Goal: Communication & Community: Ask a question

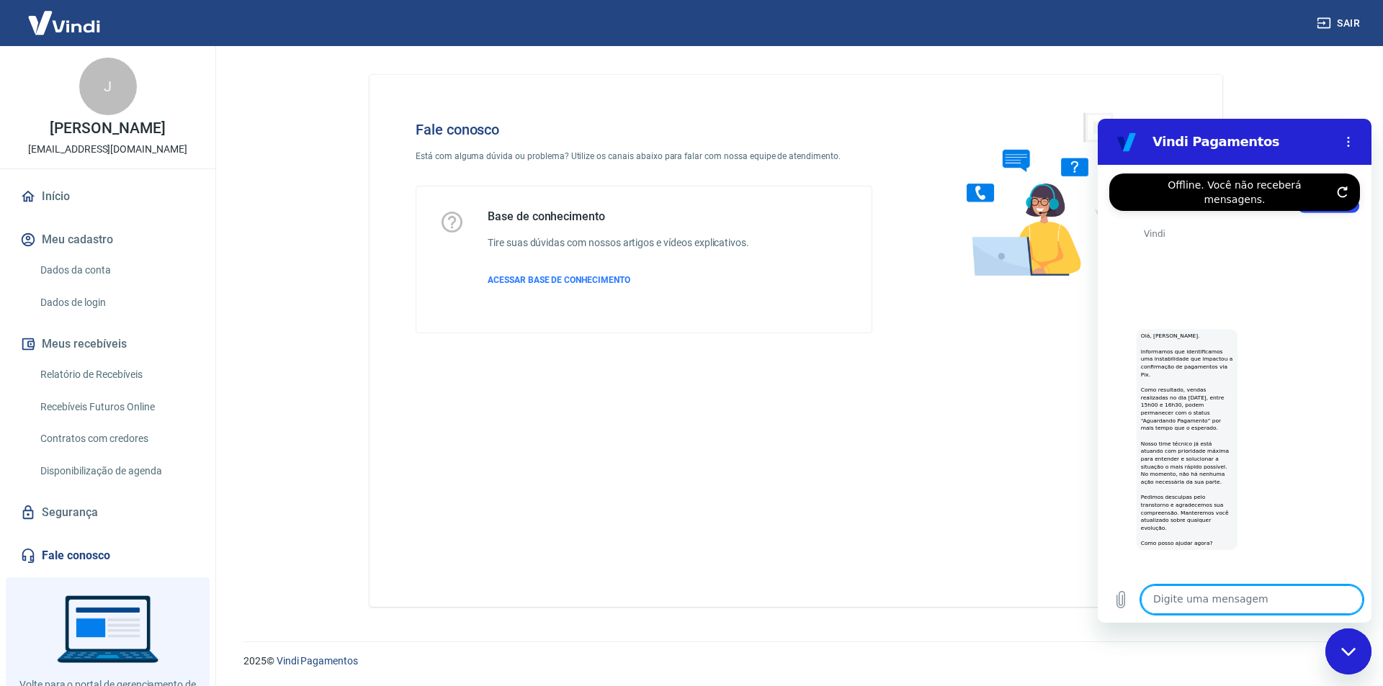
scroll to position [4493, 0]
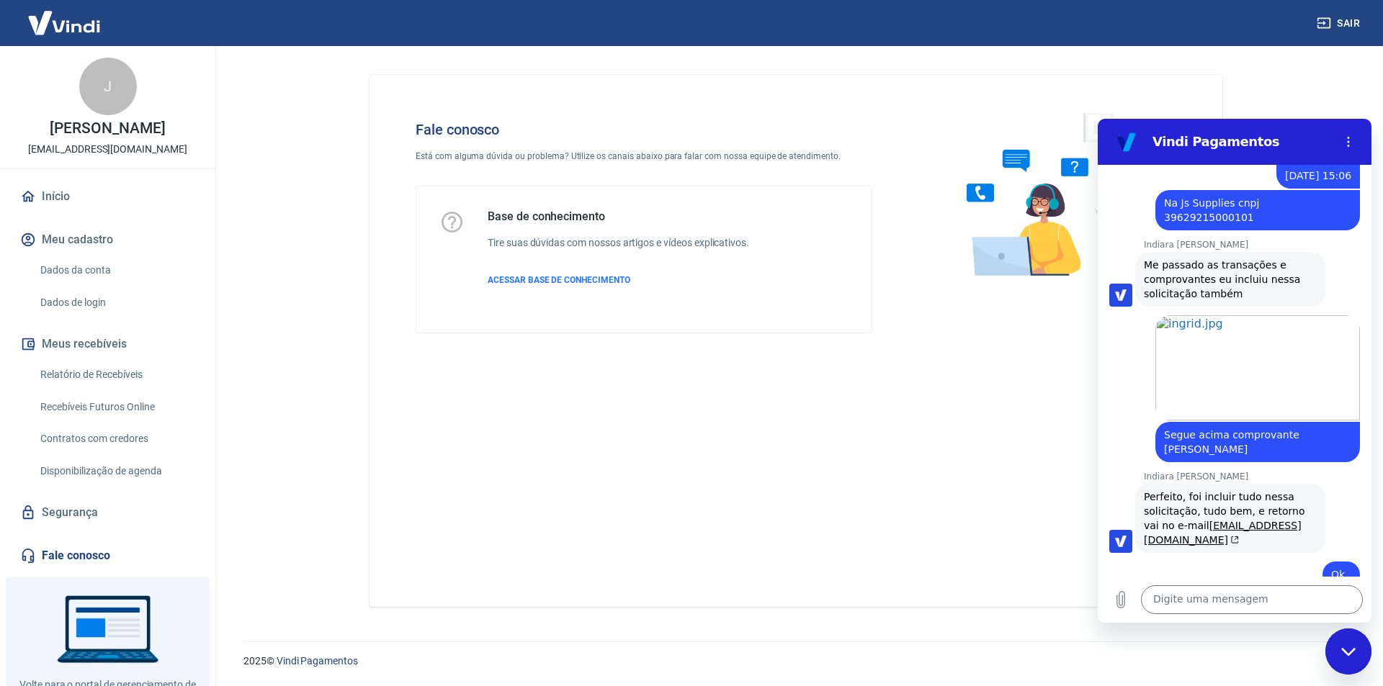
drag, startPoint x: 1217, startPoint y: 504, endPoint x: 1305, endPoint y: 526, distance: 90.7
click at [1178, 595] on textarea at bounding box center [1252, 599] width 222 height 29
type textarea "Bom dia"
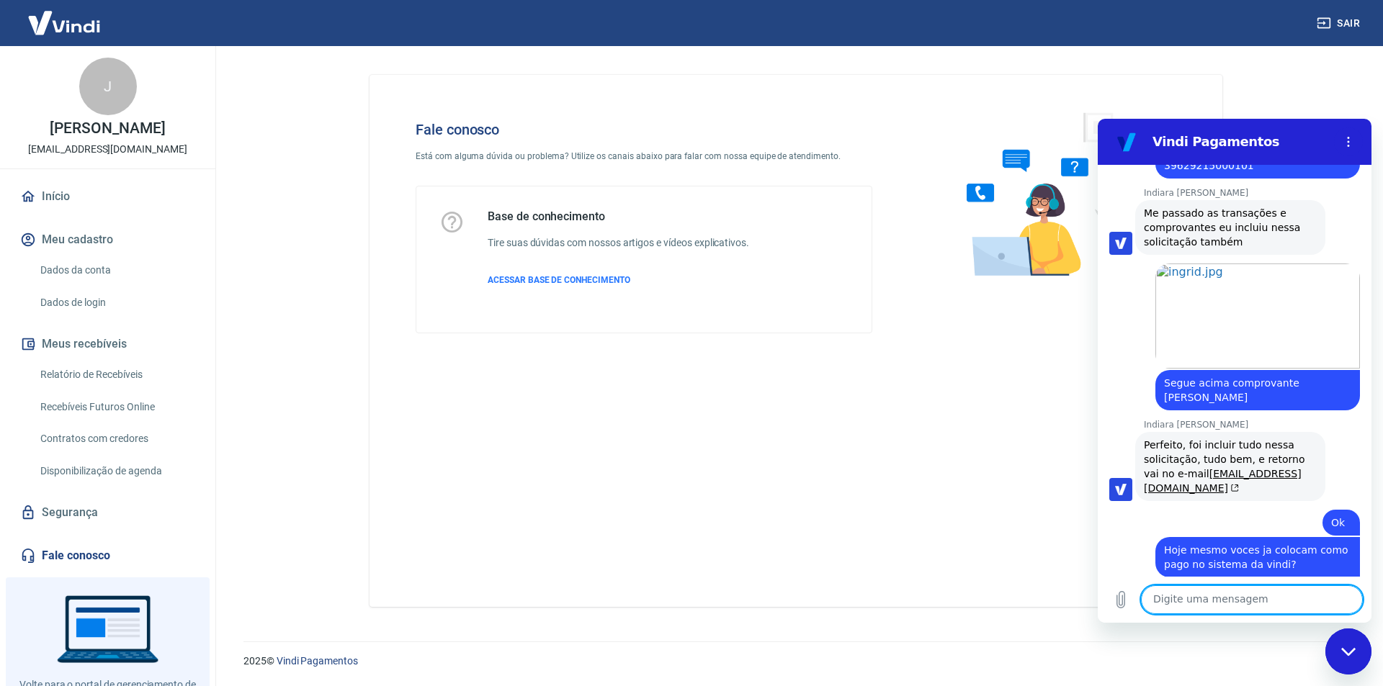
scroll to position [4548, 0]
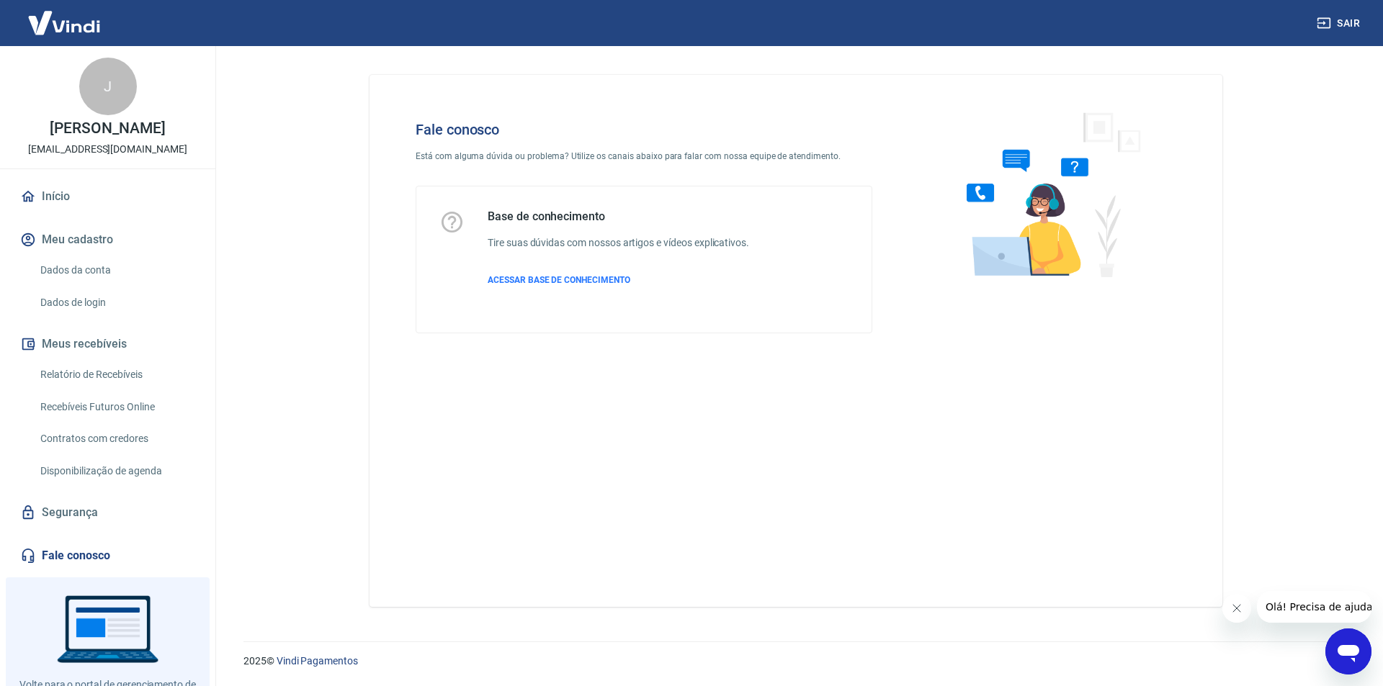
click at [1350, 645] on icon "Abrir janela de mensagens" at bounding box center [1348, 652] width 26 height 26
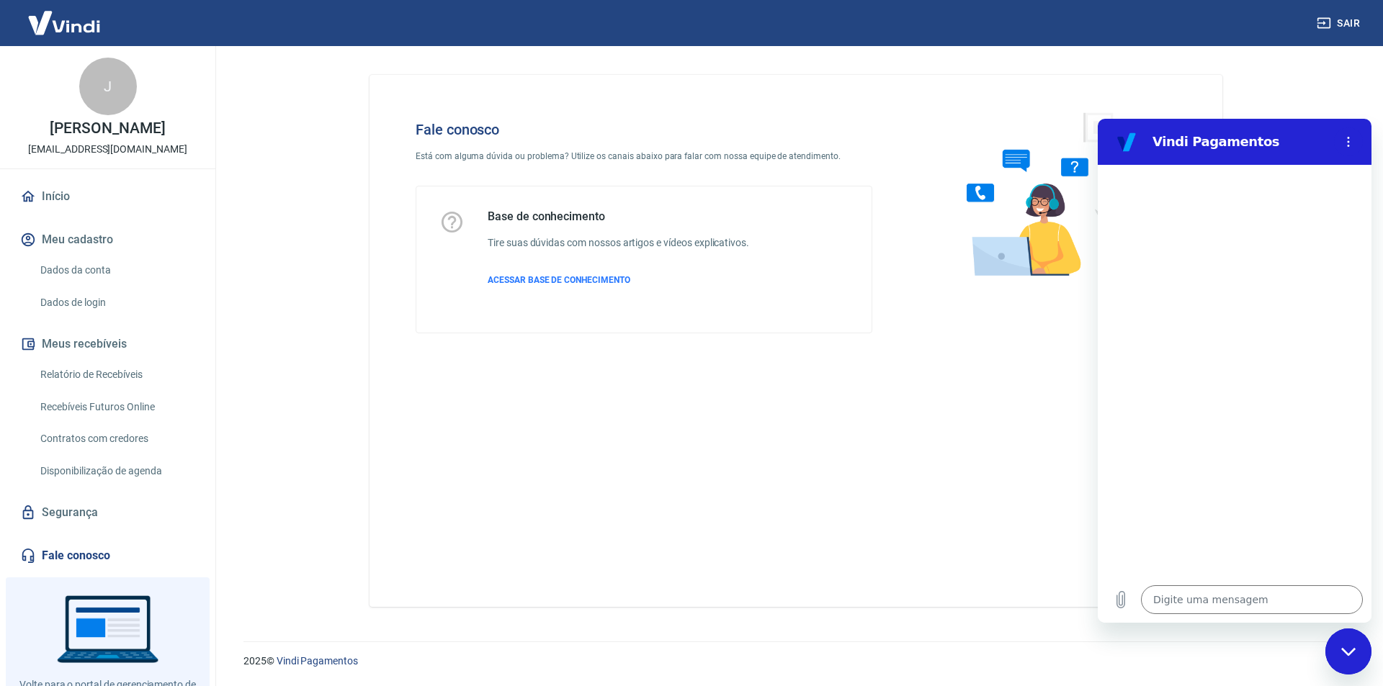
drag, startPoint x: 1199, startPoint y: 618, endPoint x: 1201, endPoint y: 605, distance: 13.0
click at [1199, 616] on div "Digite uma mensagem x" at bounding box center [1235, 600] width 274 height 46
click at [1201, 605] on textarea at bounding box center [1252, 599] width 222 height 29
type textarea "B"
type textarea "x"
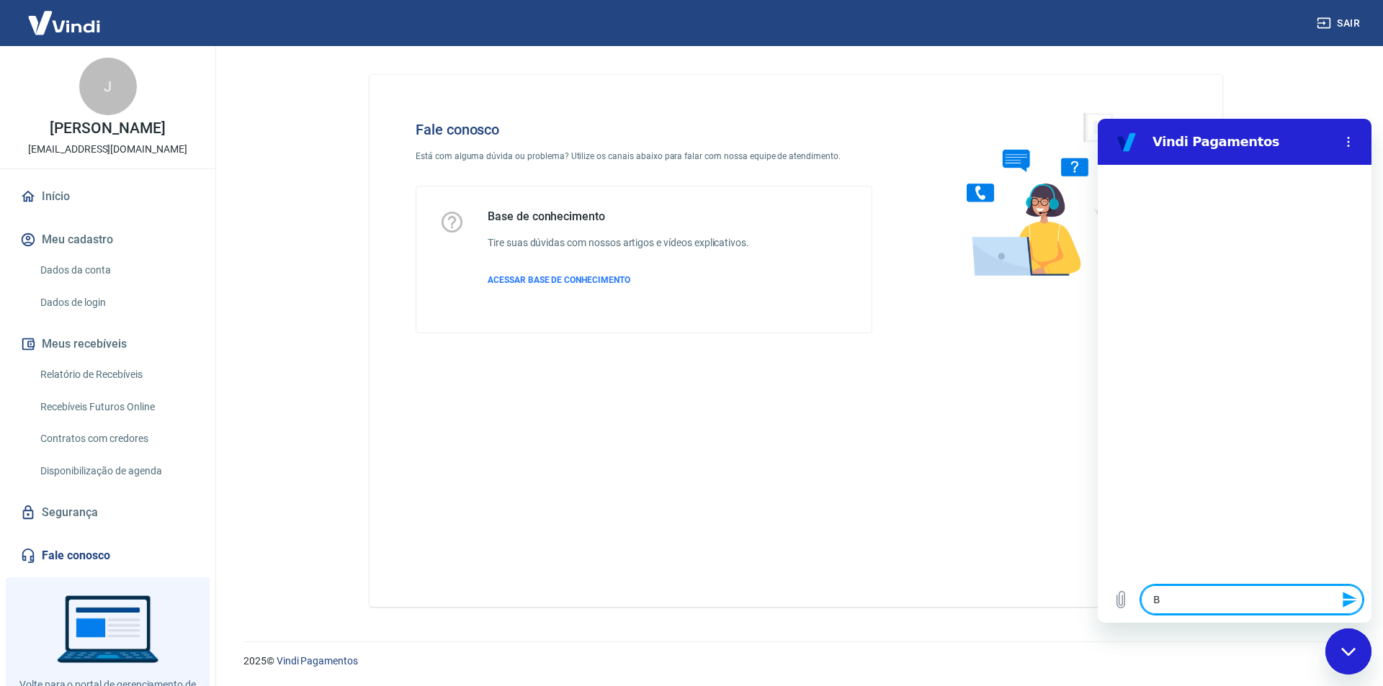
type textarea "Bo"
type textarea "x"
type textarea "Bop"
type textarea "x"
type textarea "Bopm"
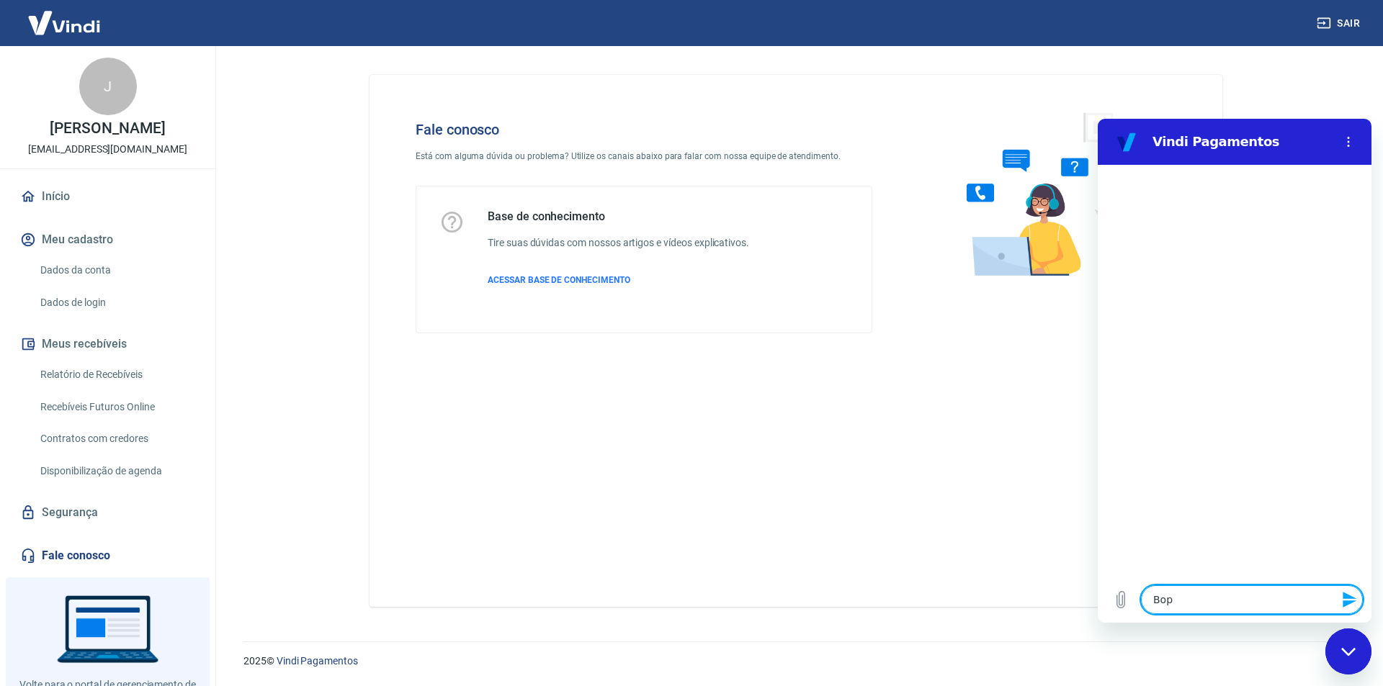
type textarea "x"
type textarea "Bop"
type textarea "x"
type textarea "Bo"
type textarea "x"
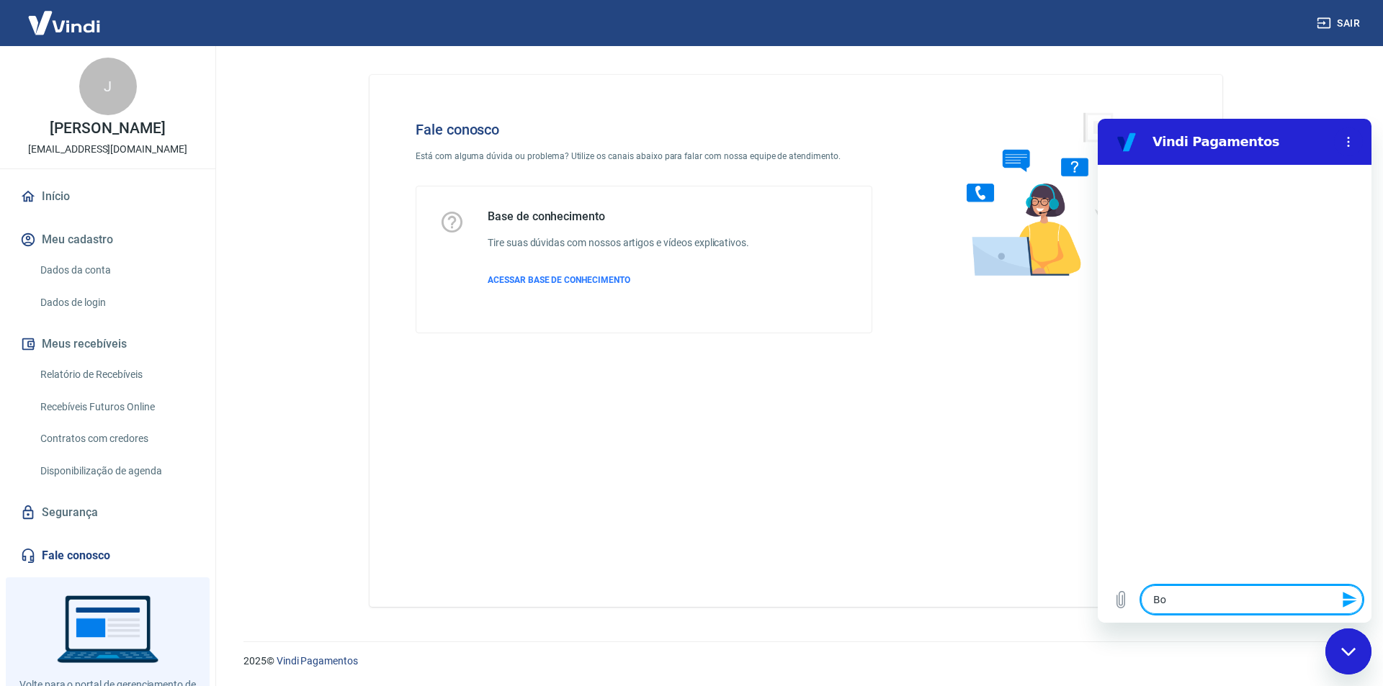
type textarea "Bom"
type textarea "x"
type textarea "Bom"
type textarea "x"
type textarea "Bom d"
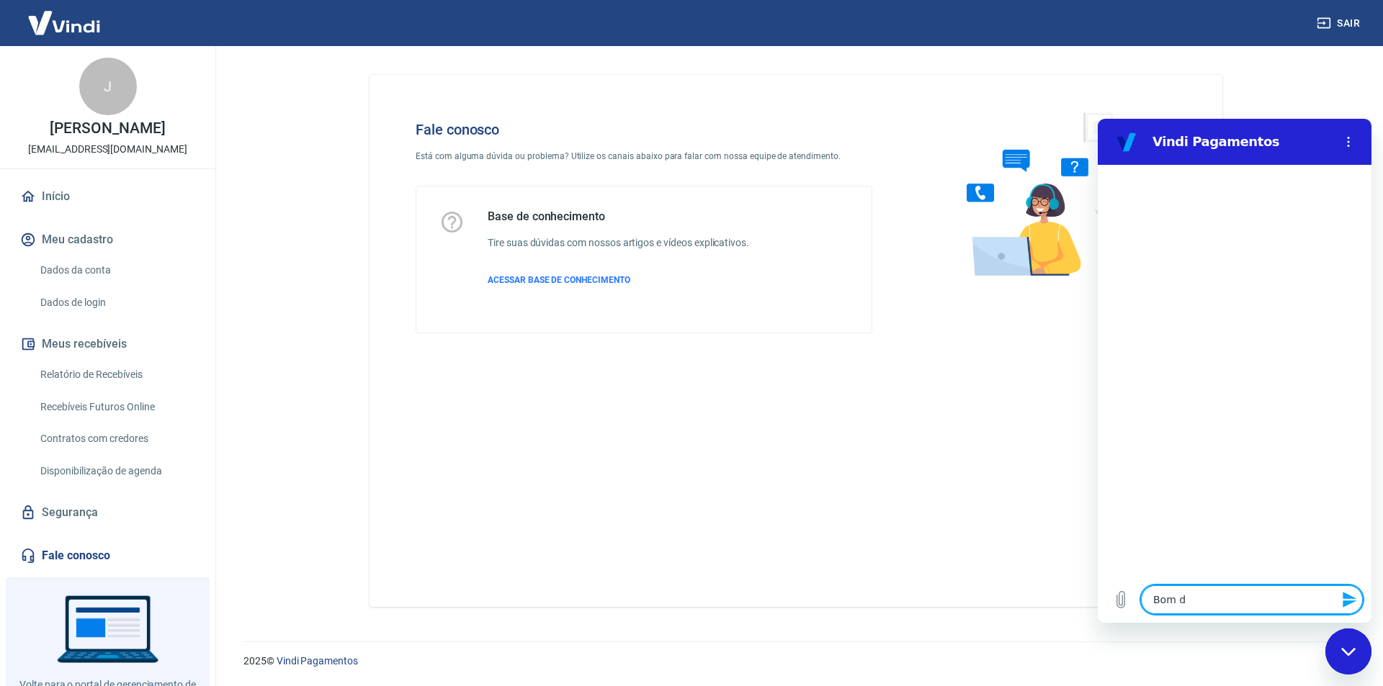
type textarea "x"
type textarea "Bom di"
type textarea "x"
type textarea "Bom dia"
type textarea "x"
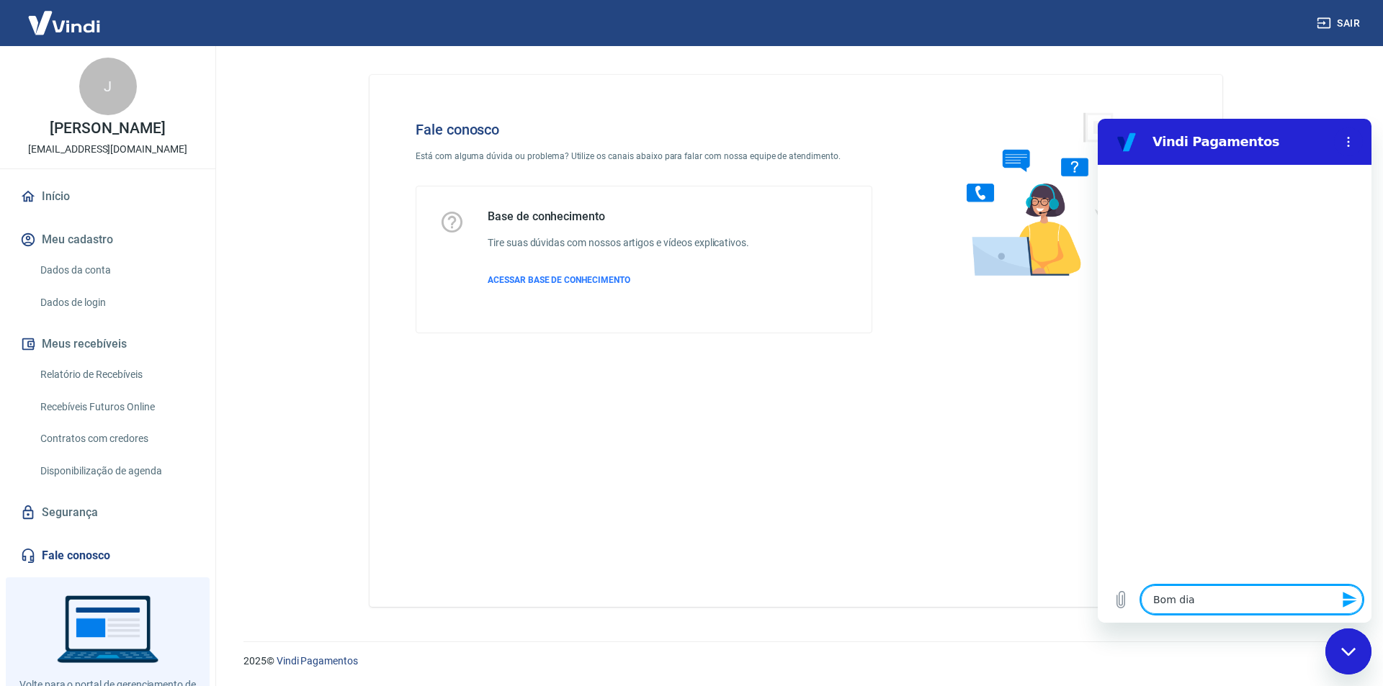
type textarea "Bom dia"
type textarea "x"
type textarea "Bom dia t"
type textarea "x"
type textarea "Bom dia tu"
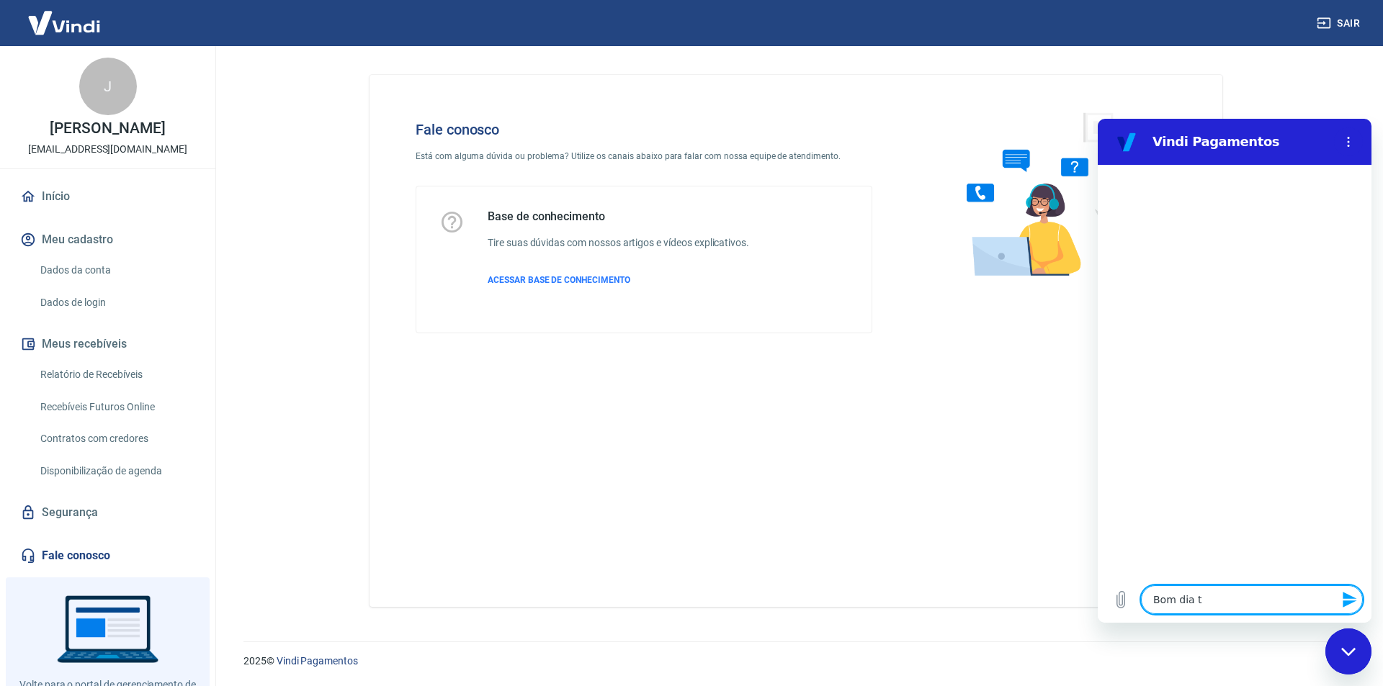
type textarea "x"
type textarea "Bom dia tud"
type textarea "x"
type textarea "Bom dia tudo"
type textarea "x"
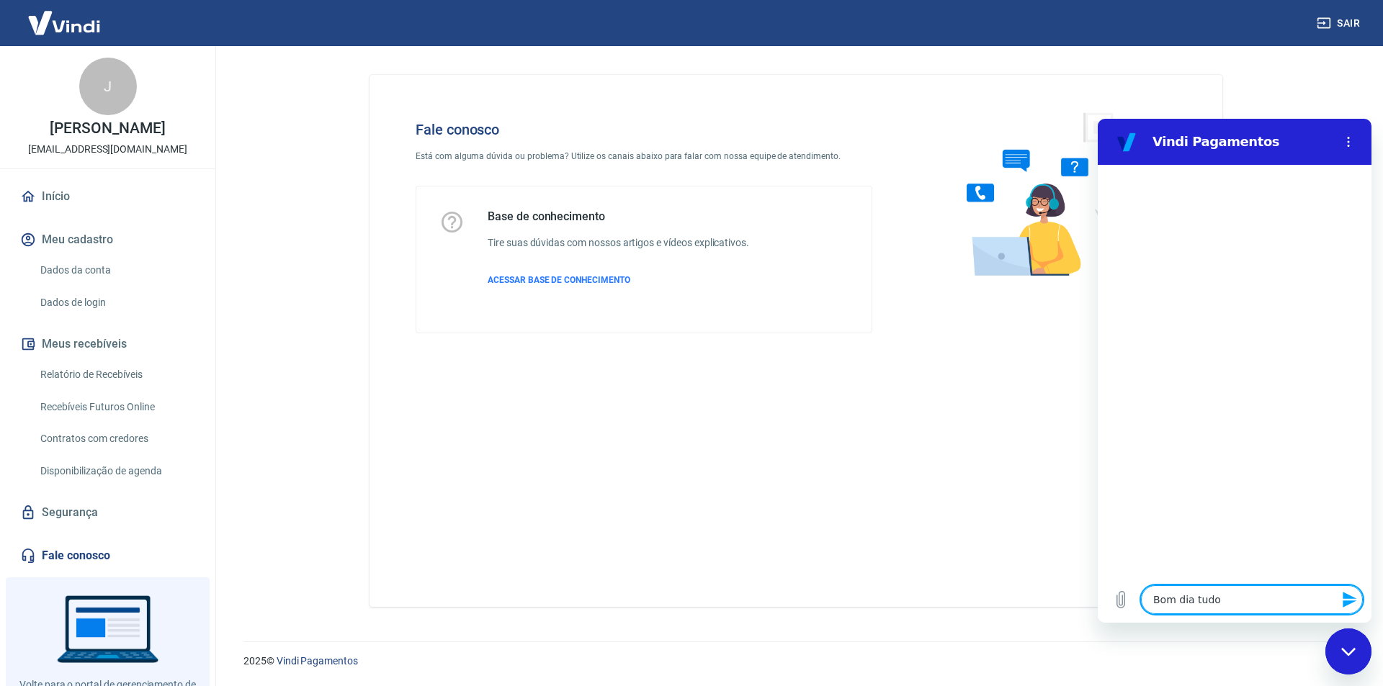
type textarea "Bom dia tudo"
type textarea "x"
type textarea "Bom dia tudo v"
type textarea "x"
type textarea "Bom dia tudo ve"
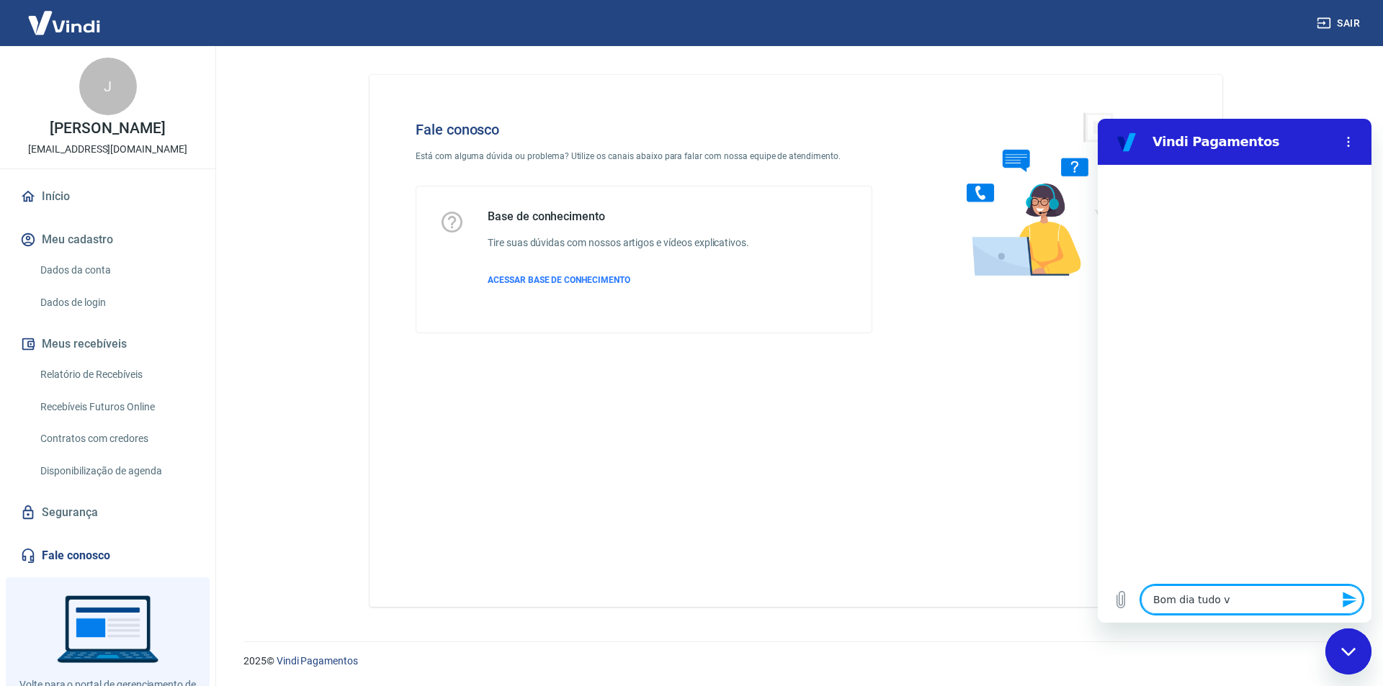
type textarea "x"
type textarea "Bom dia tudo vem"
type textarea "x"
type textarea "Bom dia tudo ve"
type textarea "x"
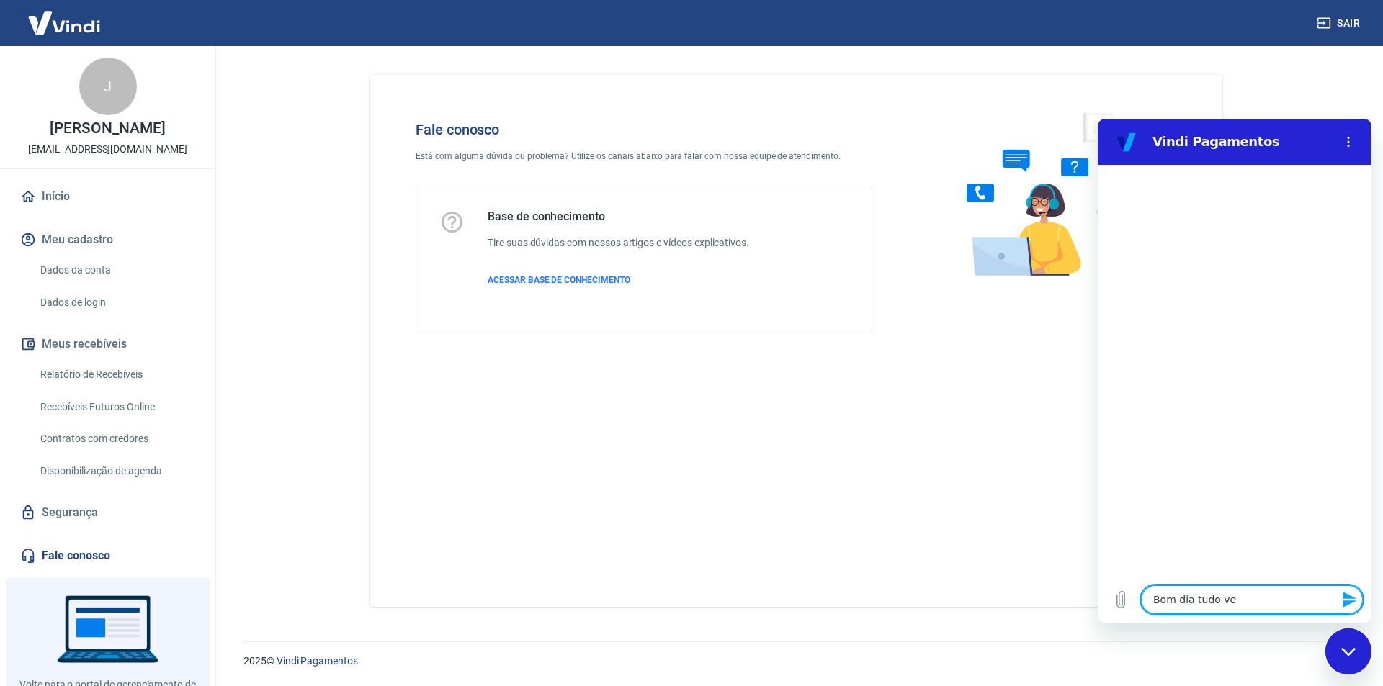
type textarea "Bom dia tudo v"
type textarea "x"
type textarea "Bom dia tudo"
type textarea "x"
type textarea "Bom dia tudo b"
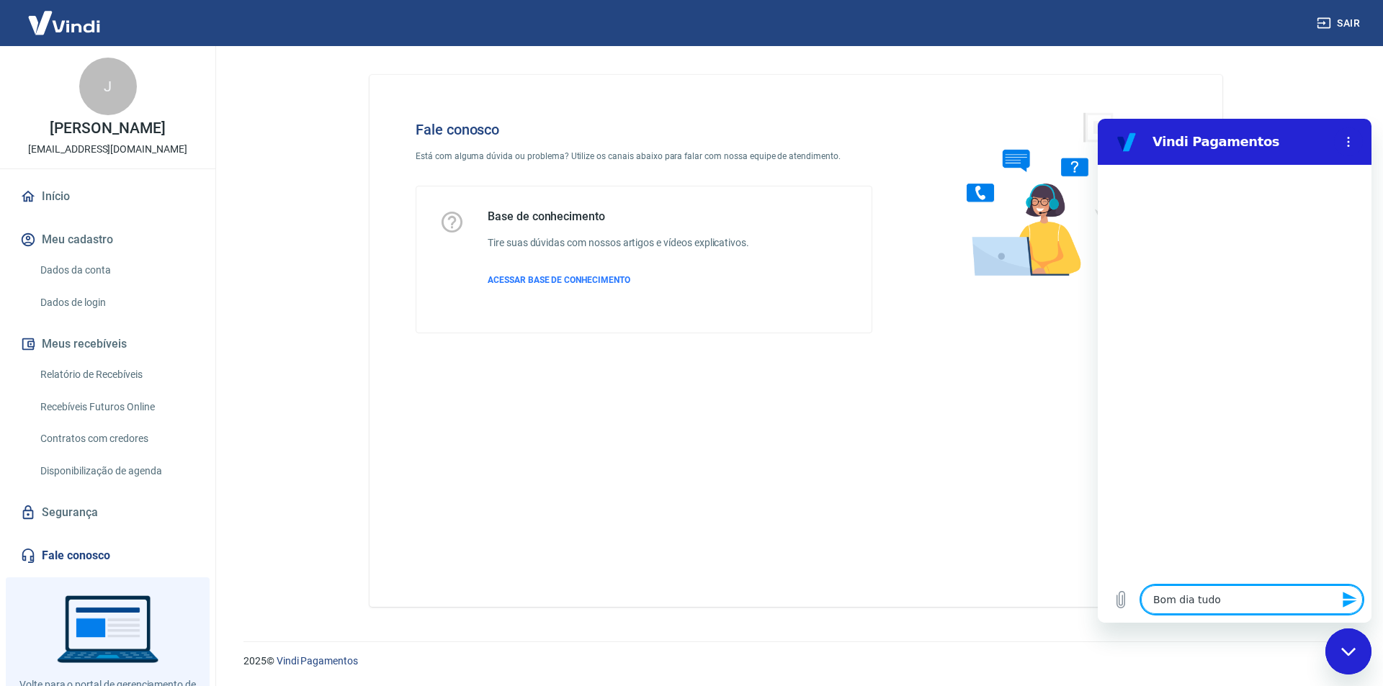
type textarea "x"
type textarea "Bom dia tudo be"
type textarea "x"
type textarea "Bom dia tudo bem"
type textarea "x"
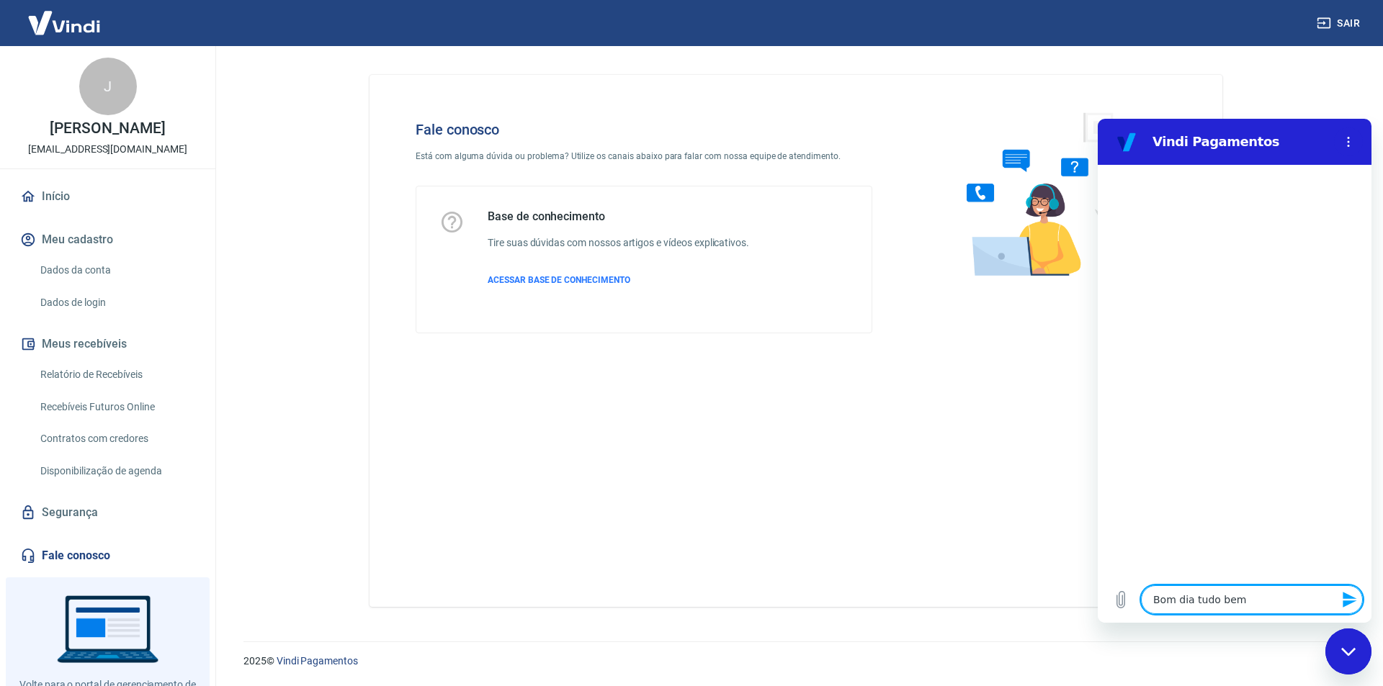
type textarea "Bom dia tudo bem?"
type textarea "x"
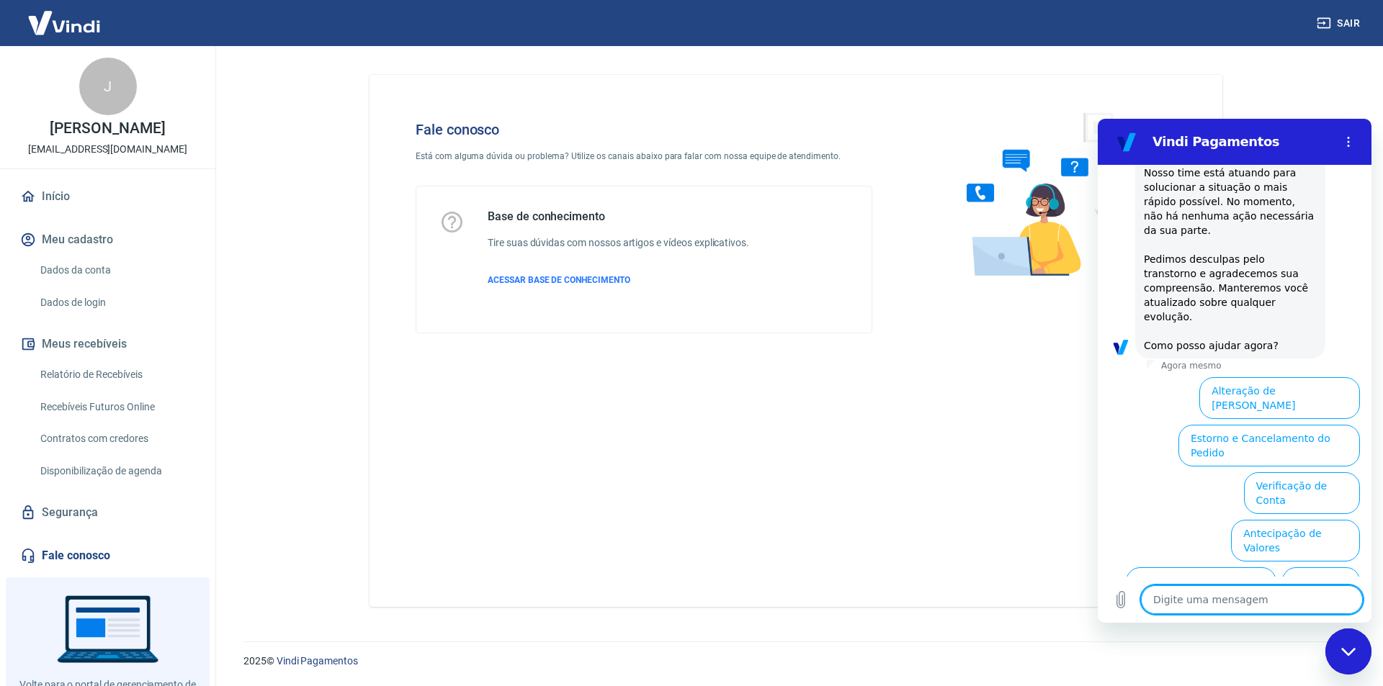
scroll to position [365, 0]
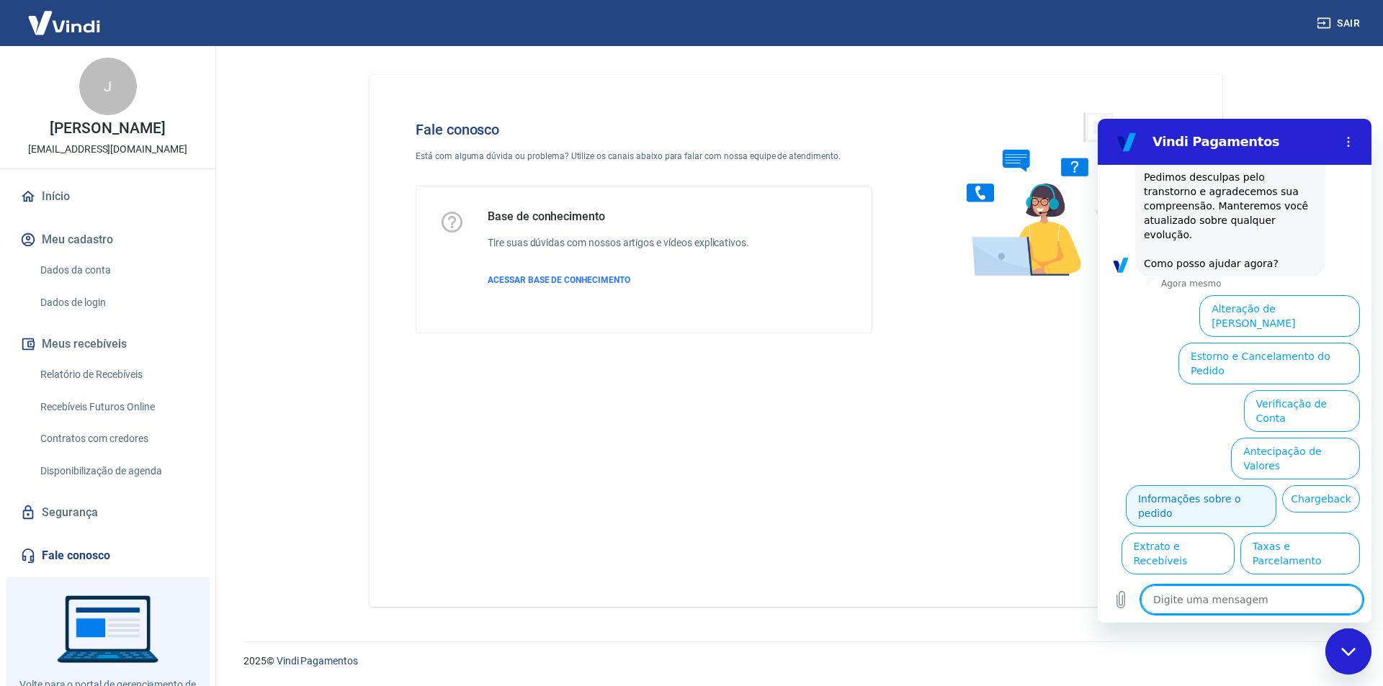
click at [1276, 485] on button "Informações sobre o pedido" at bounding box center [1201, 506] width 151 height 42
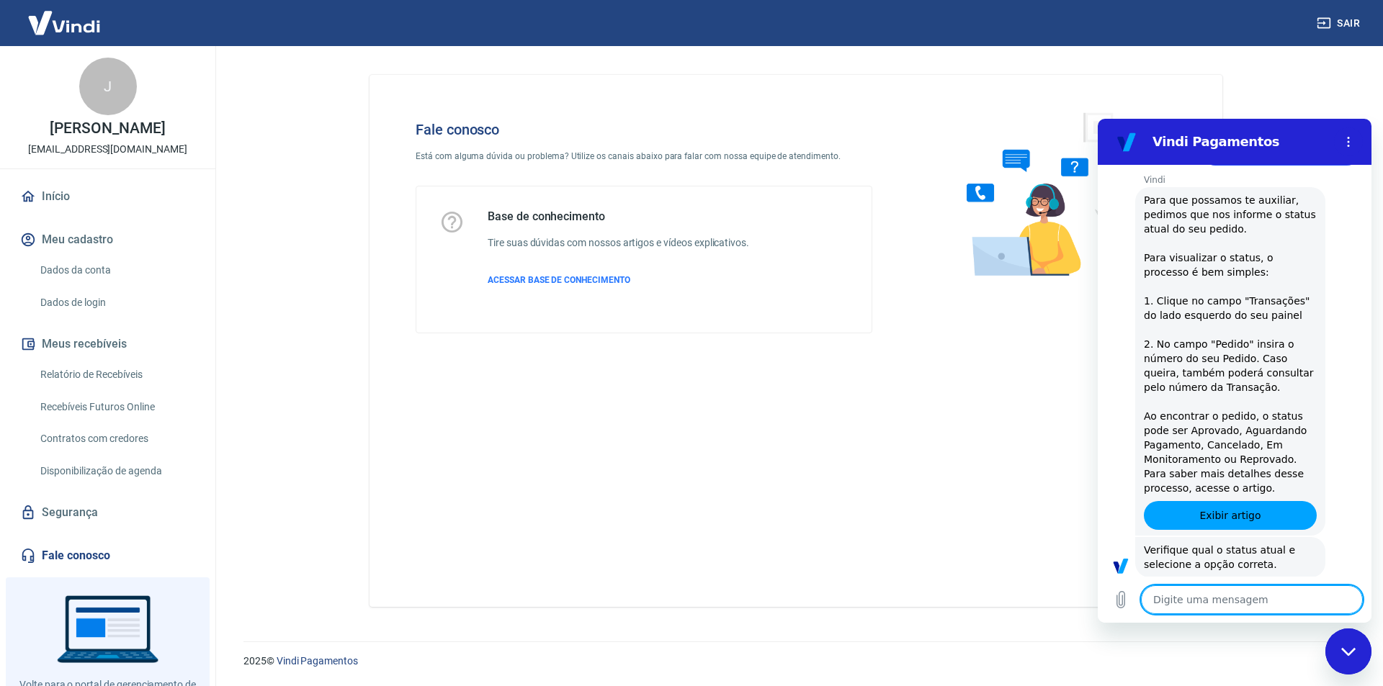
scroll to position [613, 0]
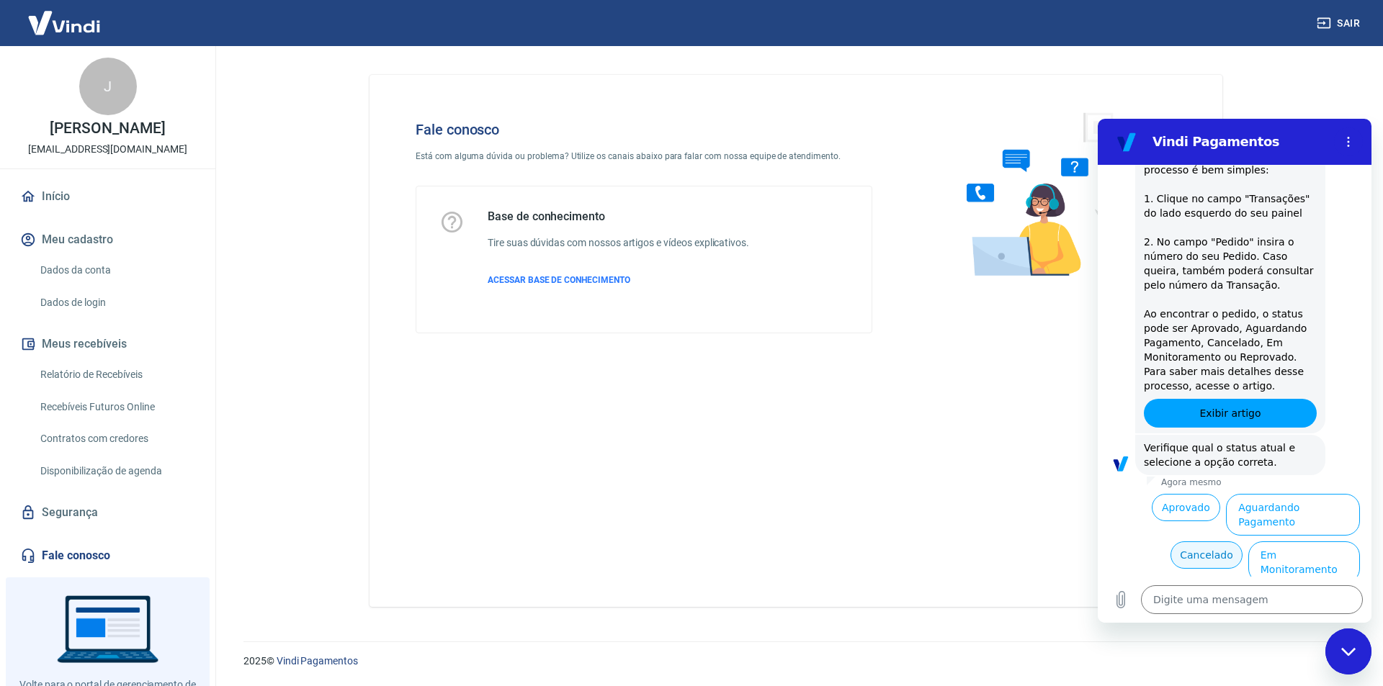
click at [1198, 542] on button "Cancelado" at bounding box center [1205, 555] width 71 height 27
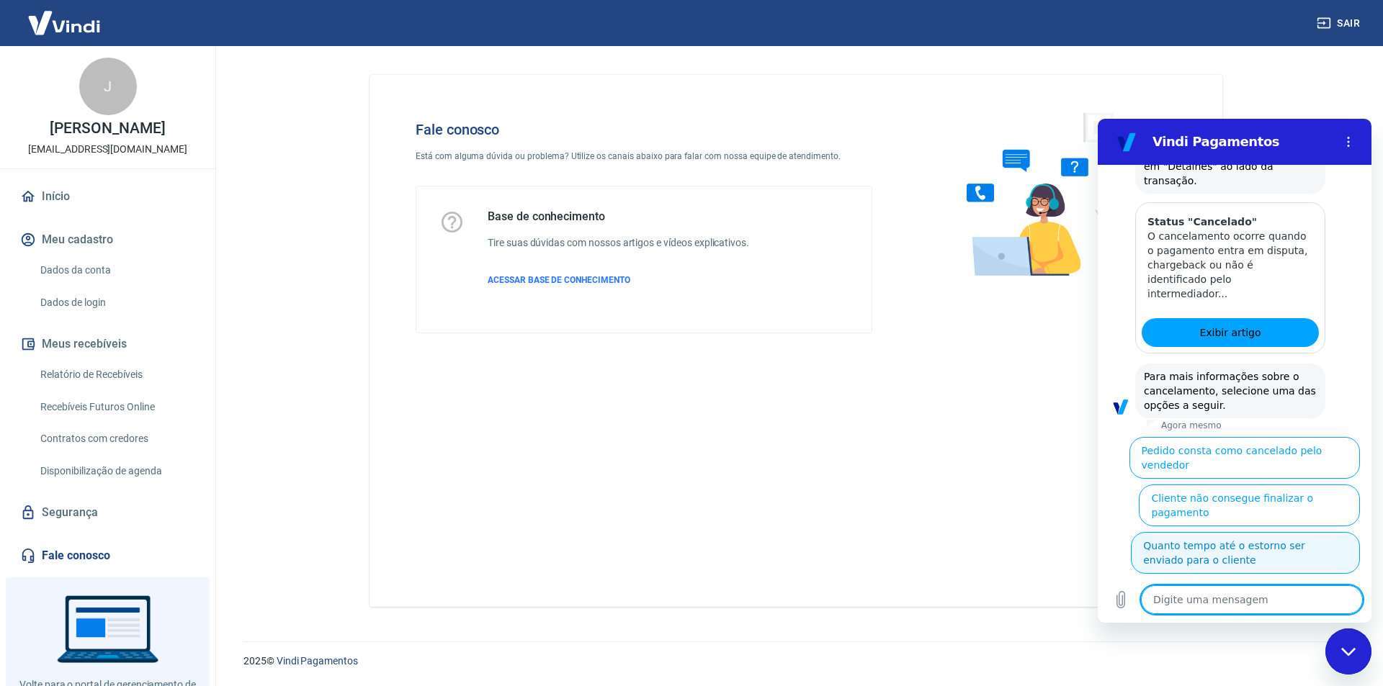
scroll to position [1274, 0]
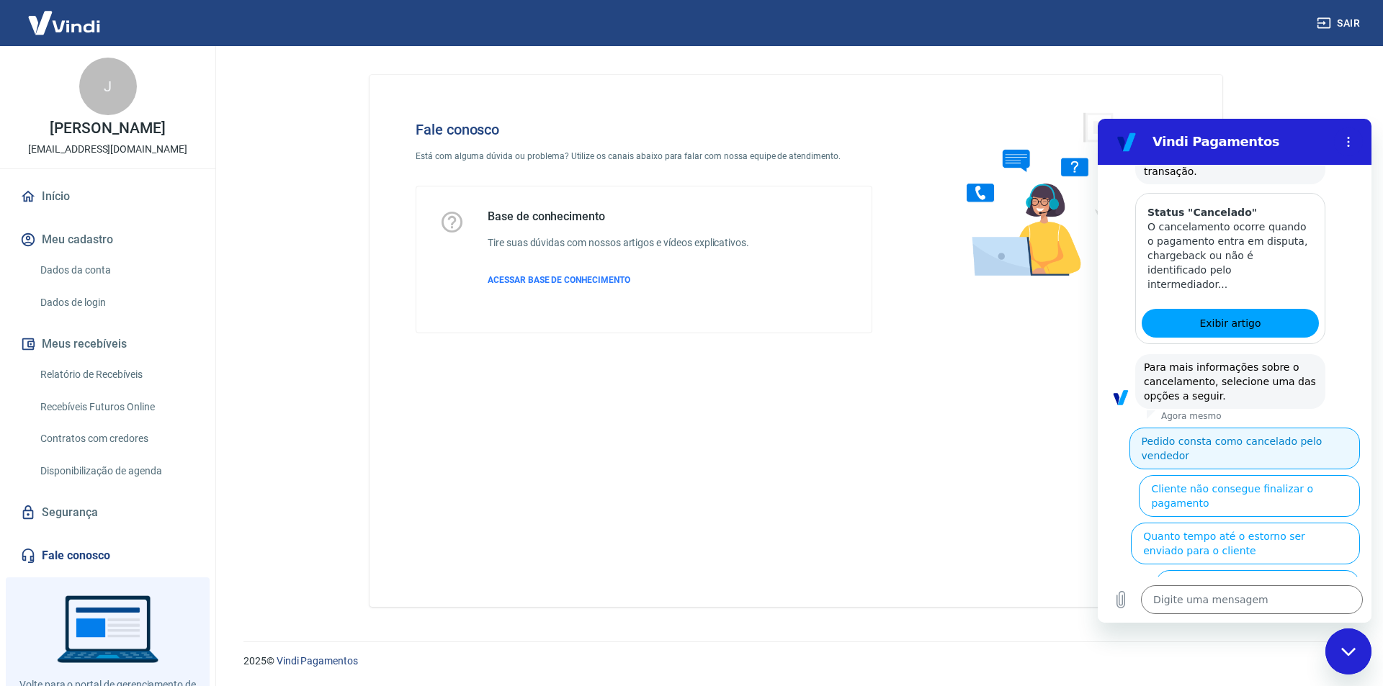
click at [1286, 428] on button "Pedido consta como cancelado pelo vendedor" at bounding box center [1244, 449] width 230 height 42
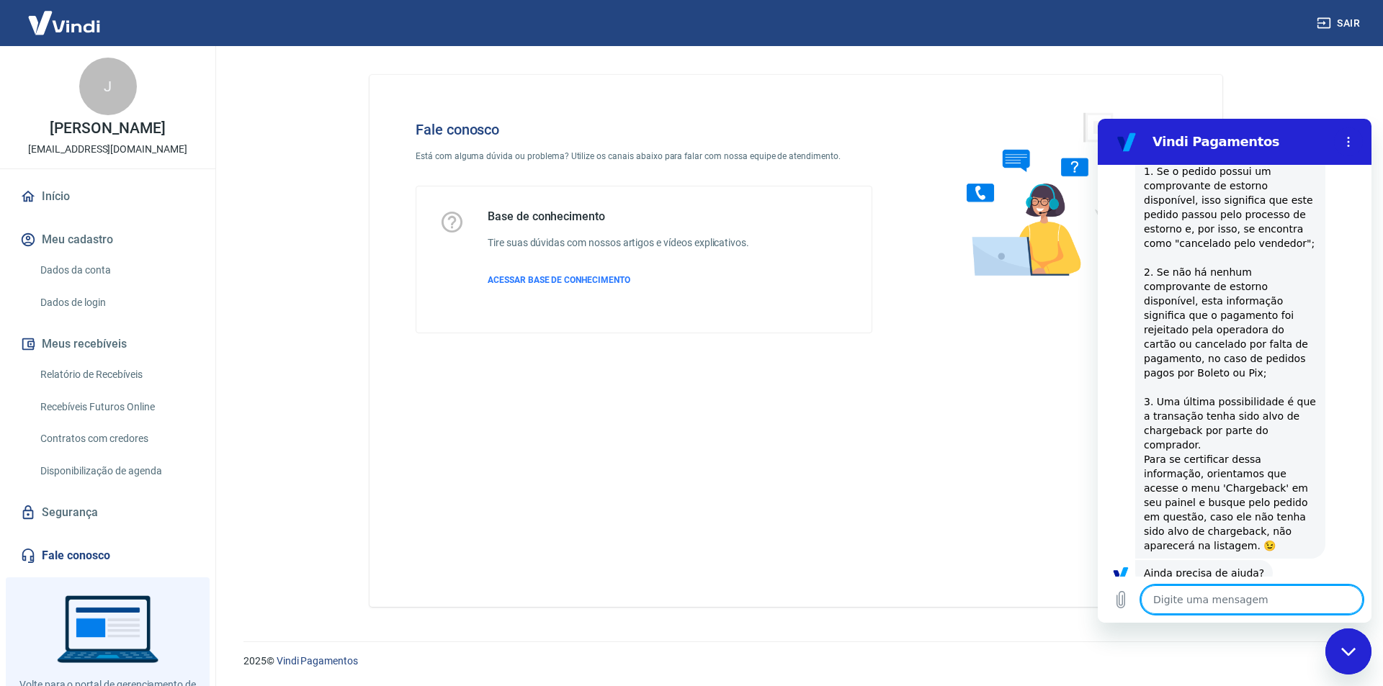
scroll to position [1697, 0]
click at [1281, 603] on button "Sim" at bounding box center [1289, 616] width 42 height 27
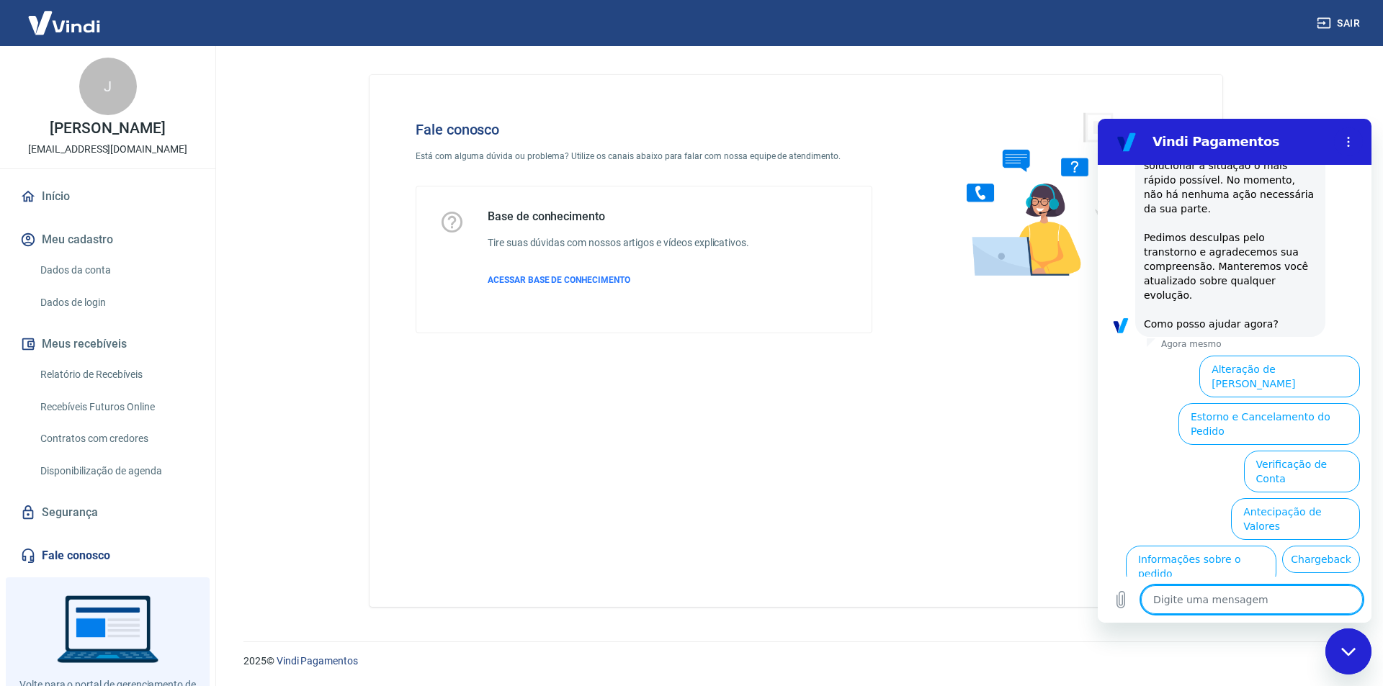
scroll to position [2405, 0]
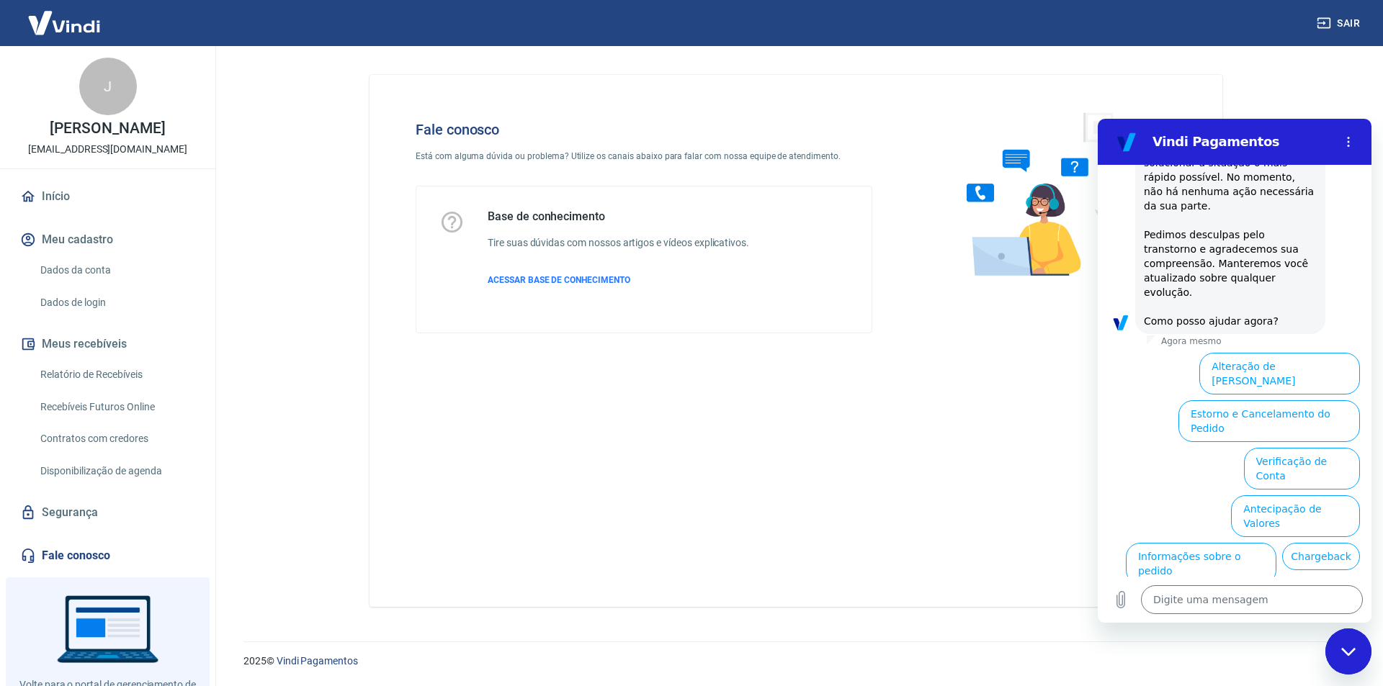
click at [1276, 543] on button "Informações sobre o pedido" at bounding box center [1201, 564] width 151 height 42
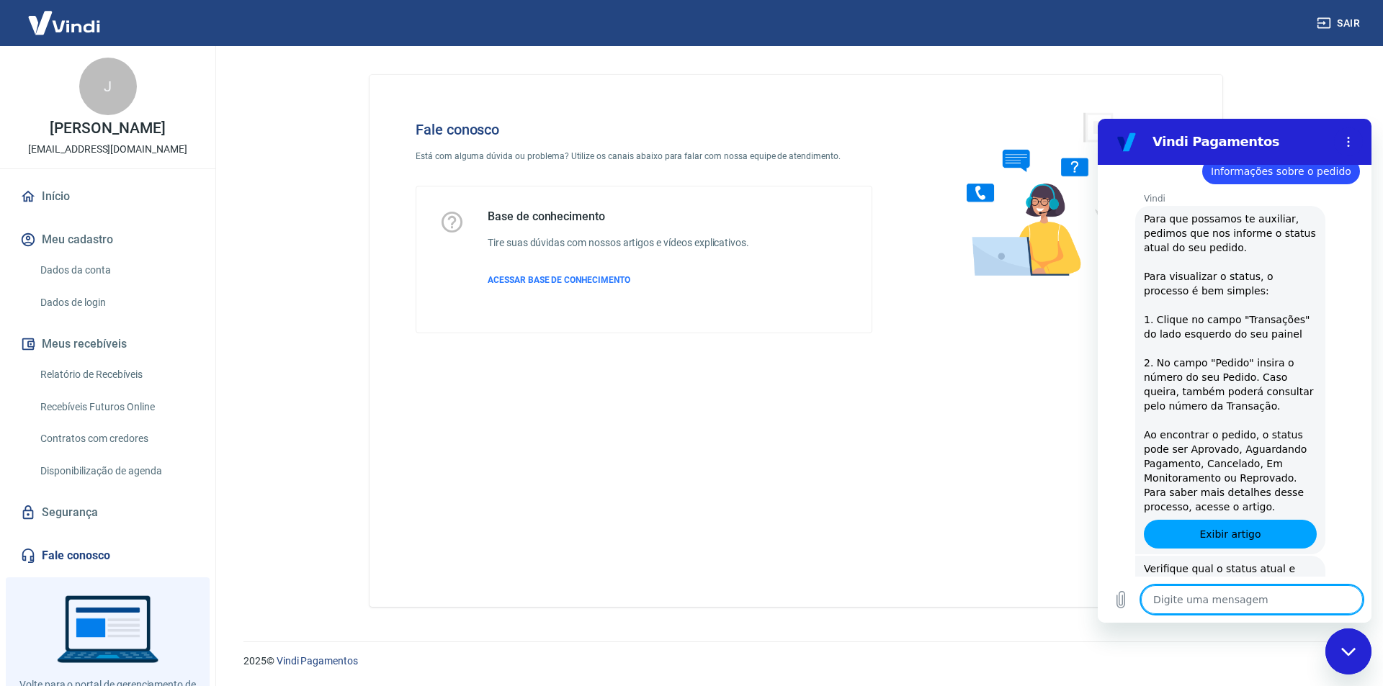
scroll to position [2652, 0]
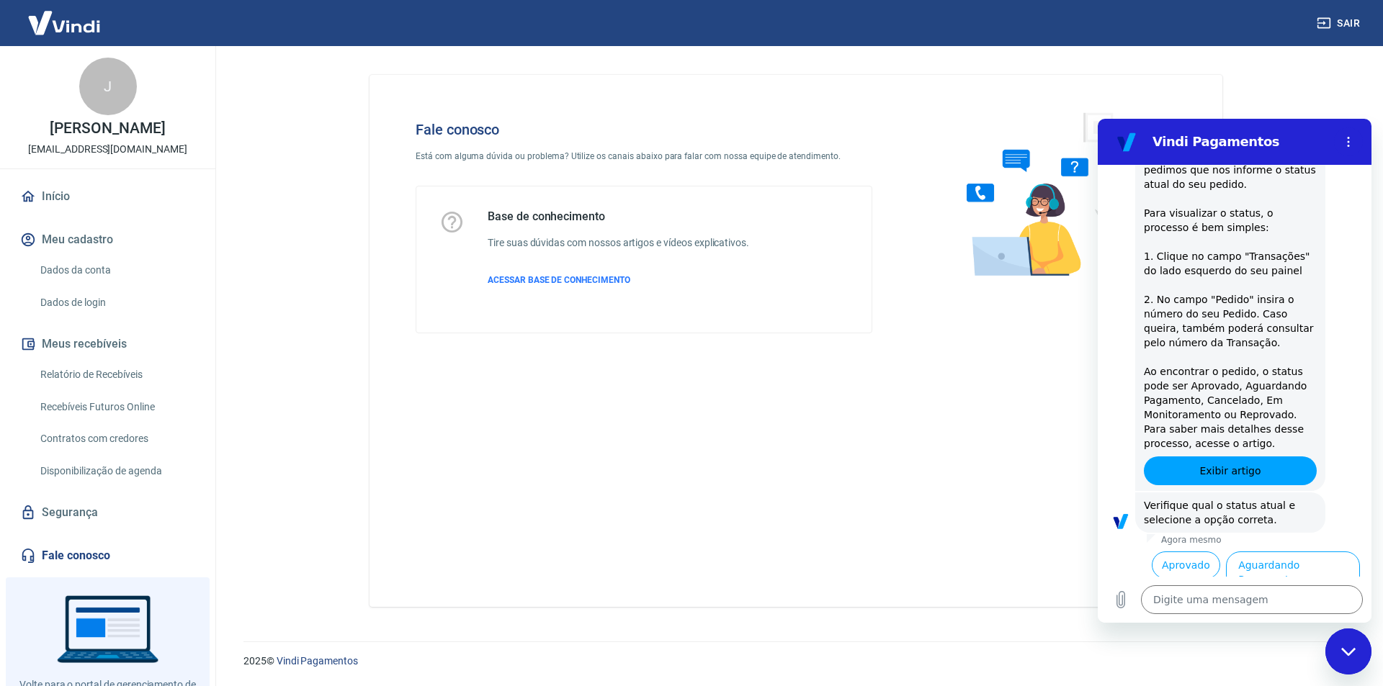
click at [1208, 599] on button "Cancelado" at bounding box center [1205, 612] width 71 height 27
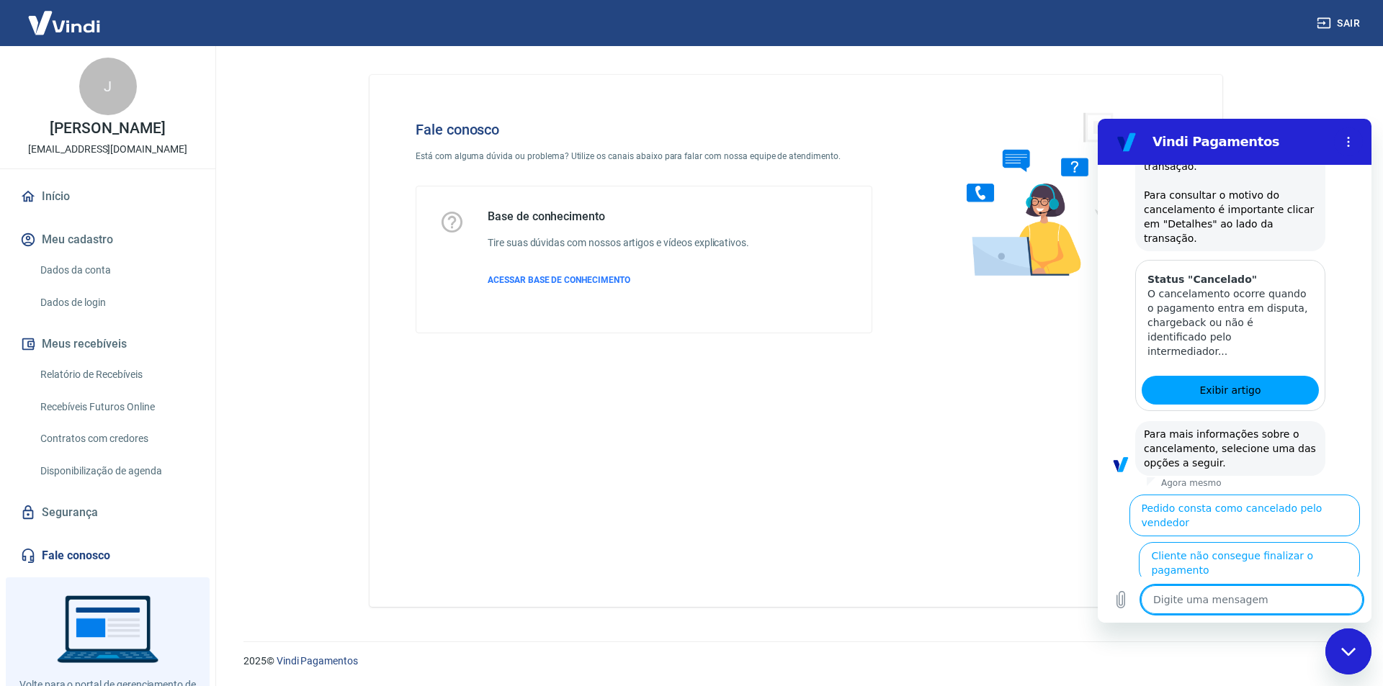
scroll to position [3313, 0]
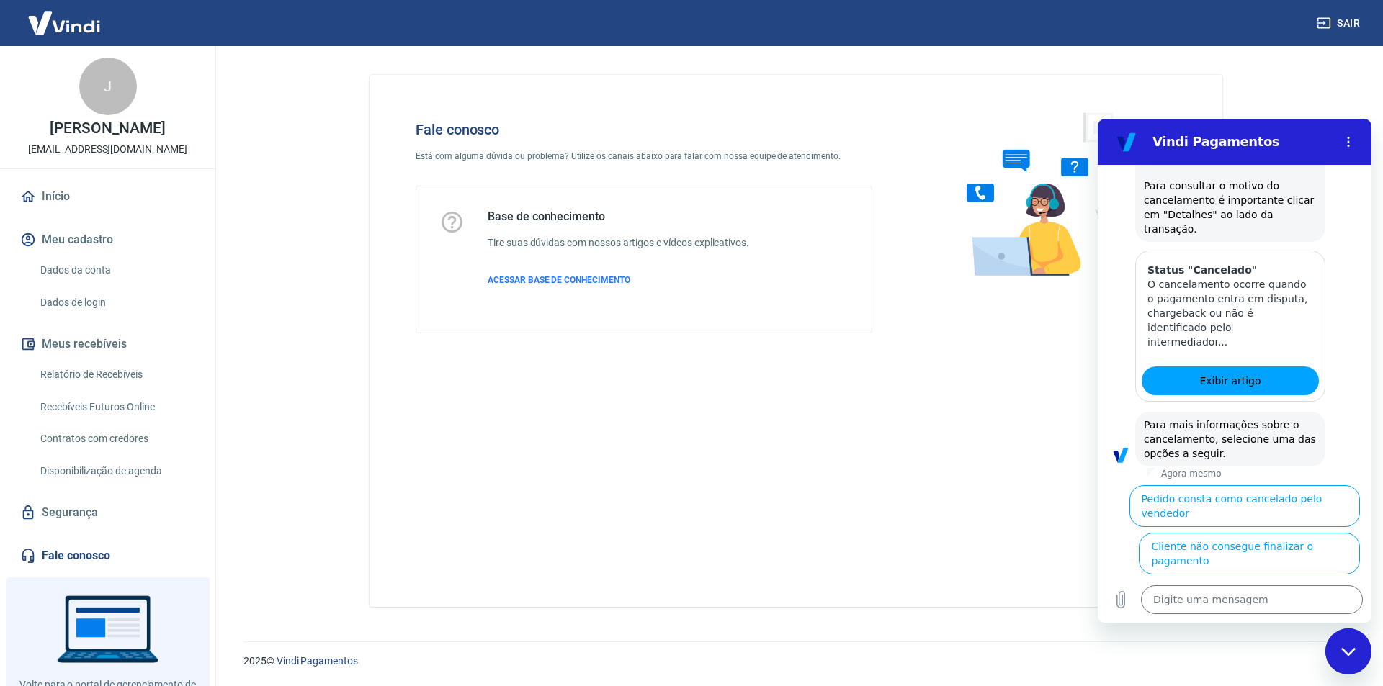
click at [1258, 628] on button "Cliente pagou, mas pedido consta como 'cancelado'" at bounding box center [1257, 649] width 205 height 42
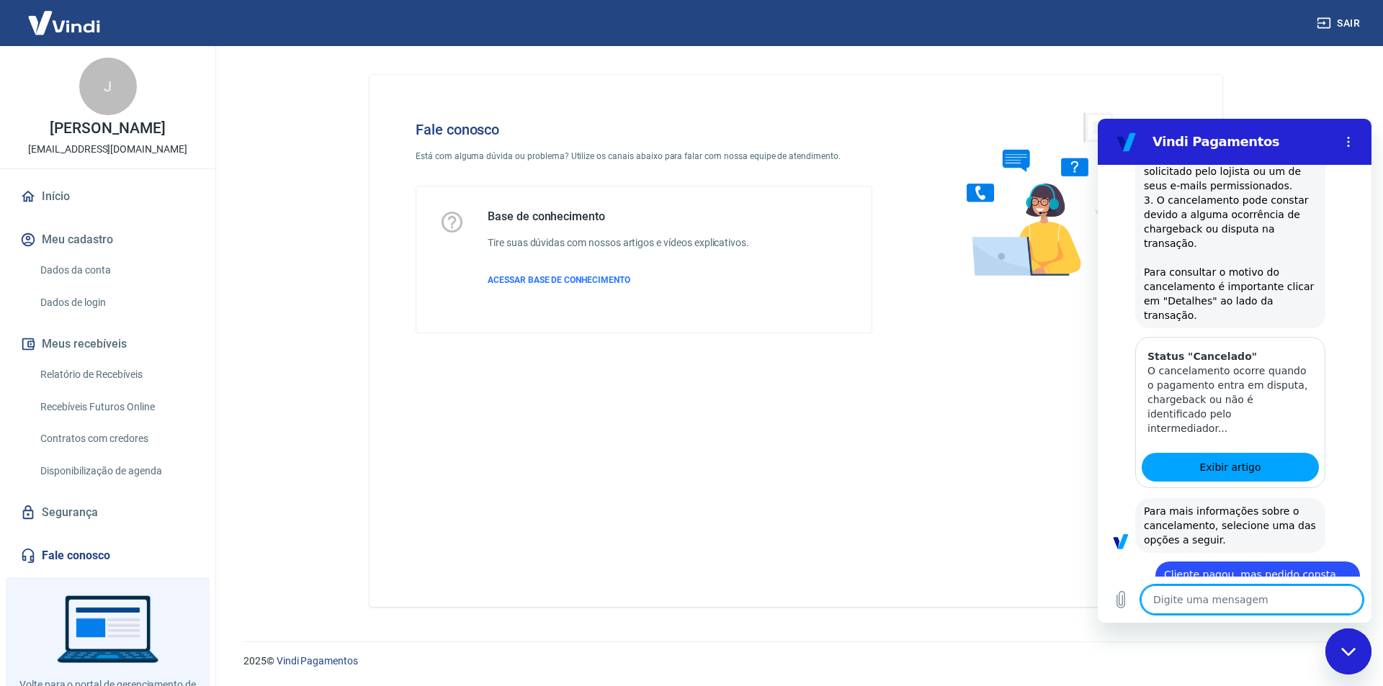
scroll to position [3329, 0]
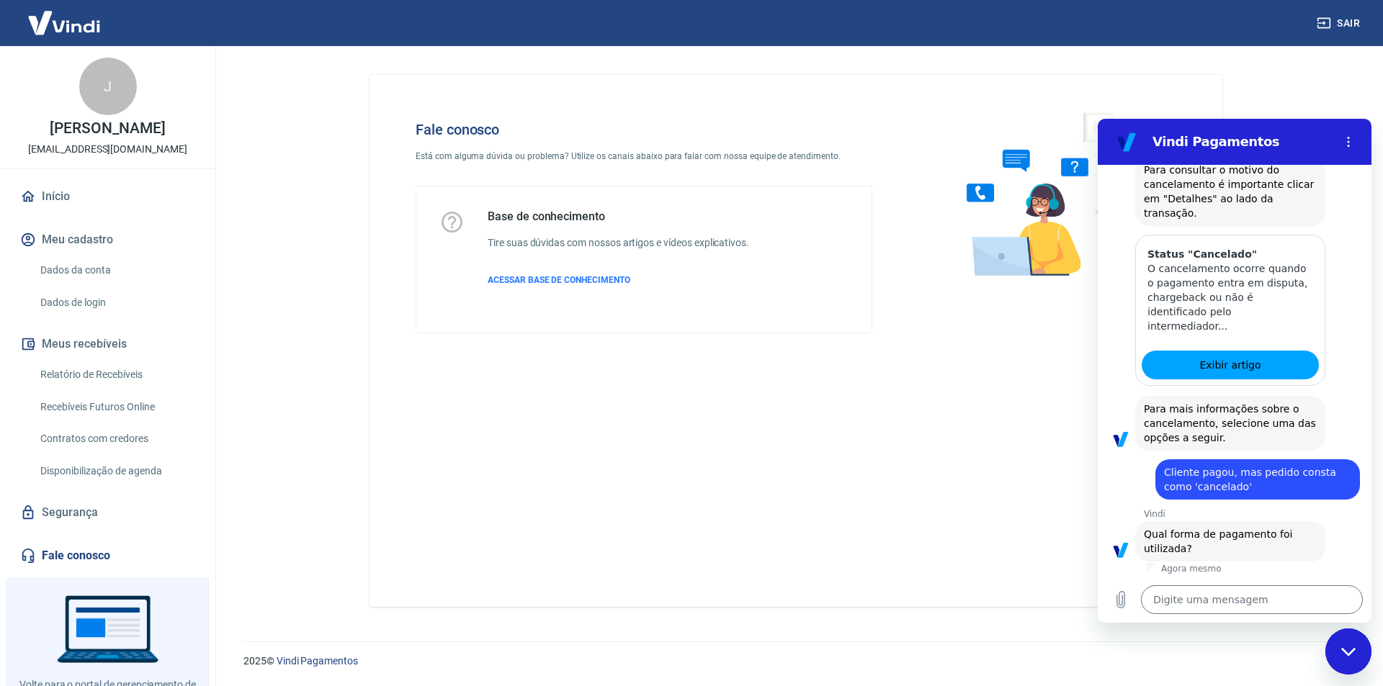
click at [1311, 628] on button "Pagamento em Pix" at bounding box center [1306, 649] width 108 height 42
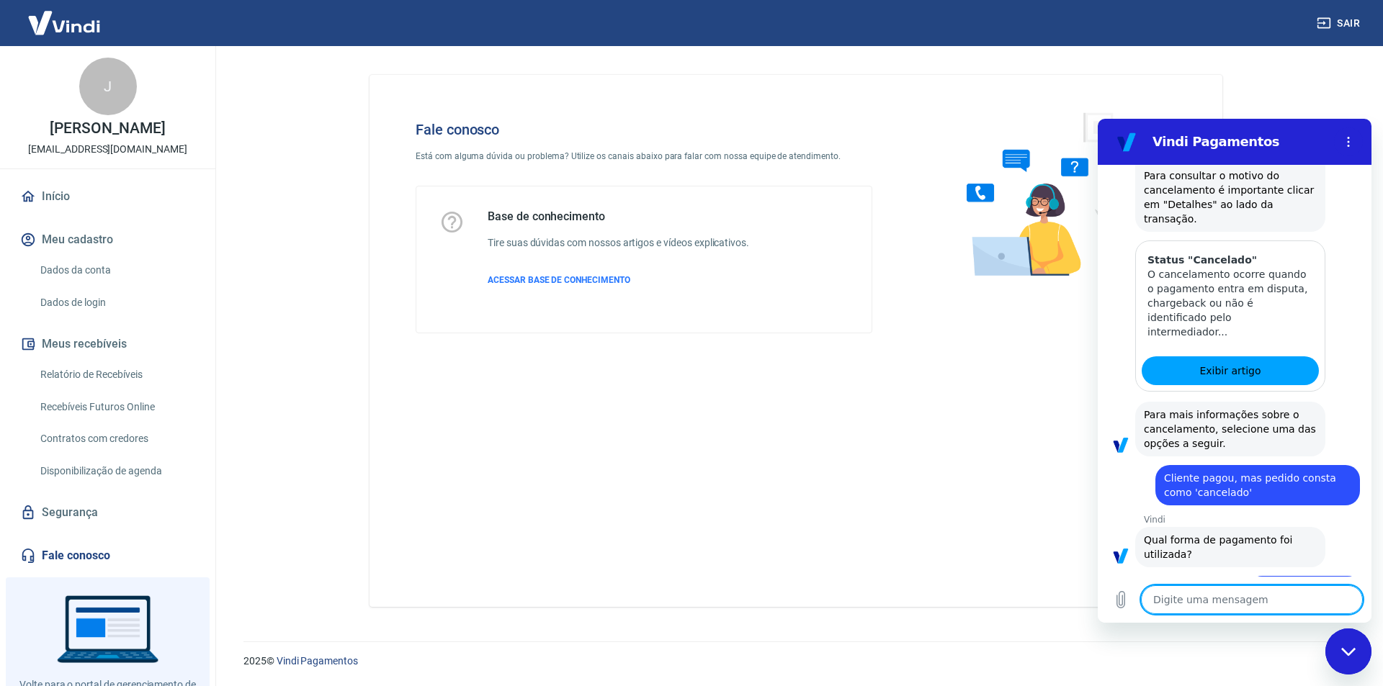
scroll to position [3360, 0]
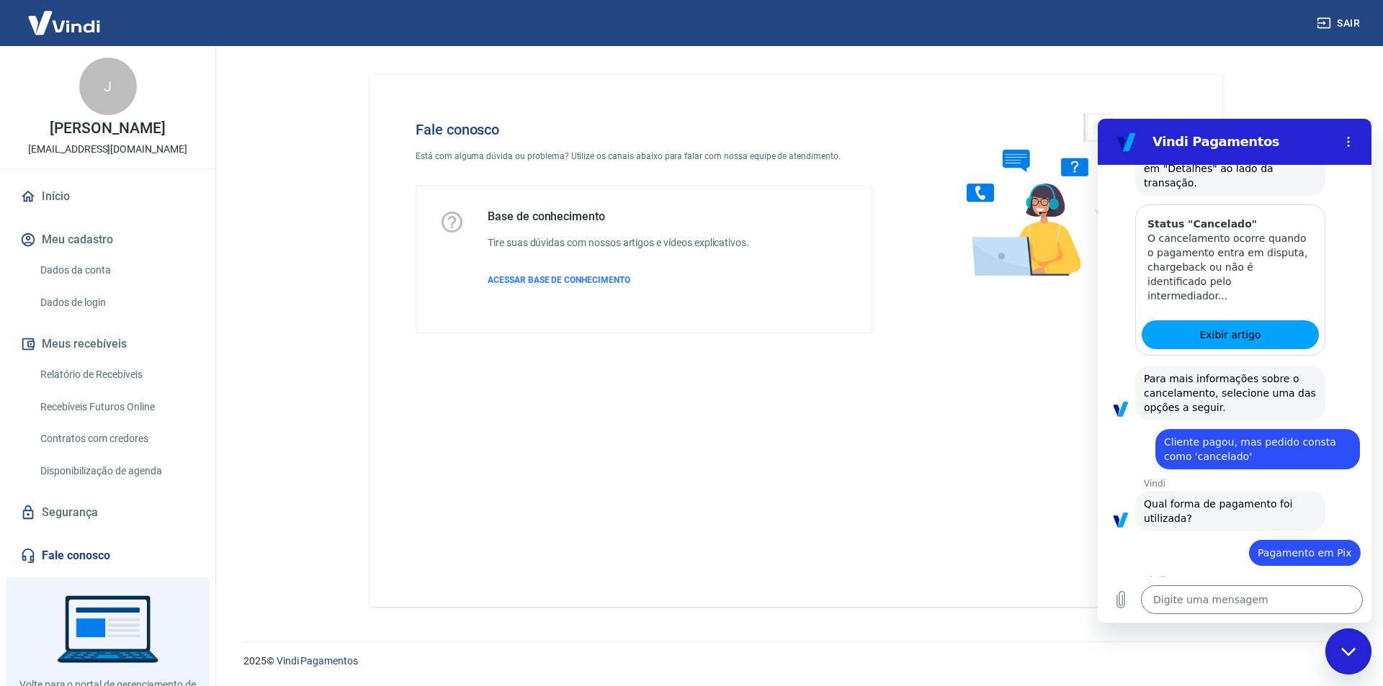
click at [1285, 647] on button "Sim" at bounding box center [1289, 660] width 42 height 27
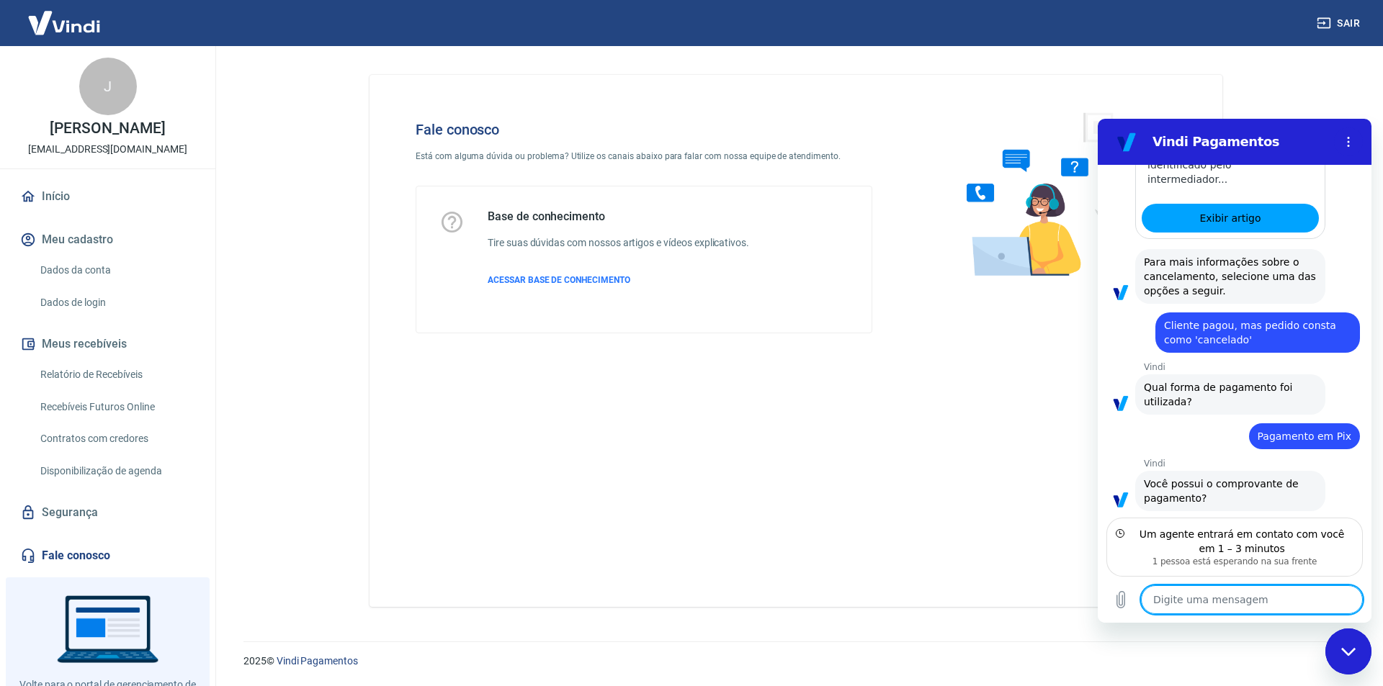
scroll to position [3462, 0]
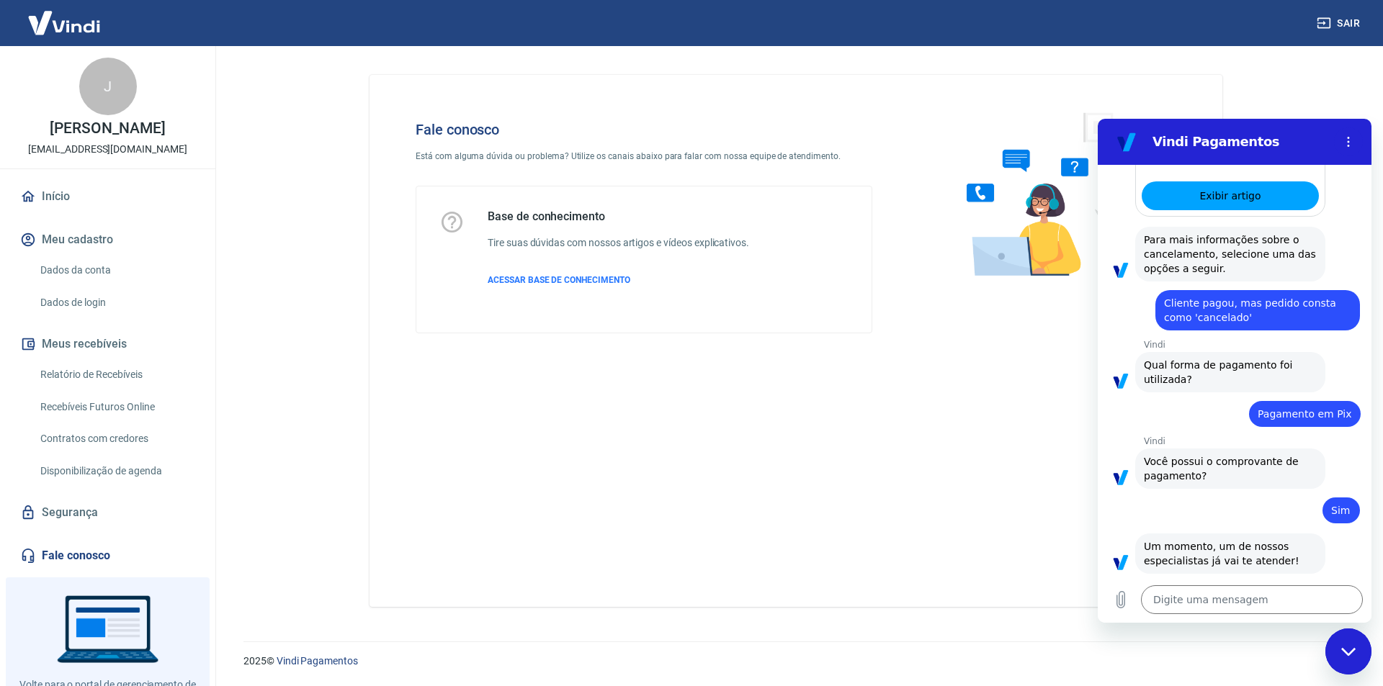
type textarea "x"
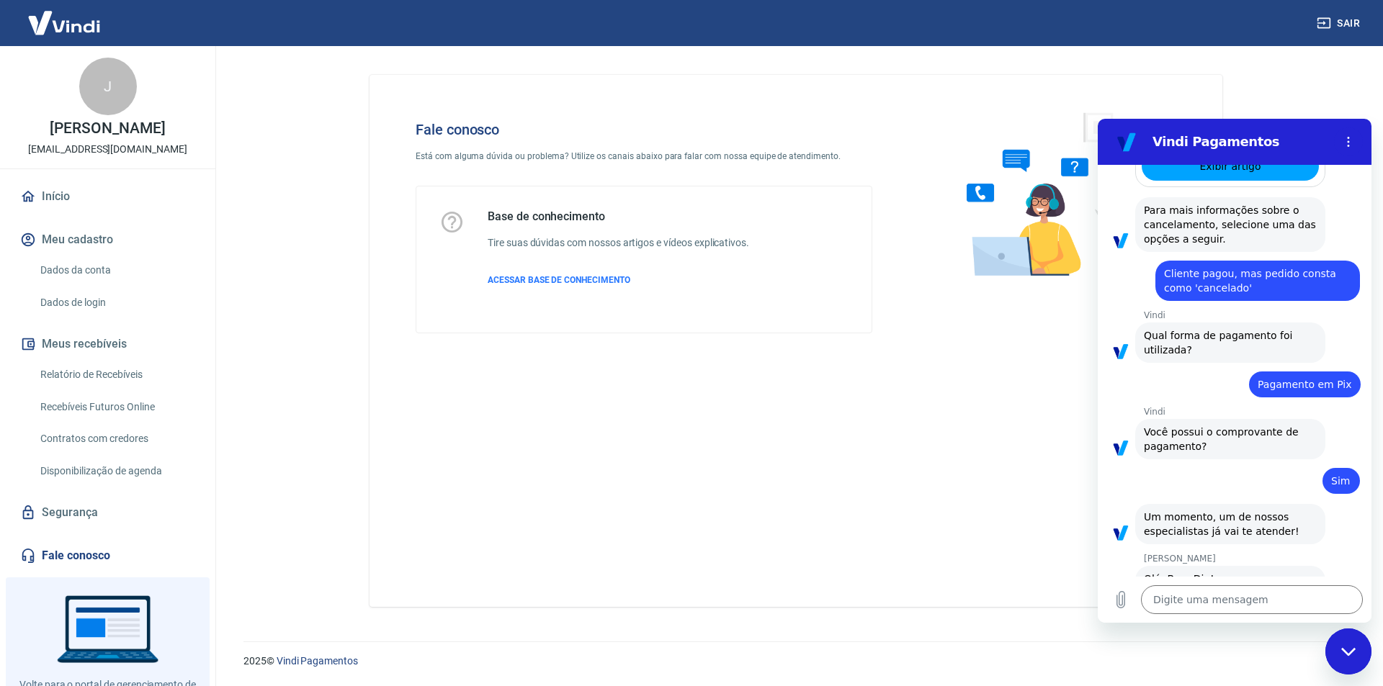
scroll to position [3531, 0]
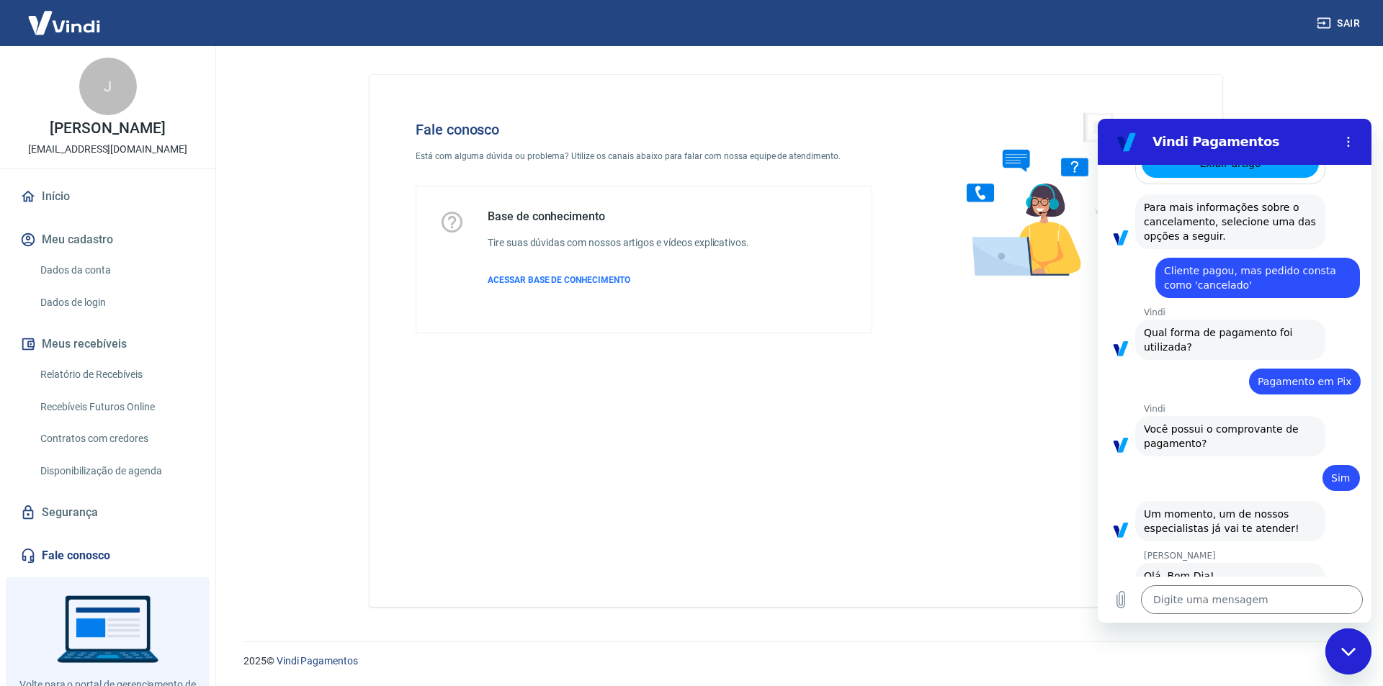
drag, startPoint x: 1191, startPoint y: 500, endPoint x: 1322, endPoint y: 516, distance: 131.4
click at [1322, 562] on div "[PERSON_NAME] diz: Olá, Bom Dia! Me [PERSON_NAME] e vou dar andamento ao seu at…" at bounding box center [1240, 619] width 262 height 114
click at [1240, 608] on textarea at bounding box center [1252, 599] width 222 height 29
type textarea "B"
type textarea "x"
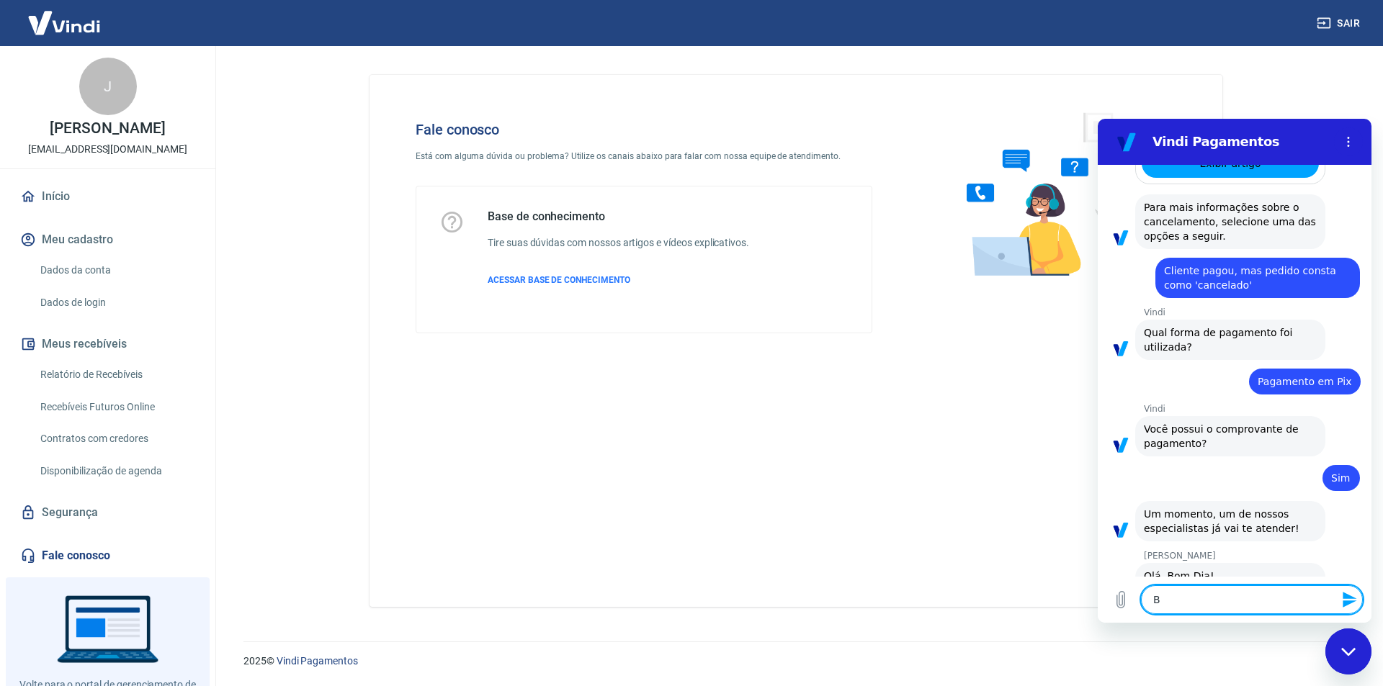
type textarea "Bm"
type textarea "x"
type textarea "Bm"
type textarea "x"
type textarea "Bm d"
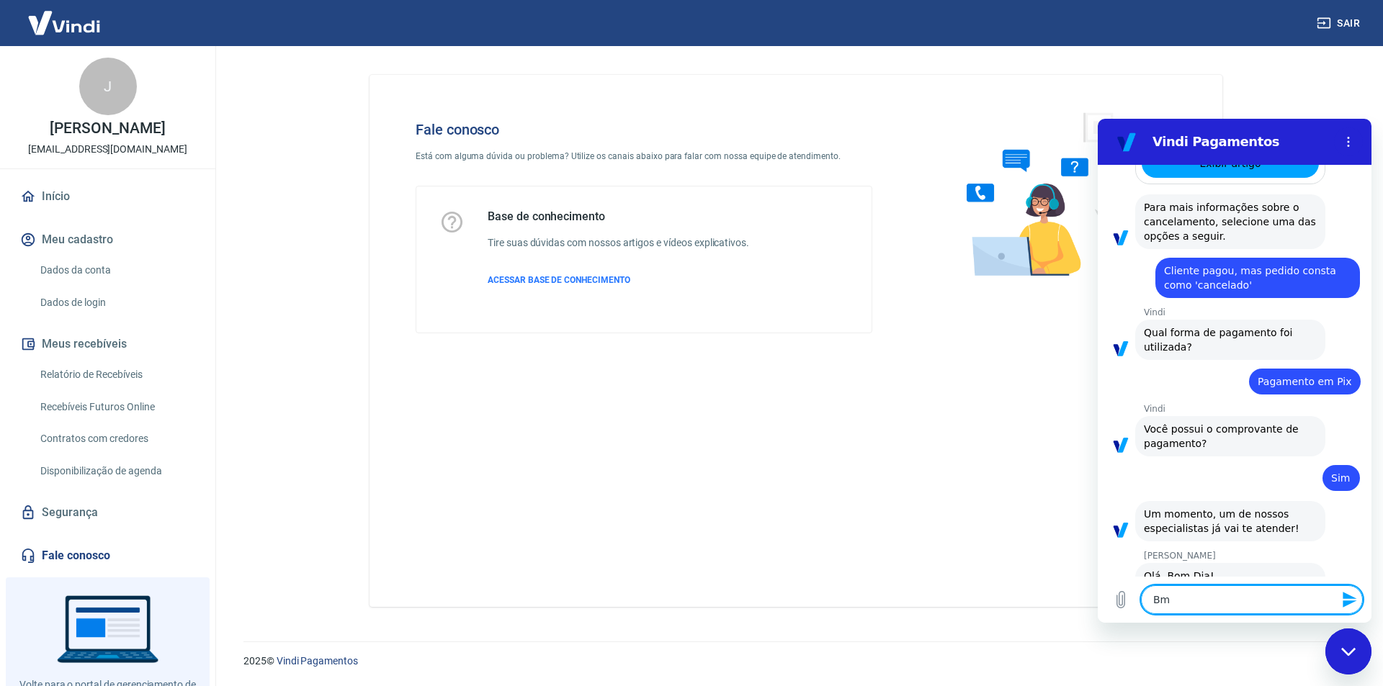
type textarea "x"
type textarea "Bm di"
type textarea "x"
type textarea "Bm d"
type textarea "x"
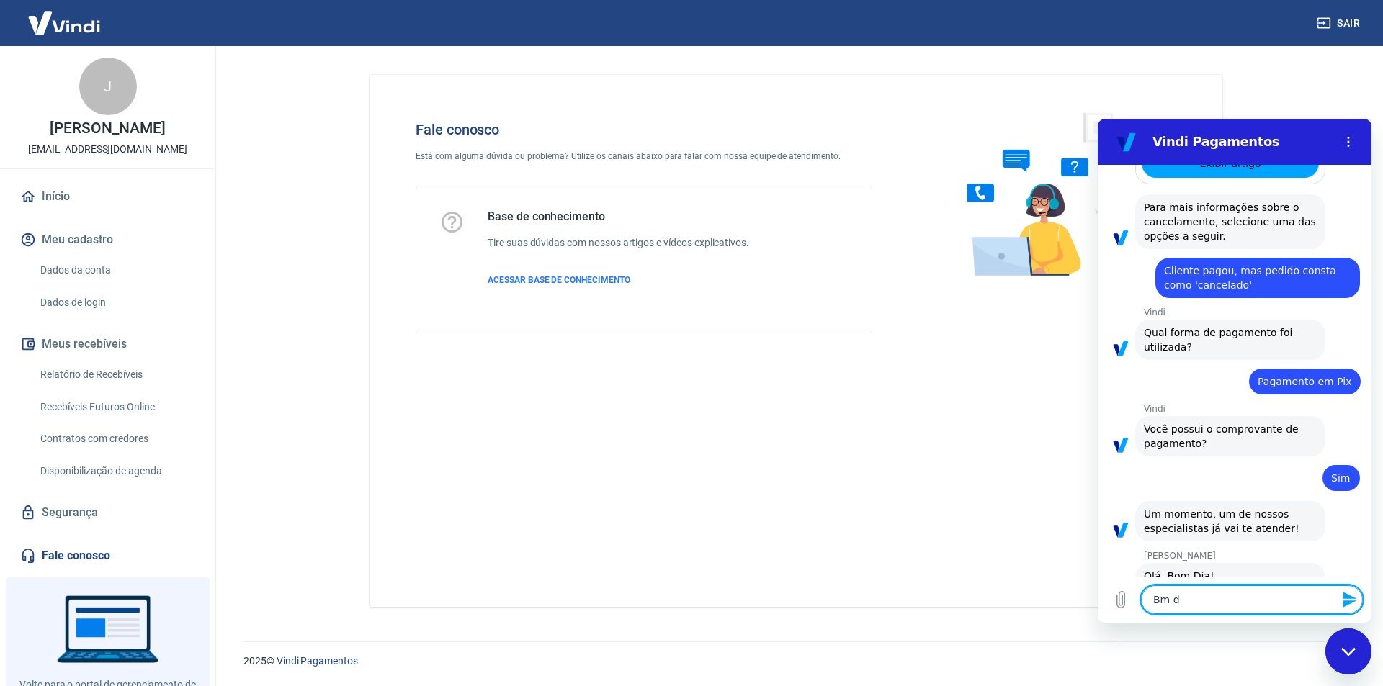
type textarea "Bm"
type textarea "x"
type textarea "Bm"
type textarea "x"
type textarea "B"
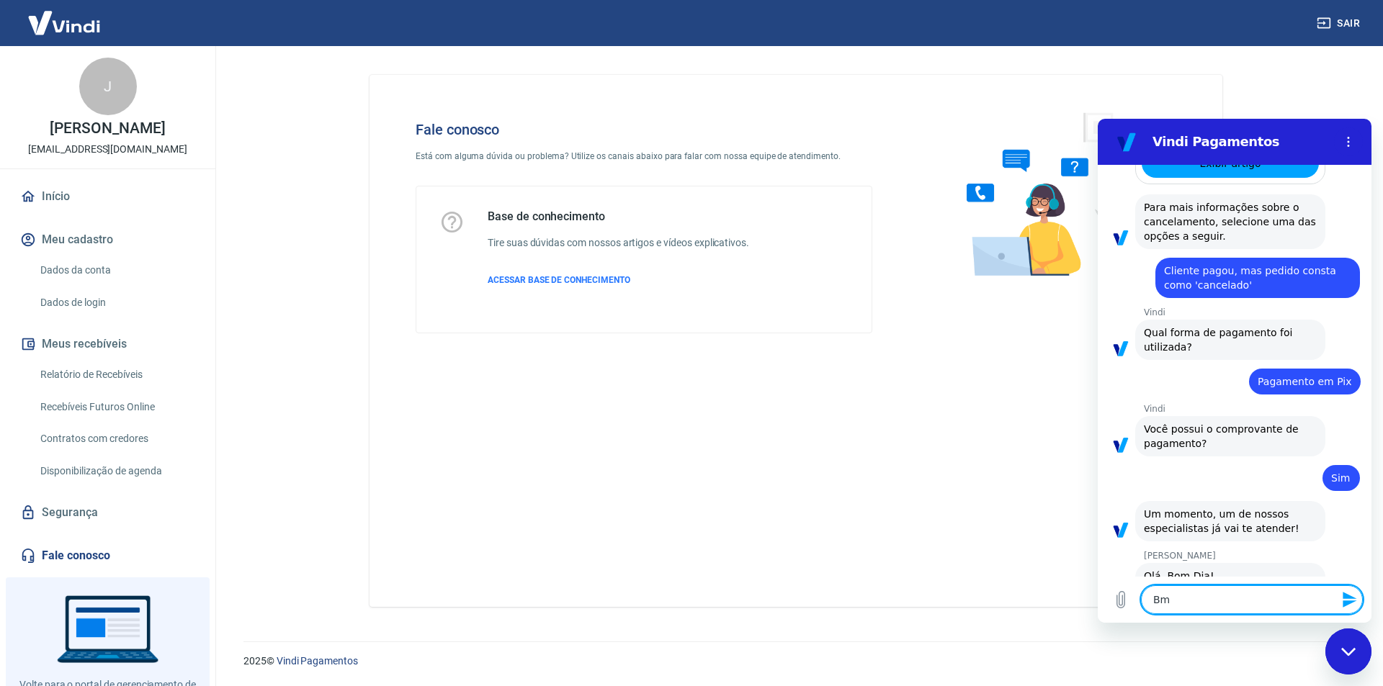
type textarea "x"
type textarea "B"
type textarea "x"
type textarea "Bo"
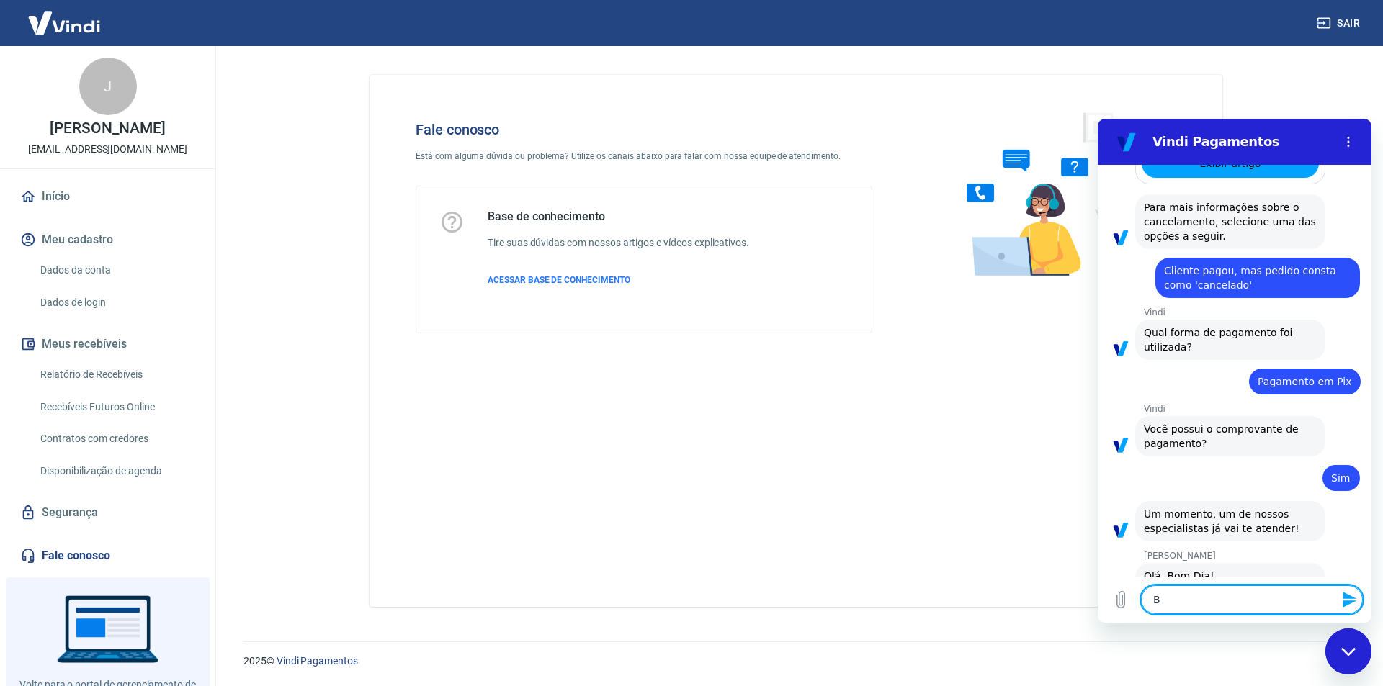
type textarea "x"
type textarea "Bom"
type textarea "x"
type textarea "Bom"
type textarea "x"
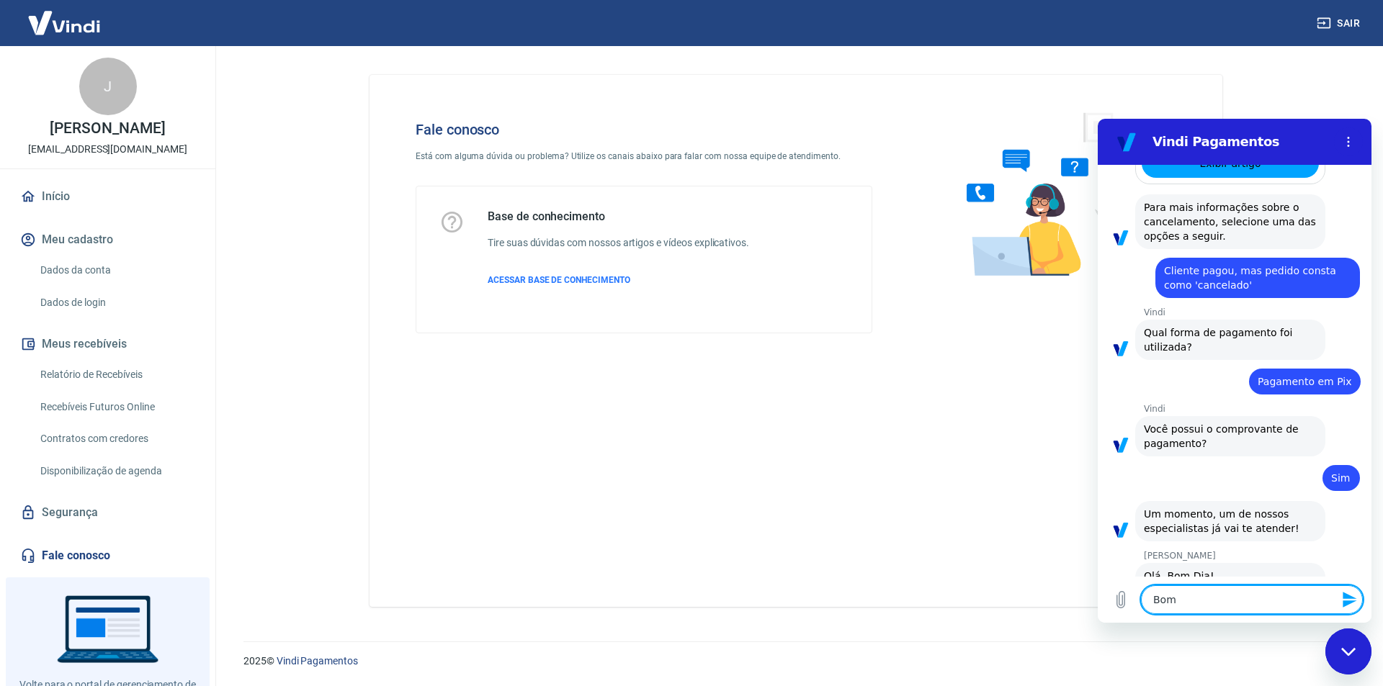
type textarea "Bom d"
type textarea "x"
type textarea "Bom di"
type textarea "x"
type textarea "Bom dia"
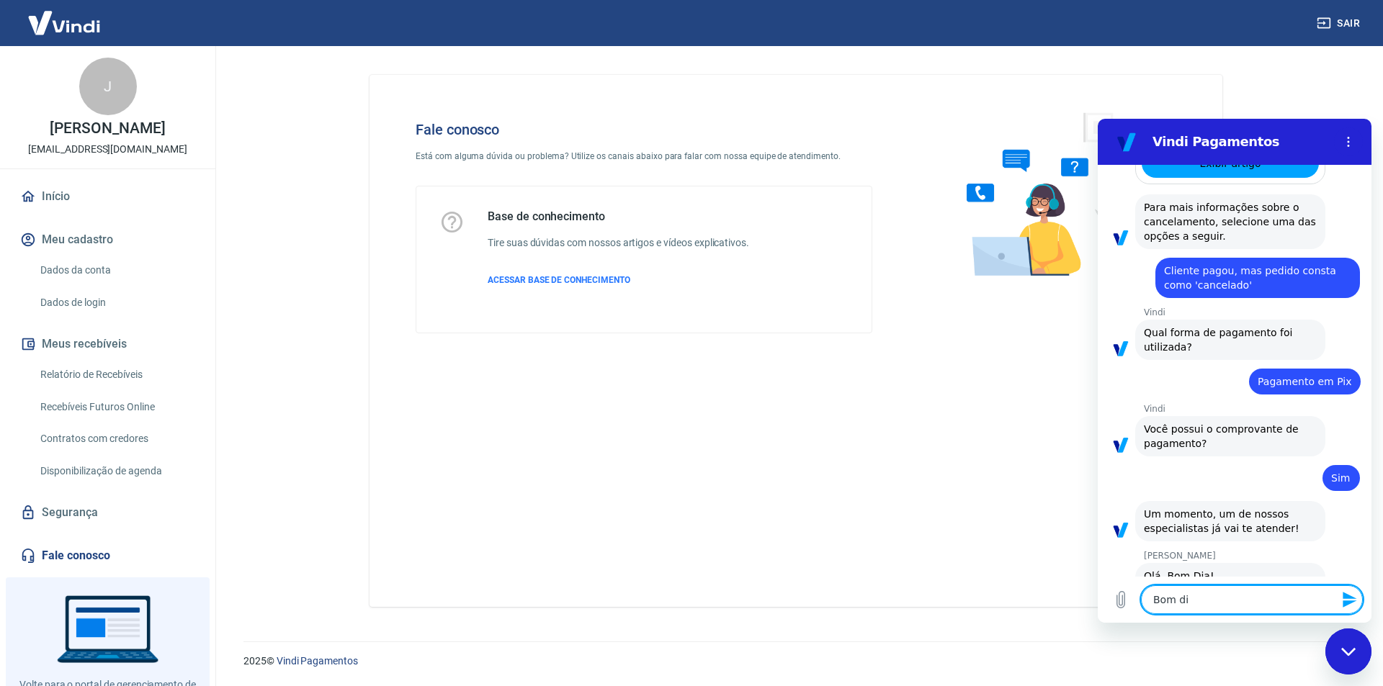
type textarea "x"
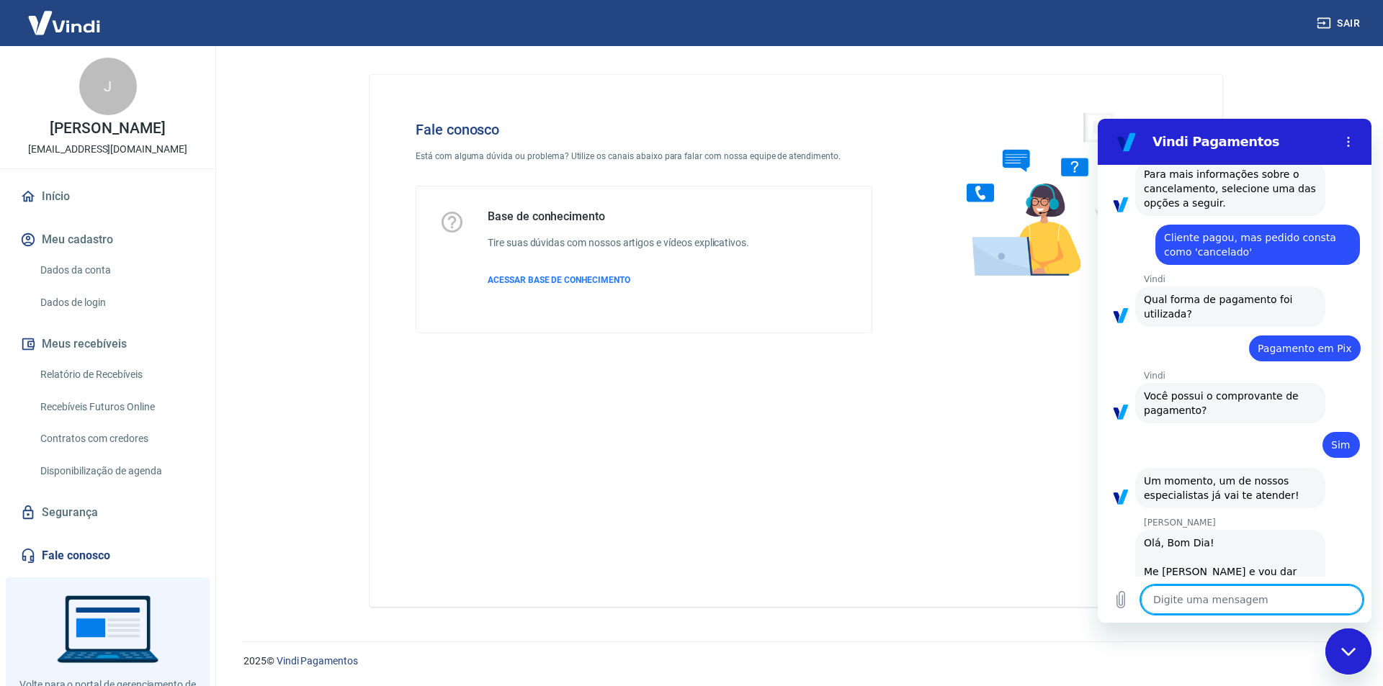
type textarea "x"
type textarea "J"
type textarea "x"
type textarea "Ju"
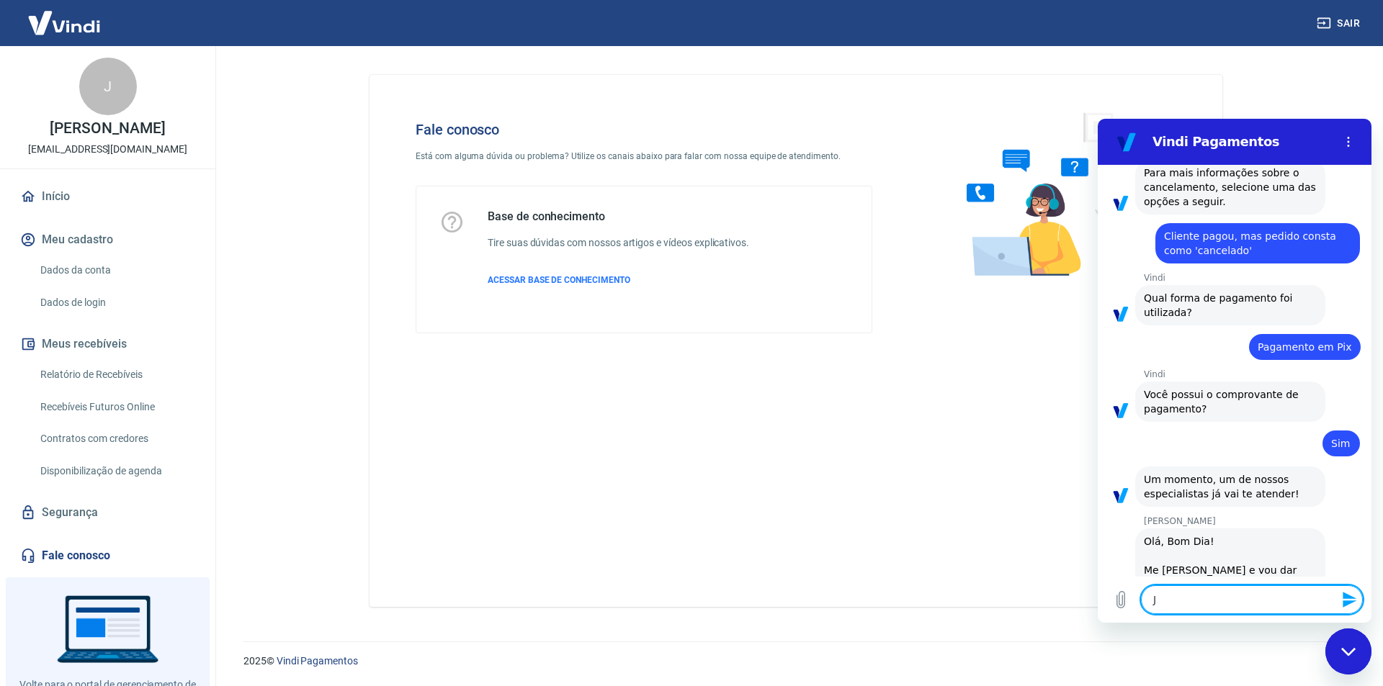
type textarea "x"
type textarea "[DATE]"
type textarea "x"
type textarea "Juli"
type textarea "x"
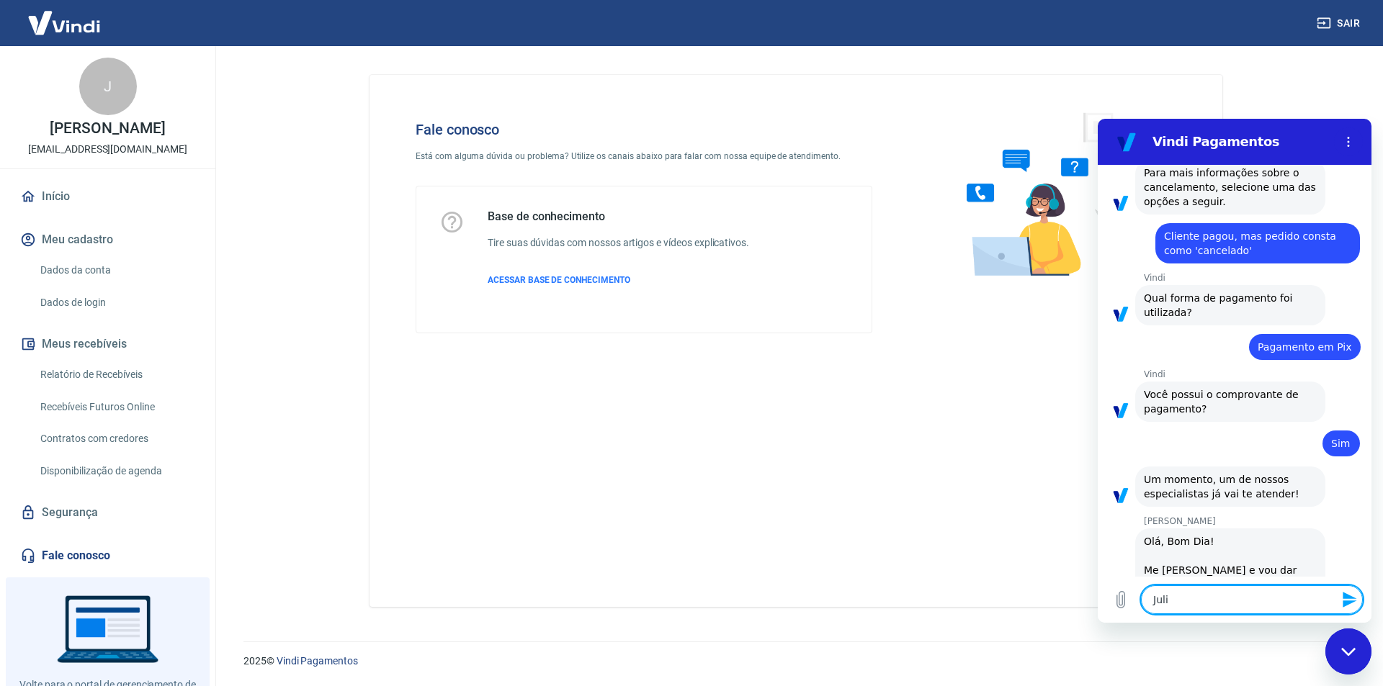
type textarea "[PERSON_NAME]"
type textarea "x"
type textarea "[PERSON_NAME]"
type textarea "x"
type textarea "[PERSON_NAME]"
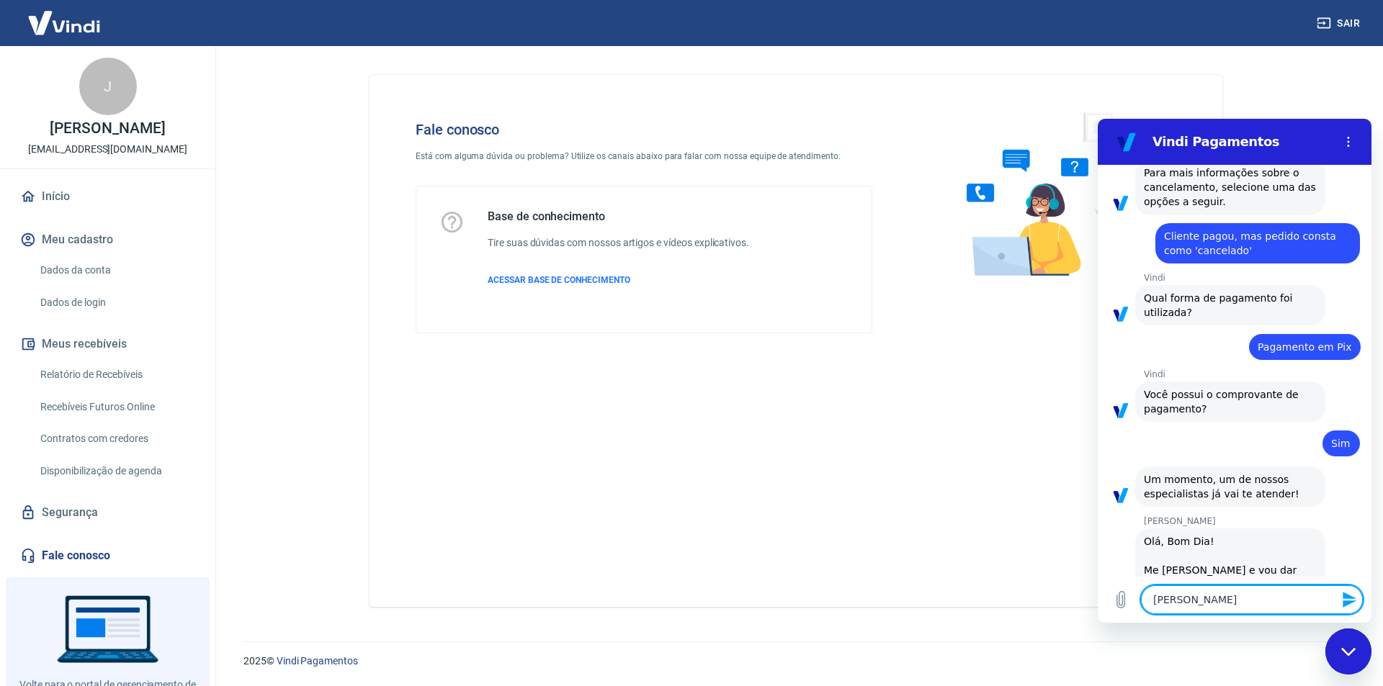
type textarea "x"
type textarea "[PERSON_NAME]"
type textarea "x"
type textarea "[PERSON_NAME]"
type textarea "x"
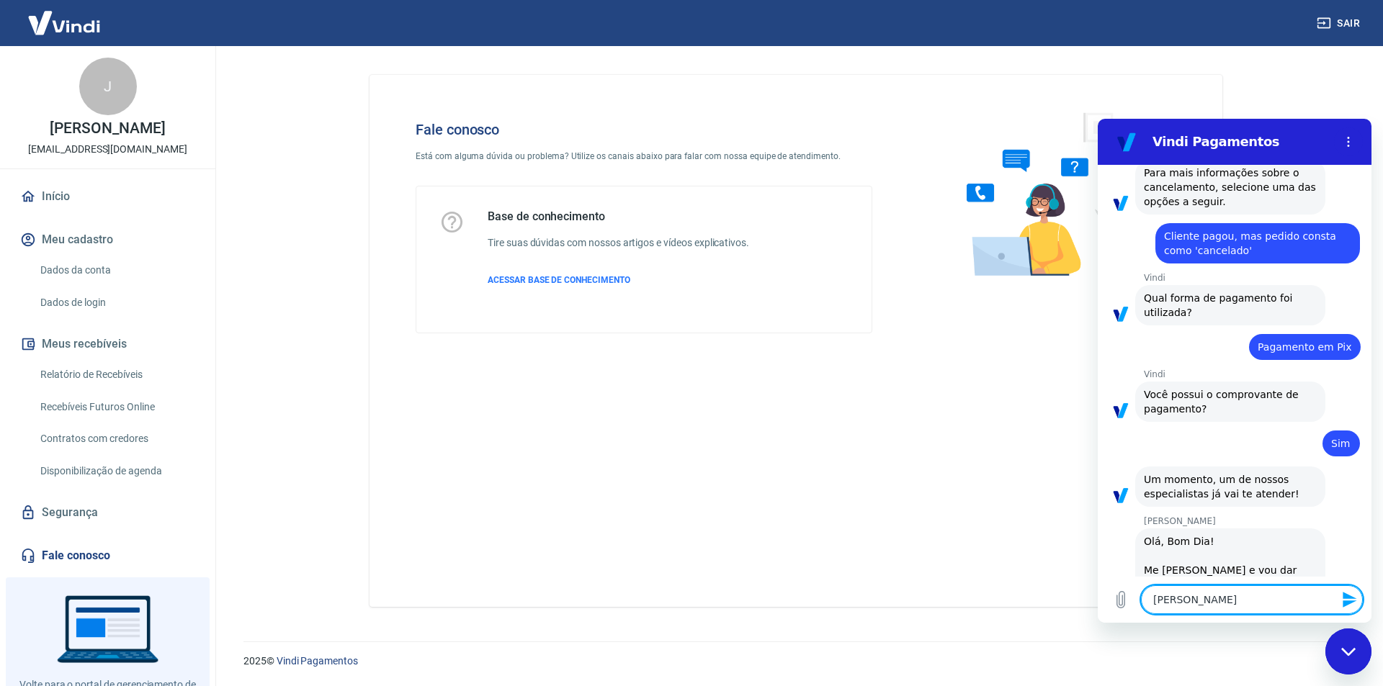
type textarea "[PERSON_NAME]"
type textarea "x"
type textarea "[PERSON_NAME]"
type textarea "x"
type textarea "[PERSON_NAME]"
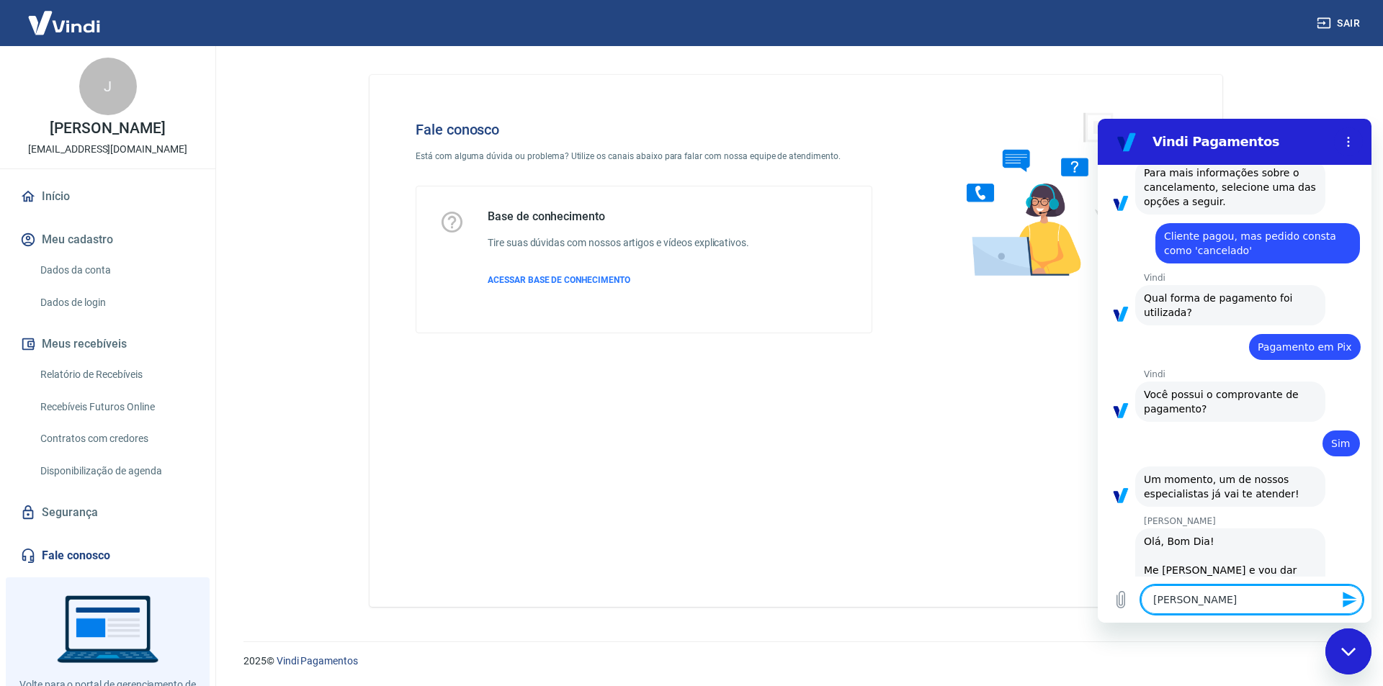
type textarea "x"
type textarea "[PERSON_NAME] aqui!"
type textarea "x"
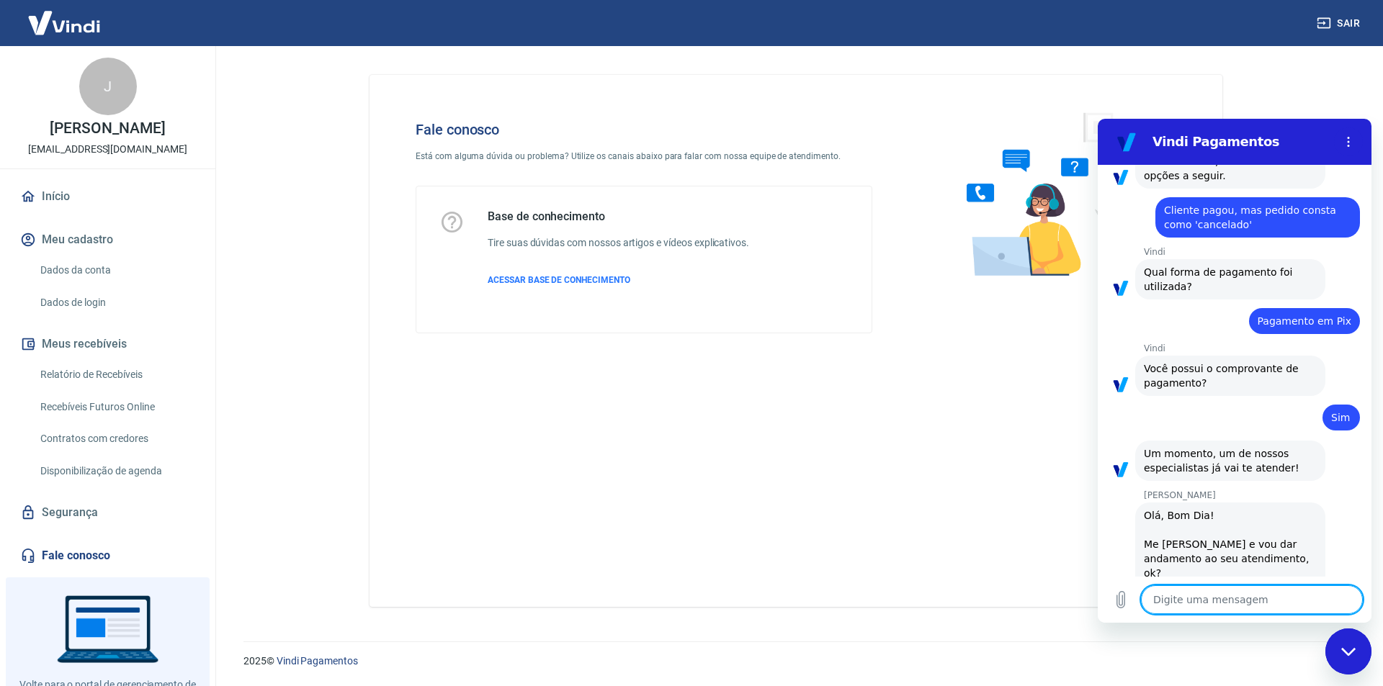
type textarea "x"
type textarea "O"
type textarea "x"
type textarea "On"
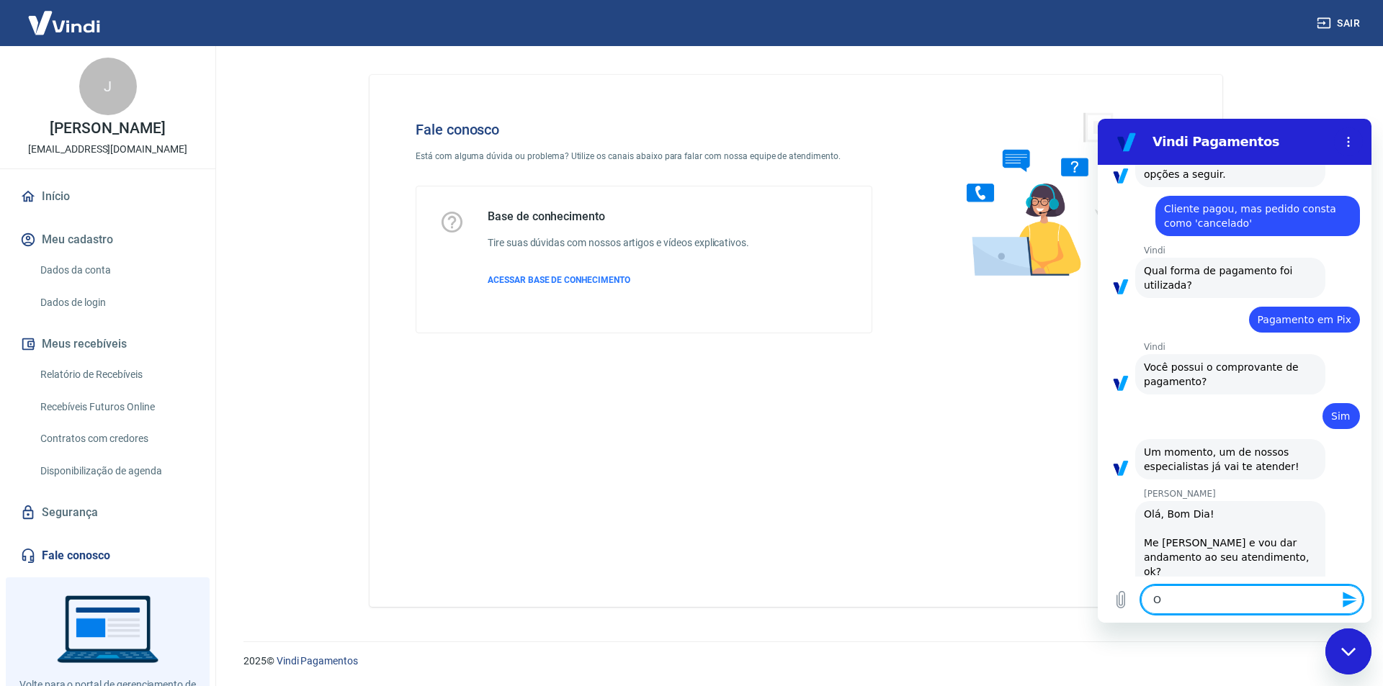
type textarea "x"
type textarea "Ont"
type textarea "x"
type textarea "Onte"
type textarea "x"
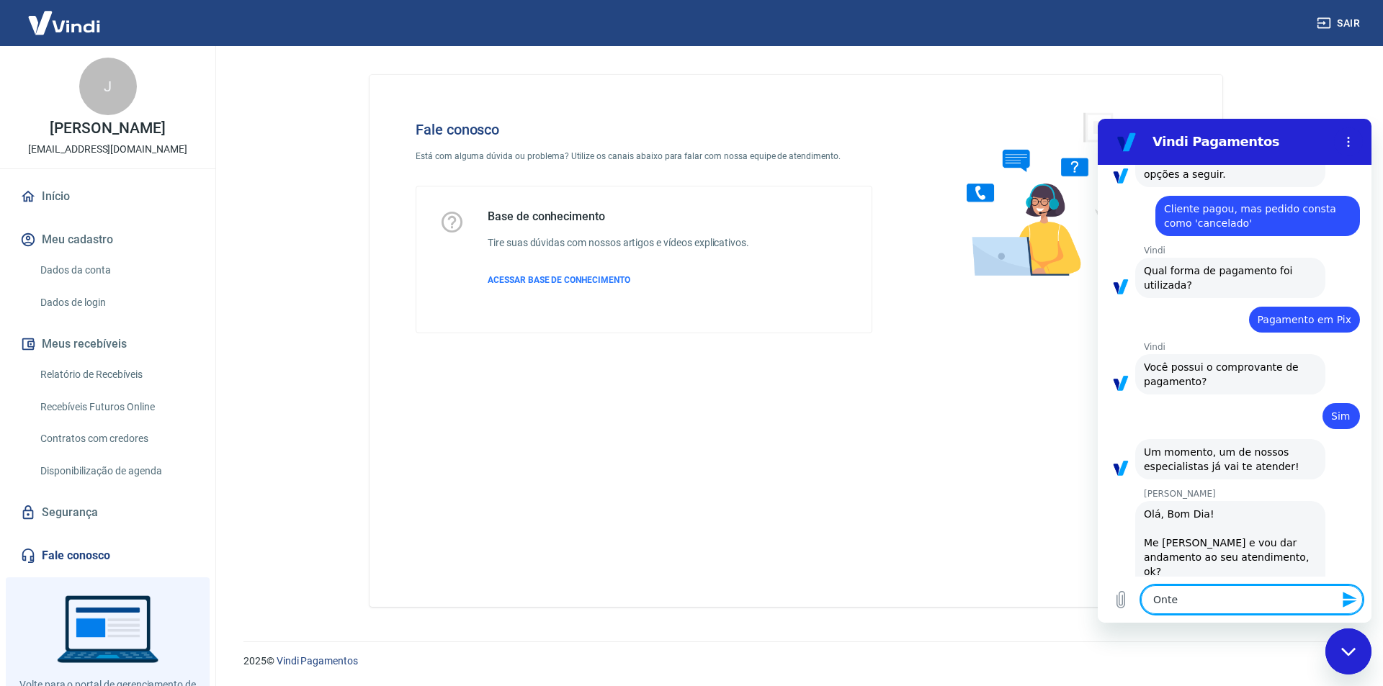
type textarea "Ontem"
type textarea "x"
type textarea "Ontem"
type textarea "x"
type textarea "Ontem e"
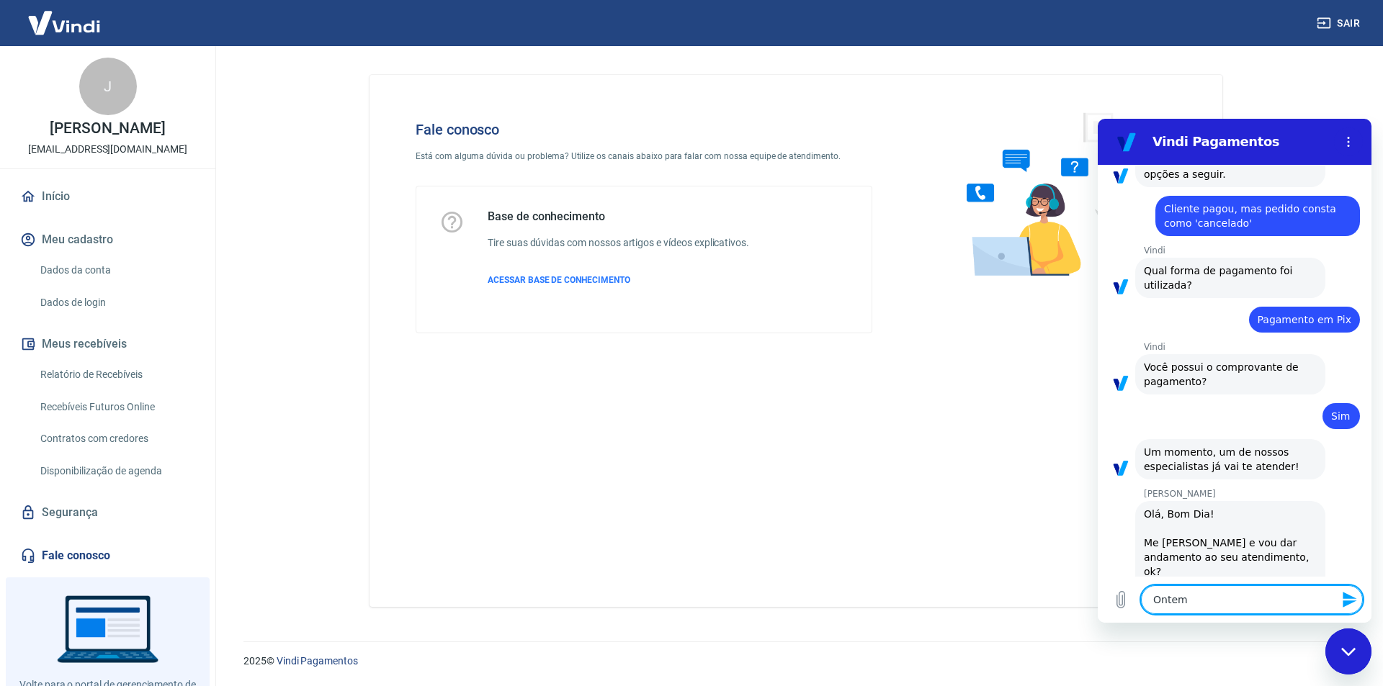
type textarea "x"
type textarea "Ontem en"
type textarea "x"
type textarea "Ontem ent"
type textarea "x"
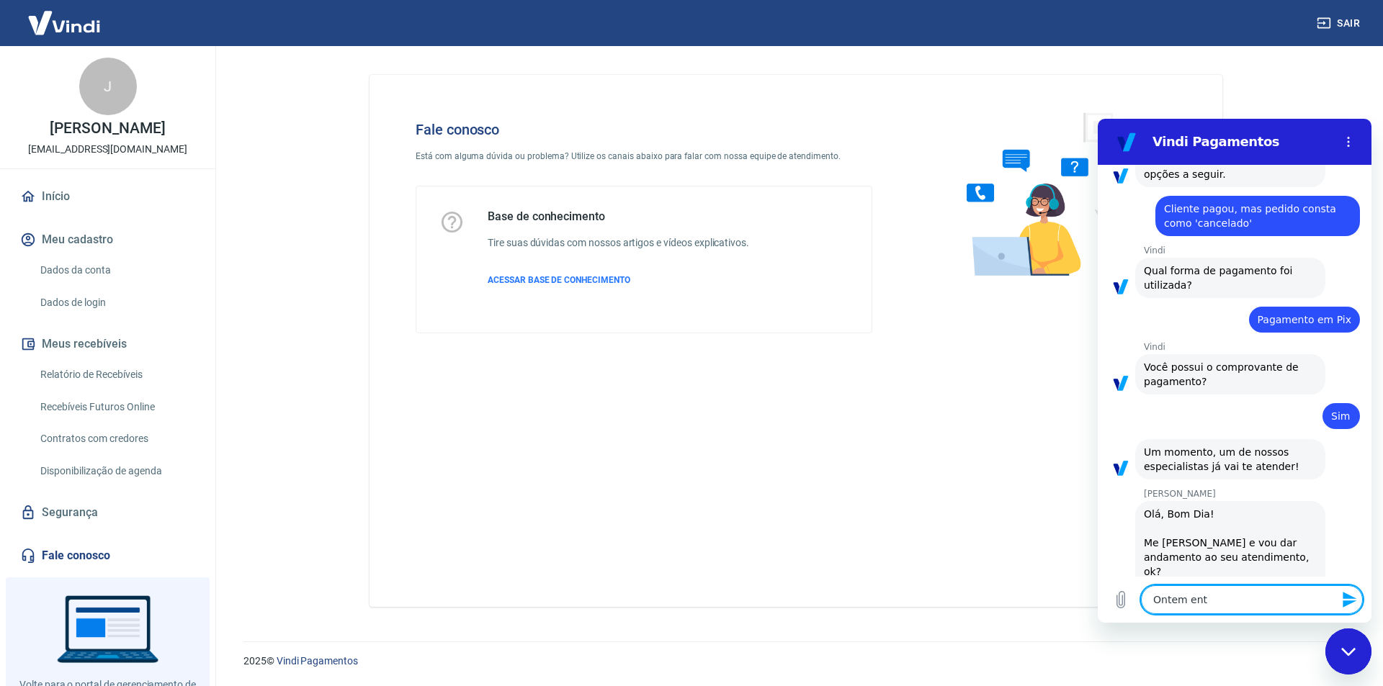
type textarea "Ontem entr"
type textarea "x"
type textarea "Ontem entre"
type textarea "x"
type textarea "Ontem entrei"
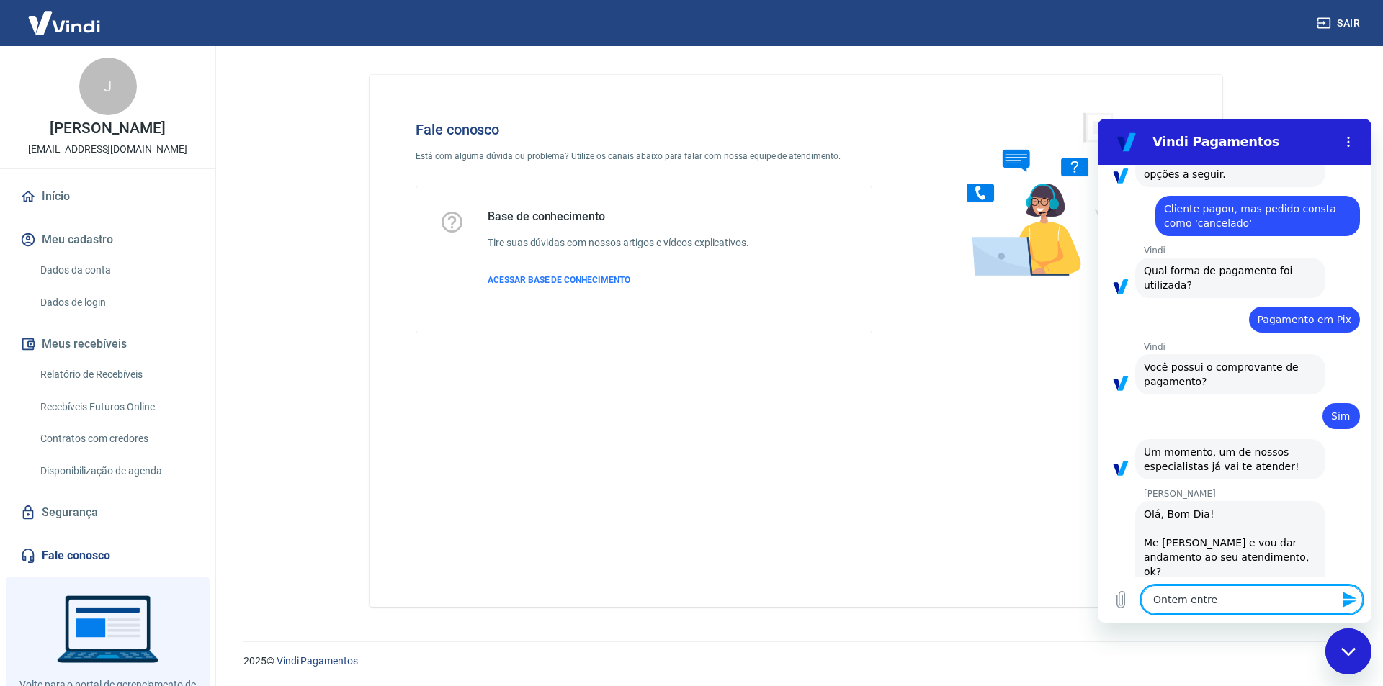
type textarea "x"
type textarea "Ontem entrei"
type textarea "x"
type textarea "Ontem entrei e"
type textarea "x"
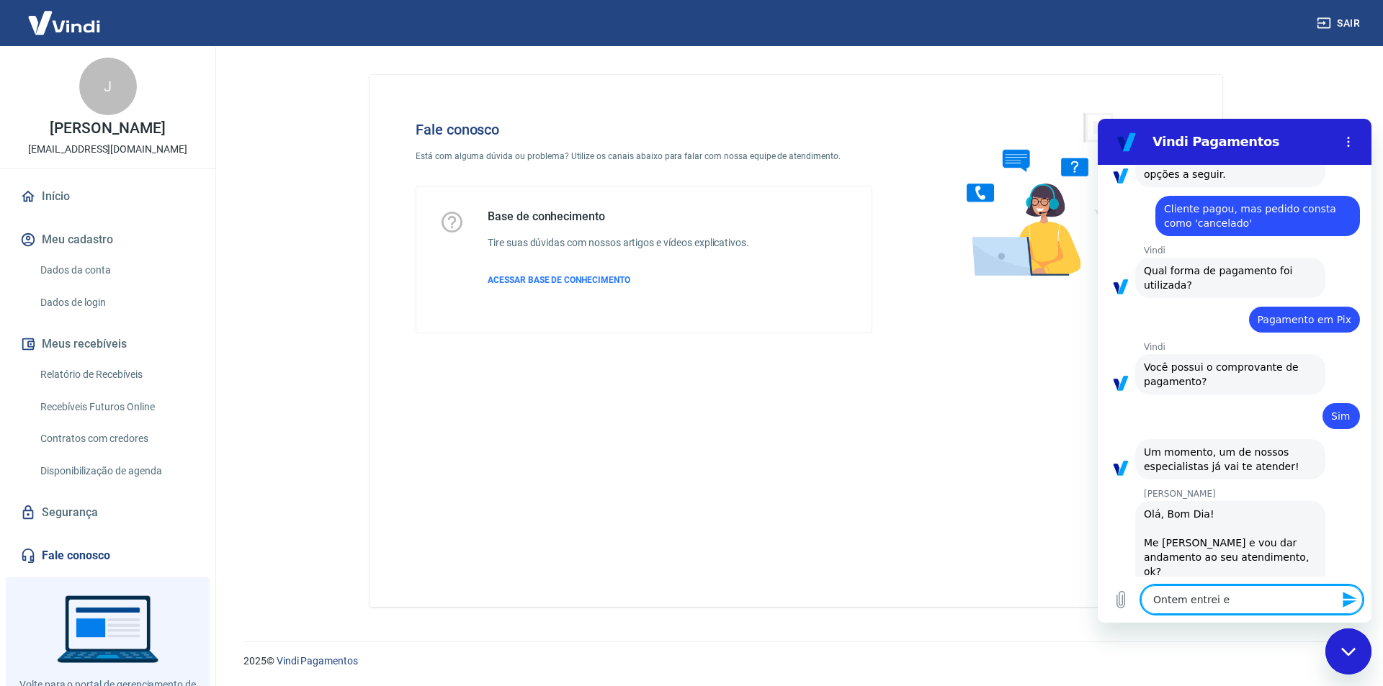
type textarea "Ontem entrei em"
type textarea "x"
type textarea "Ontem entrei em"
type textarea "x"
type textarea "Ontem entrei em c"
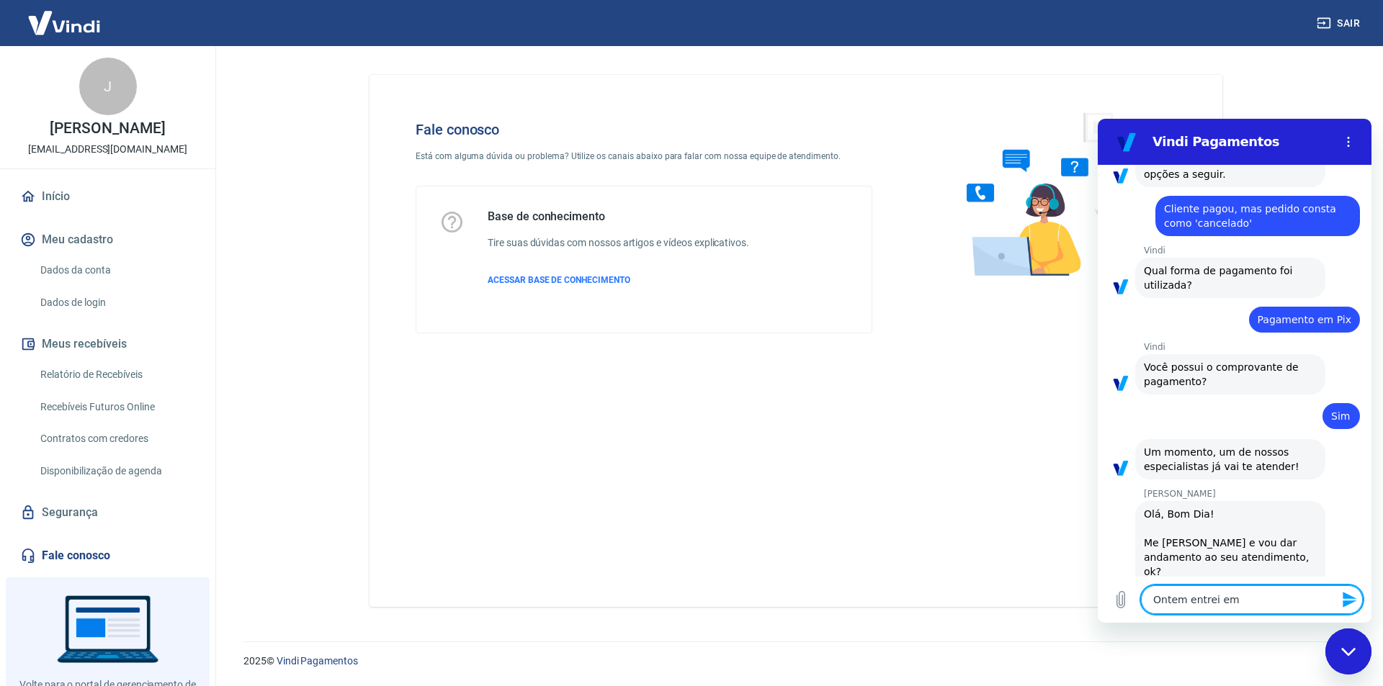
type textarea "x"
type textarea "Ontem entrei em co"
type textarea "x"
type textarea "Ontem entrei em con"
type textarea "x"
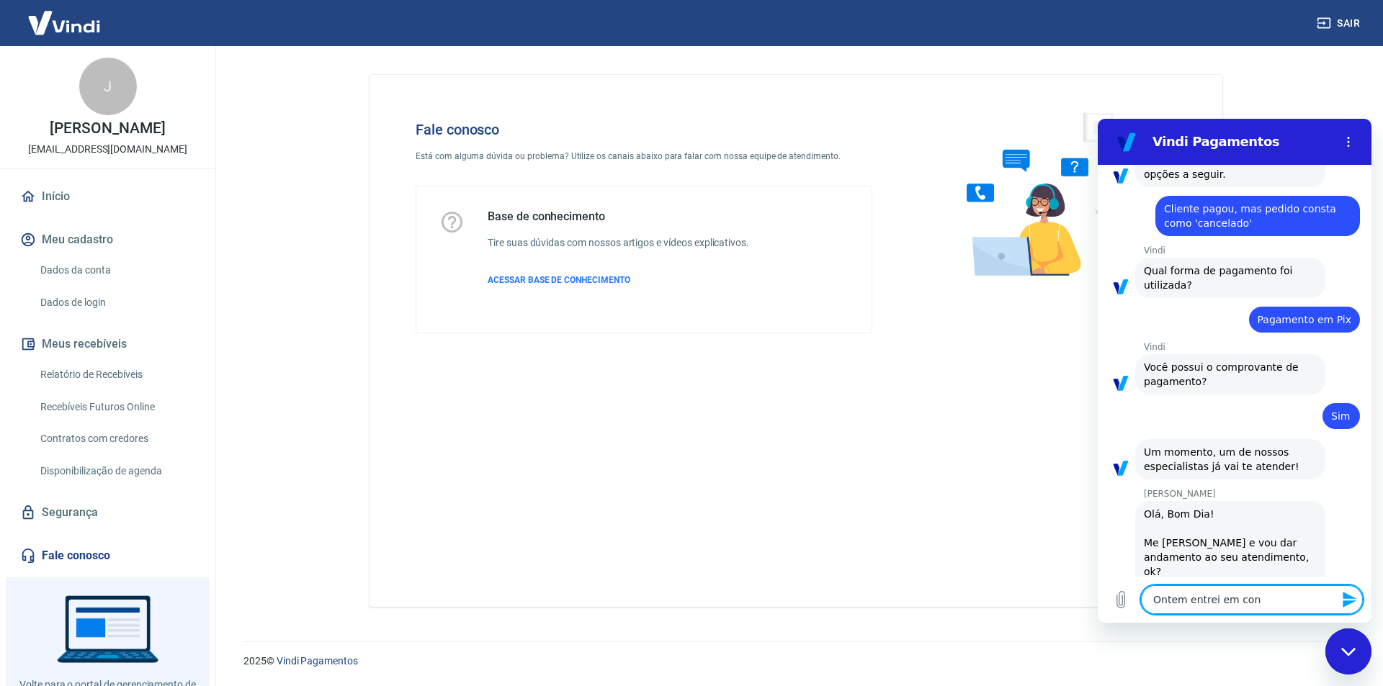
type textarea "Ontem entrei em cont"
type textarea "x"
type textarea "Ontem entrei em conta"
type textarea "x"
type textarea "Ontem entrei em contazt"
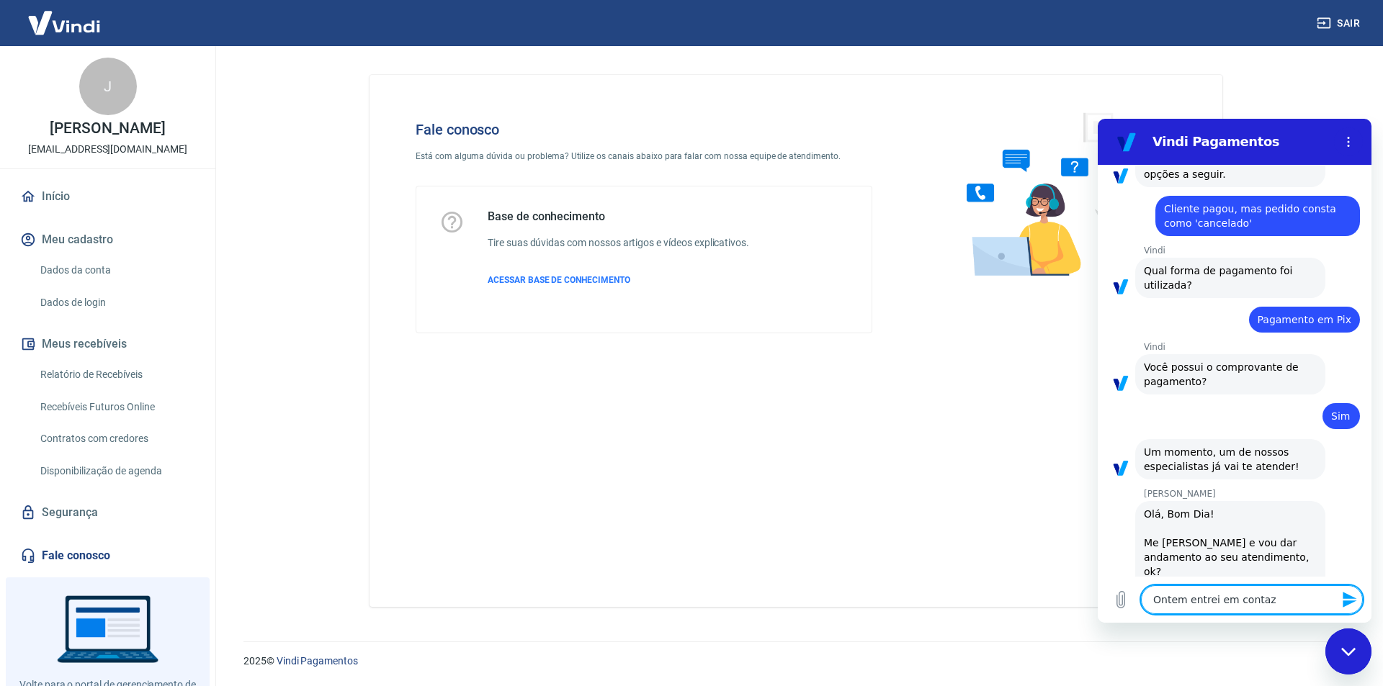
type textarea "x"
type textarea "Ontem entrei em contazto"
type textarea "x"
type textarea "Ontem entrei em contazt"
type textarea "x"
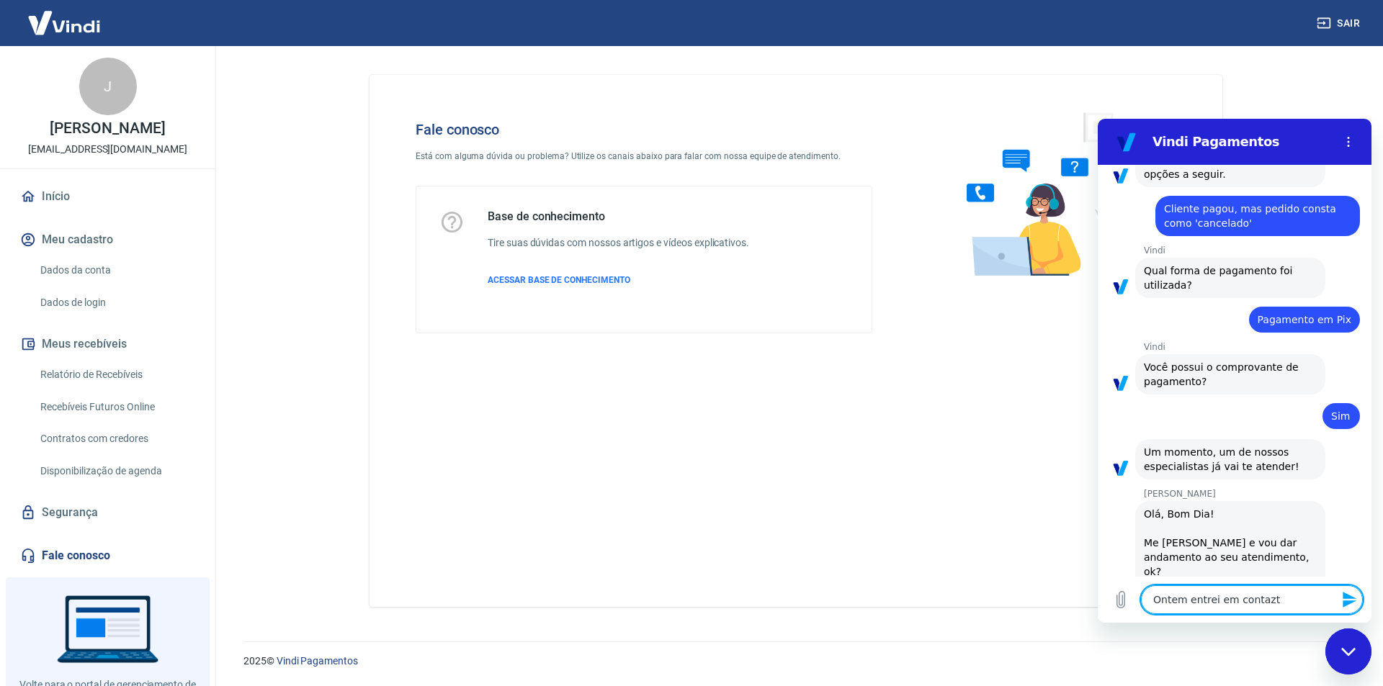
type textarea "Ontem entrei em contaz"
type textarea "x"
type textarea "Ontem entrei em conta"
type textarea "x"
type textarea "Ontem entrei em contat"
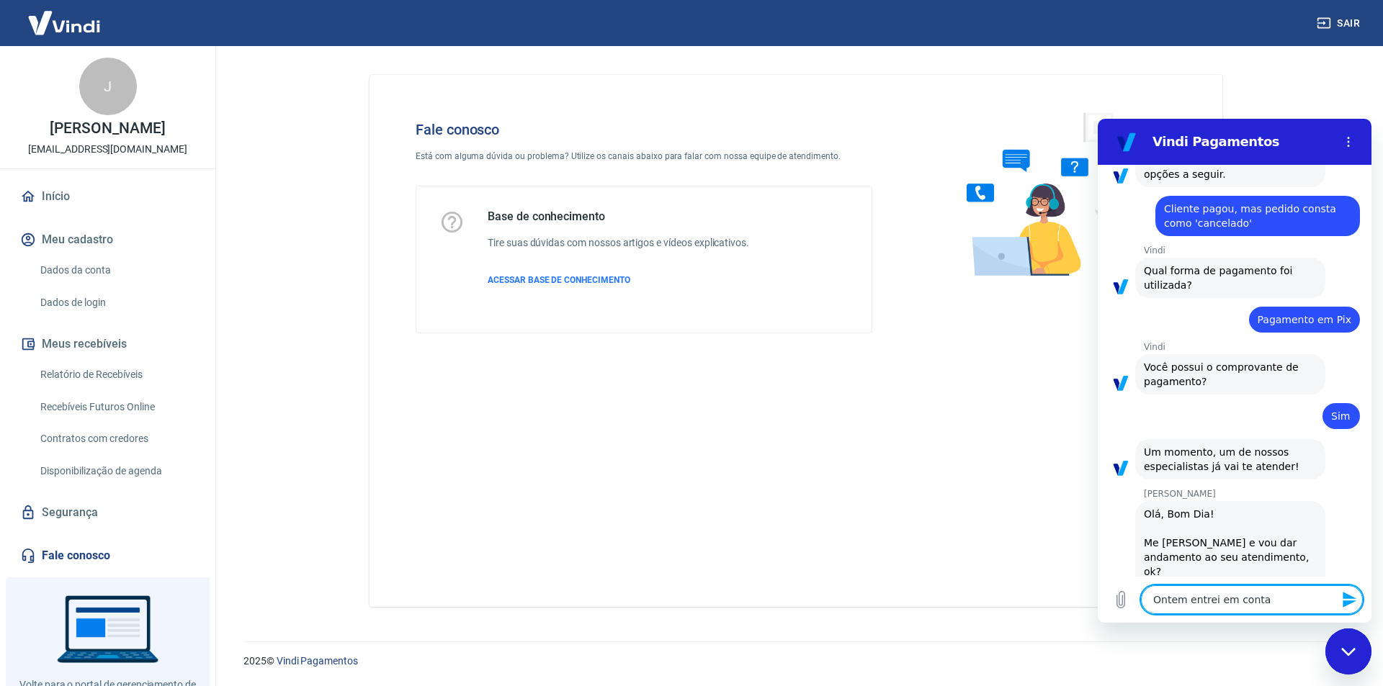
type textarea "x"
type textarea "Ontem entrei em contato"
type textarea "x"
type textarea "Ontem entrei em contato"
type textarea "x"
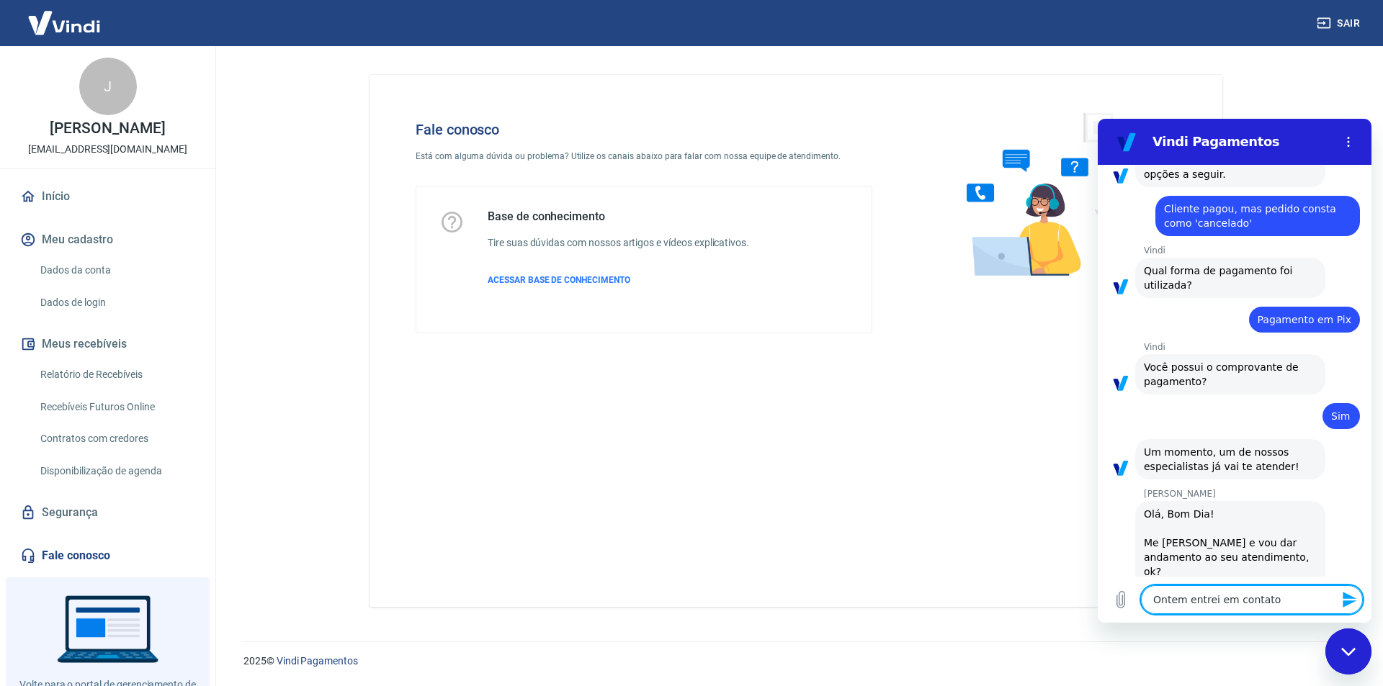
type textarea "Ontem entrei em contato c"
type textarea "x"
type textarea "Ontem entrei em contato co"
type textarea "x"
type textarea "Ontem entrei em contato com"
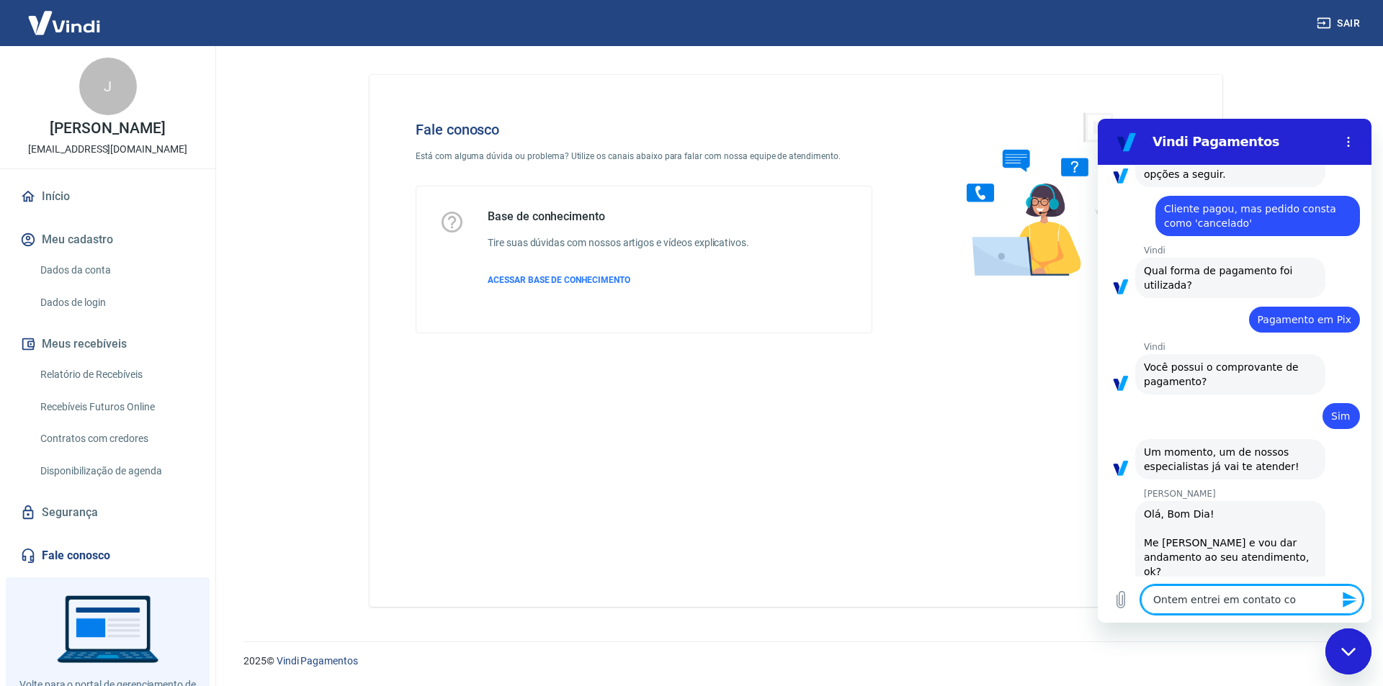
type textarea "x"
type textarea "Ontem entrei em contato com"
type textarea "x"
type textarea "Ontem entrei em contato com v"
type textarea "x"
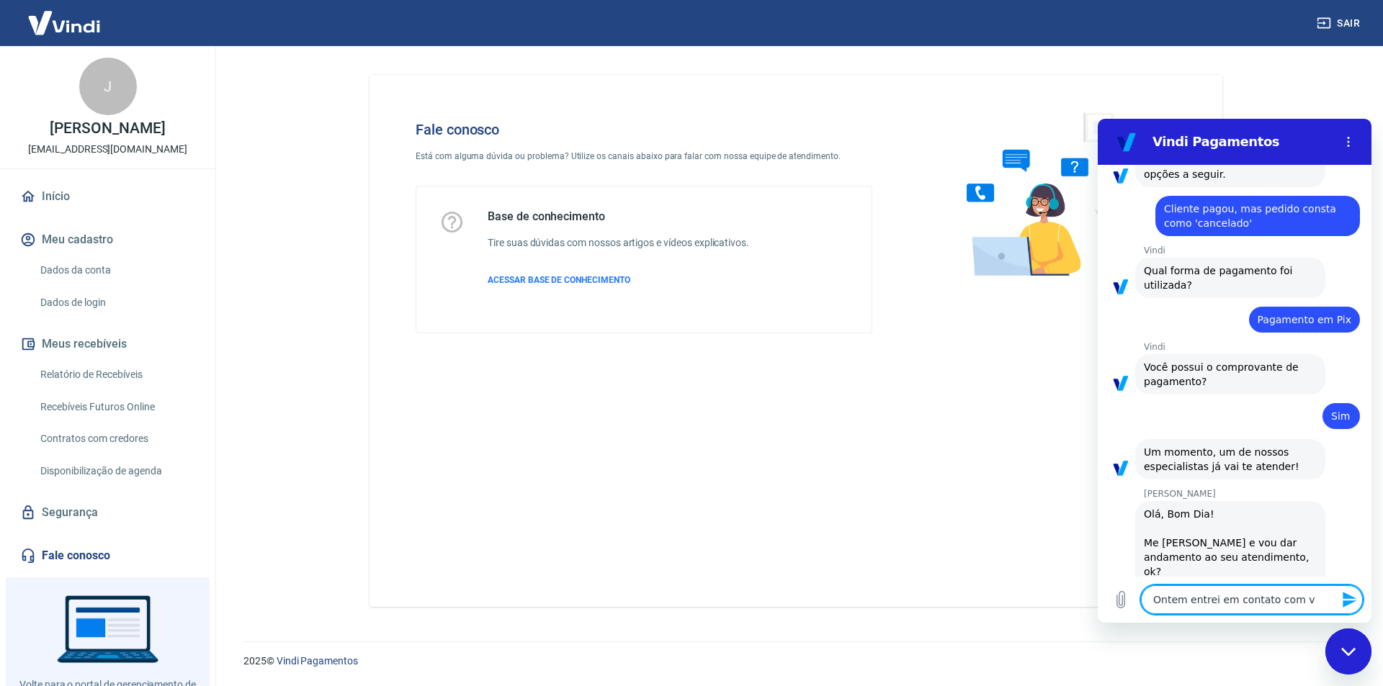
type textarea "Ontem entrei em contato com vo"
type textarea "x"
type textarea "Ontem entrei em contato com voc"
type textarea "x"
type textarea "Ontem entrei em contato com voce"
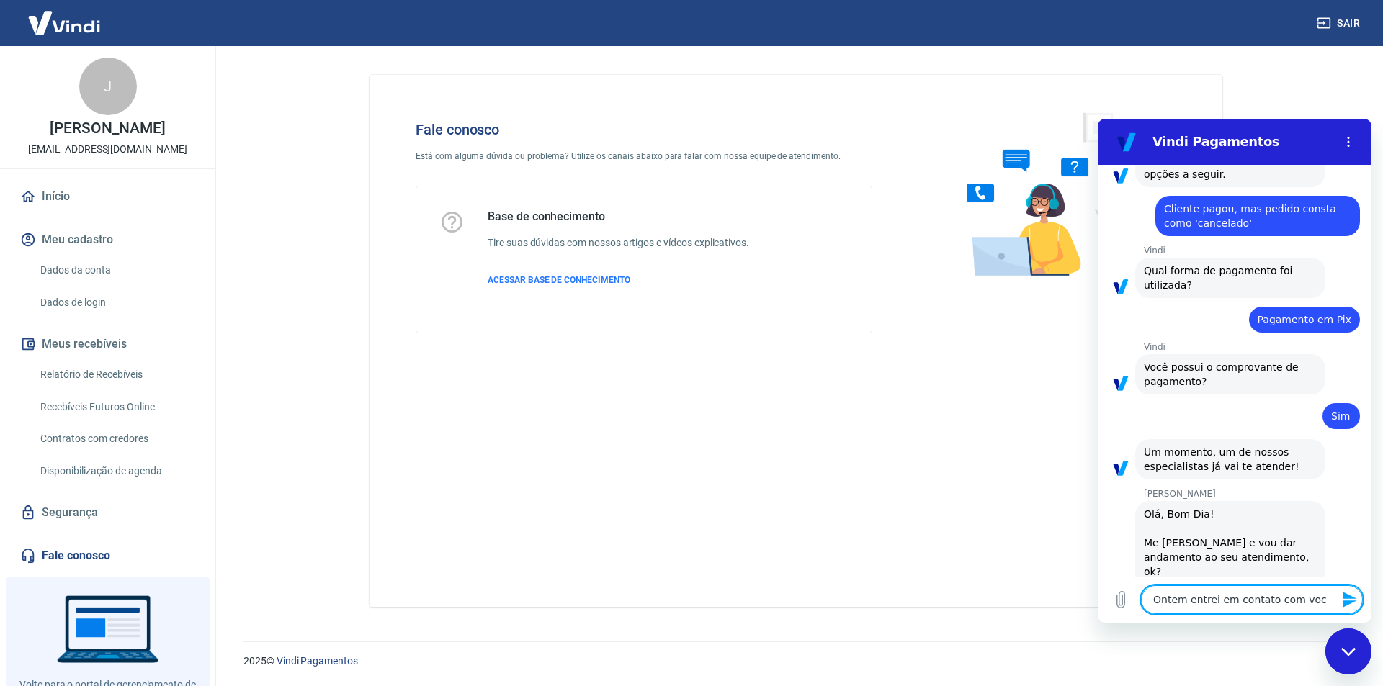
type textarea "x"
type textarea "Ontem entrei em contato com voces"
type textarea "x"
type textarea "Ontem entrei em contato com voces,"
type textarea "x"
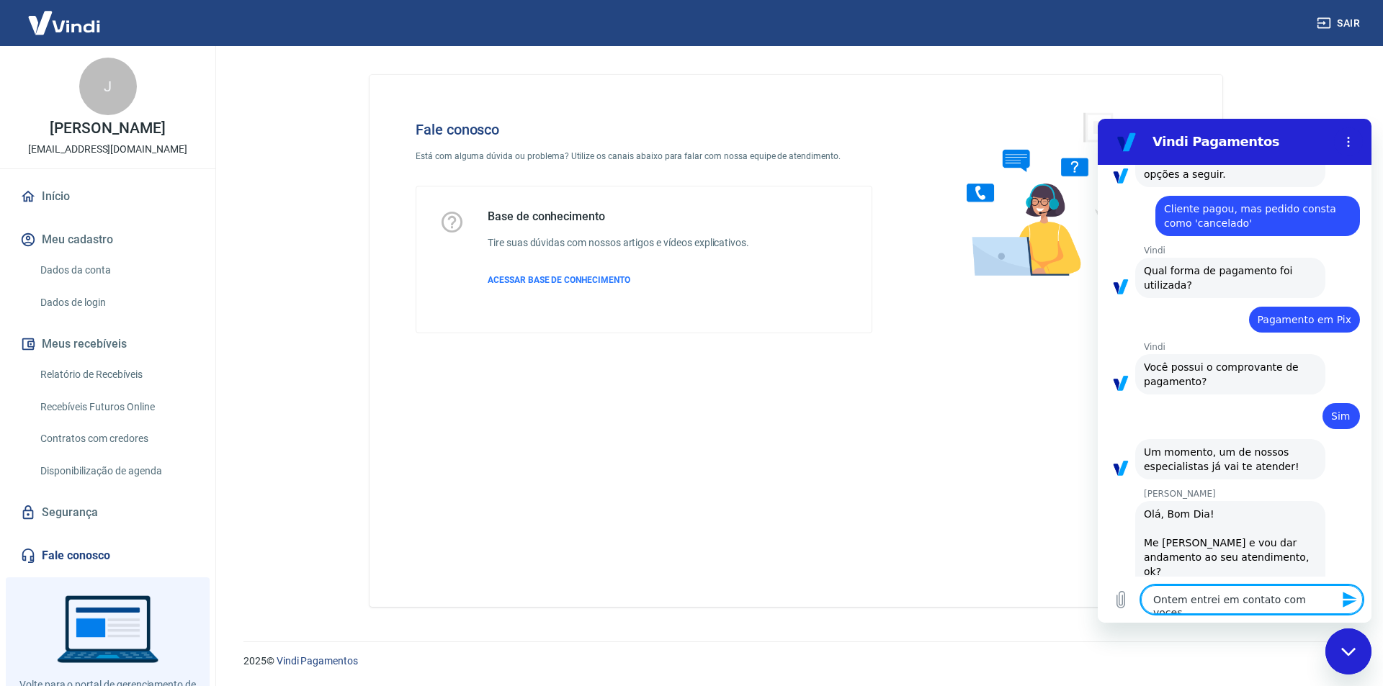
type textarea "Ontem entrei em contato com voces,"
type textarea "x"
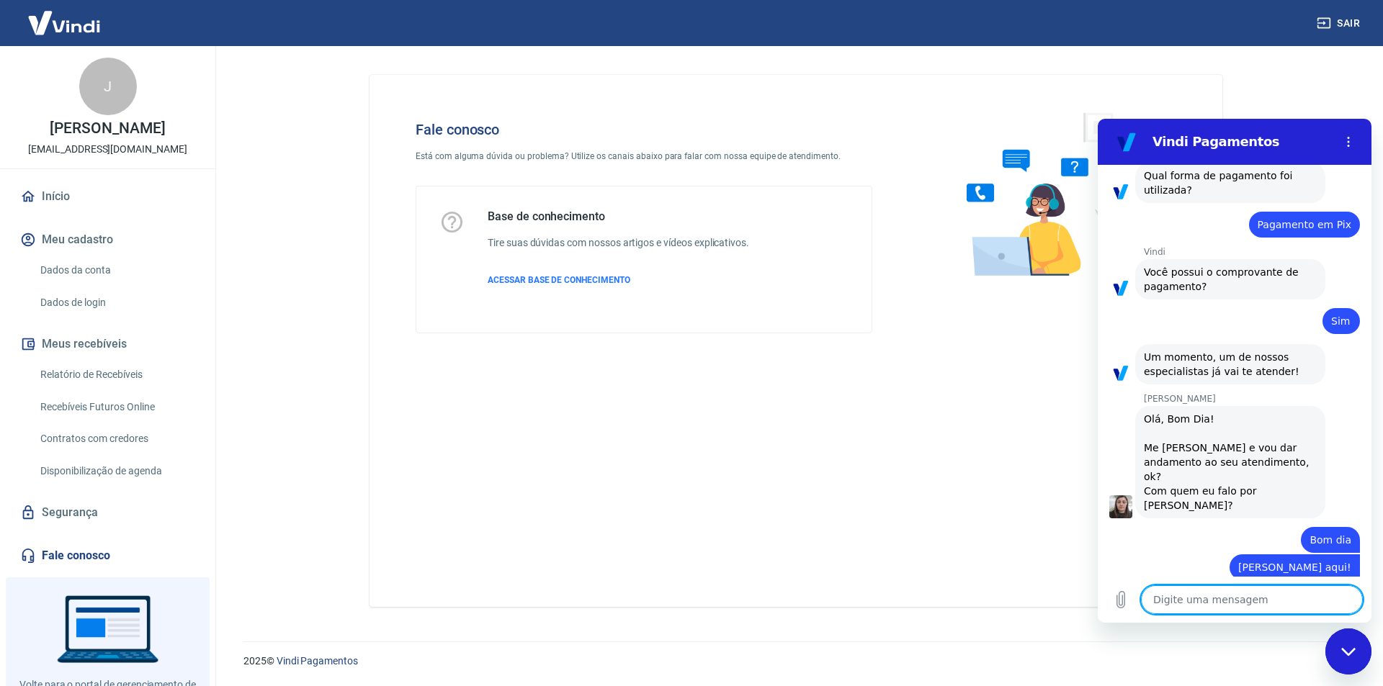
scroll to position [3691, 0]
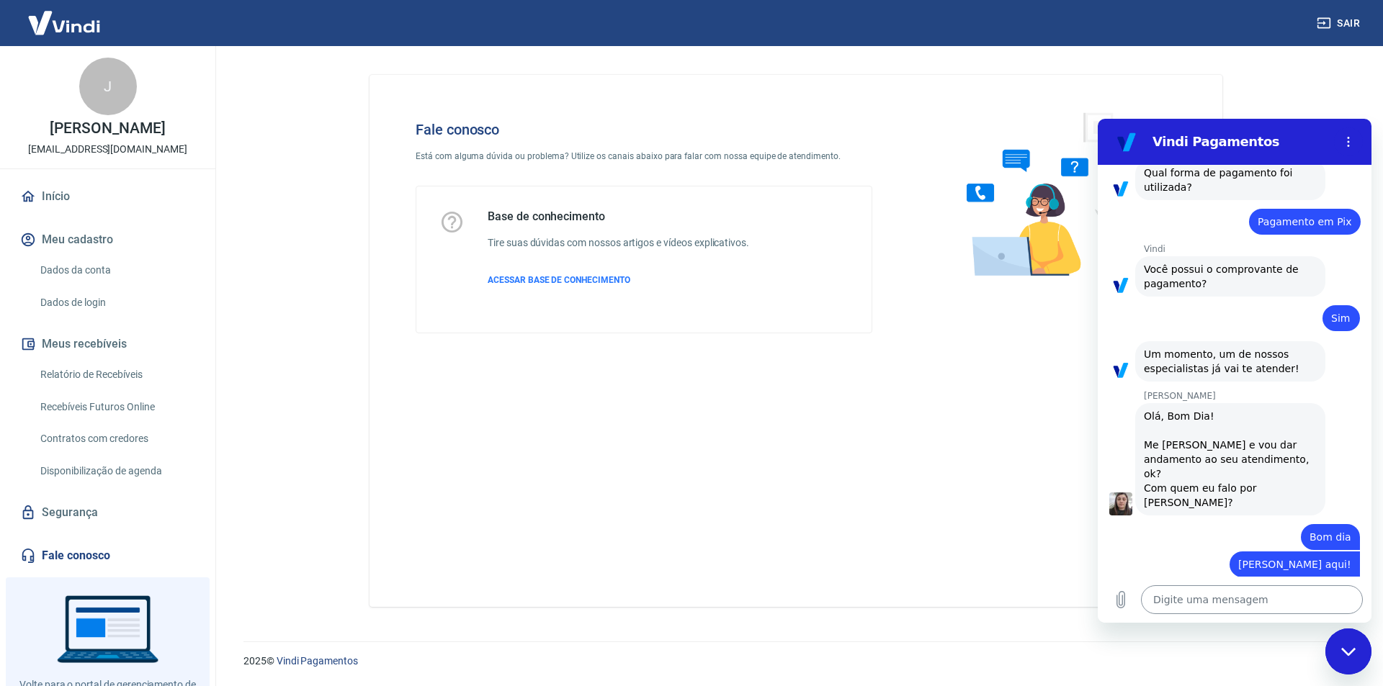
click at [1195, 606] on textarea at bounding box center [1252, 599] width 222 height 29
paste textarea "TRANSAÇÃO 223806123 [DATE] 15:58 Status Cancelado Pelo: vendedor ([DATE] 17:41)"
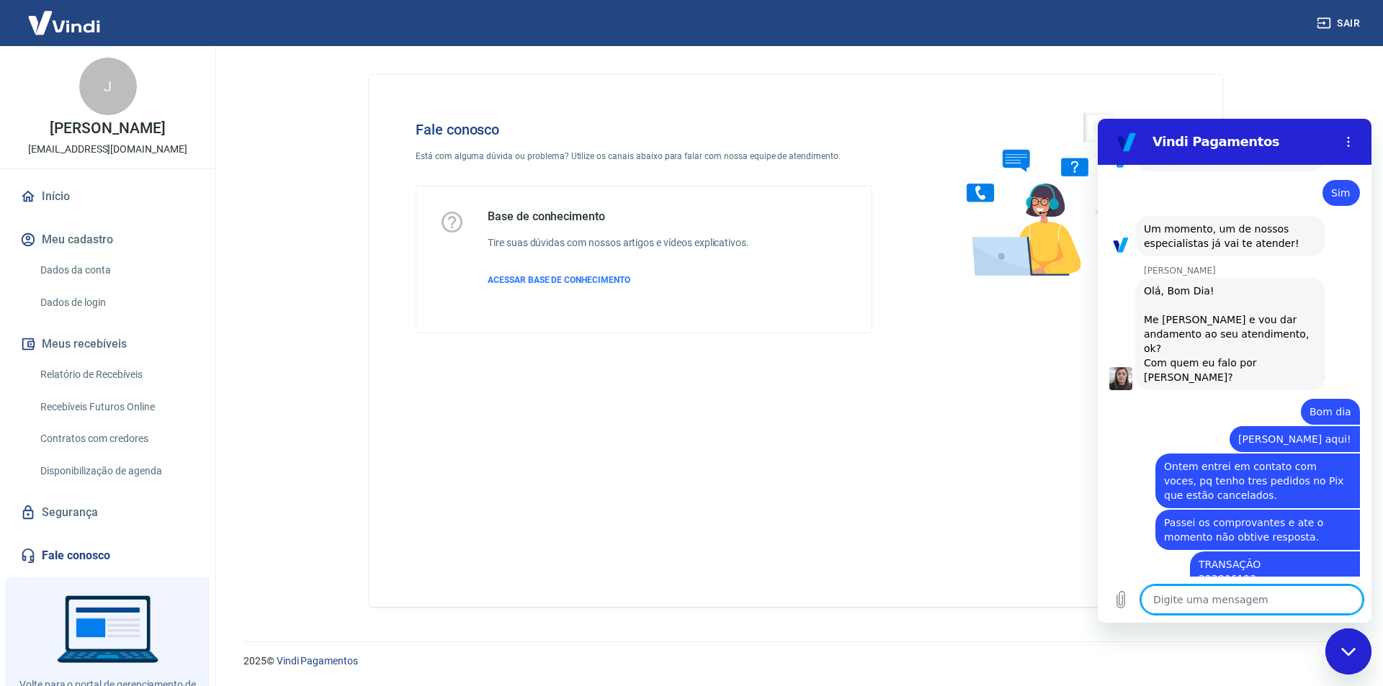
scroll to position [3819, 0]
paste textarea "Transaction TRANSAÇÃO 223808546 [DATE] 16:12 Status Cancelado Pelo: vendedor ([…"
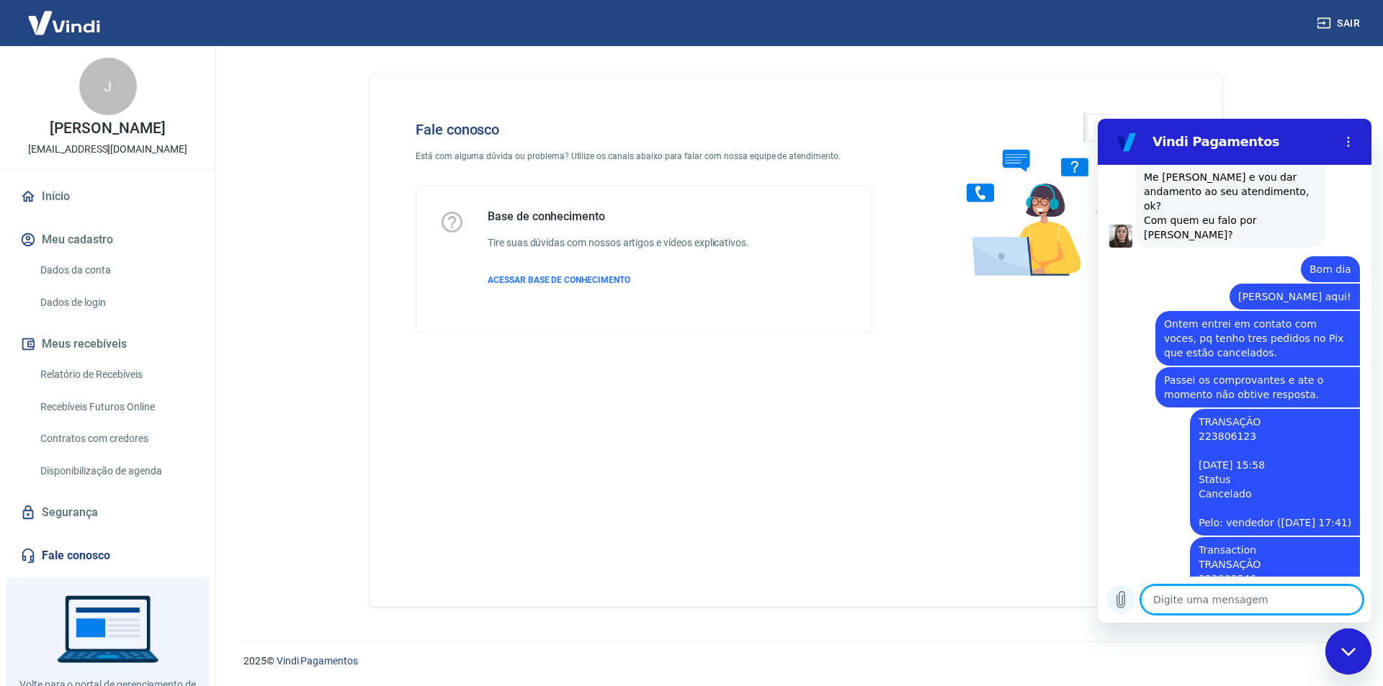
scroll to position [3962, 0]
click at [1123, 602] on icon "Carregar arquivo" at bounding box center [1120, 599] width 17 height 17
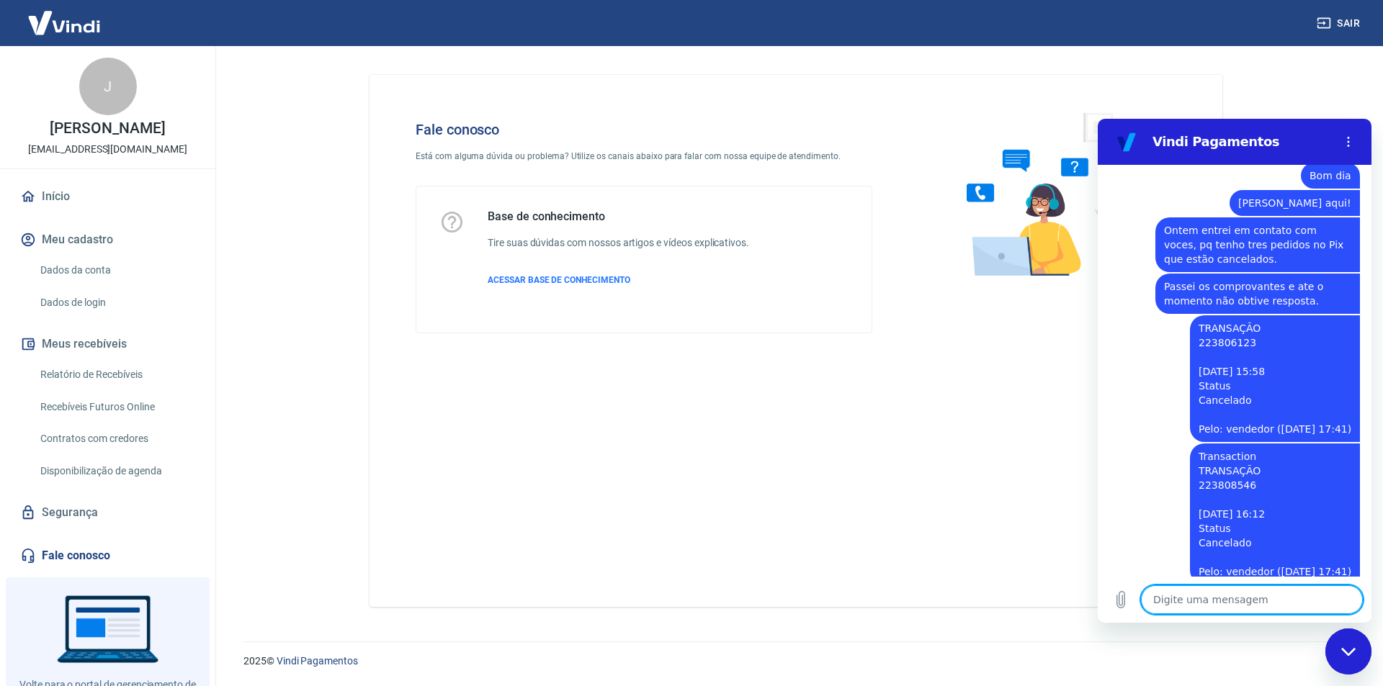
scroll to position [4051, 0]
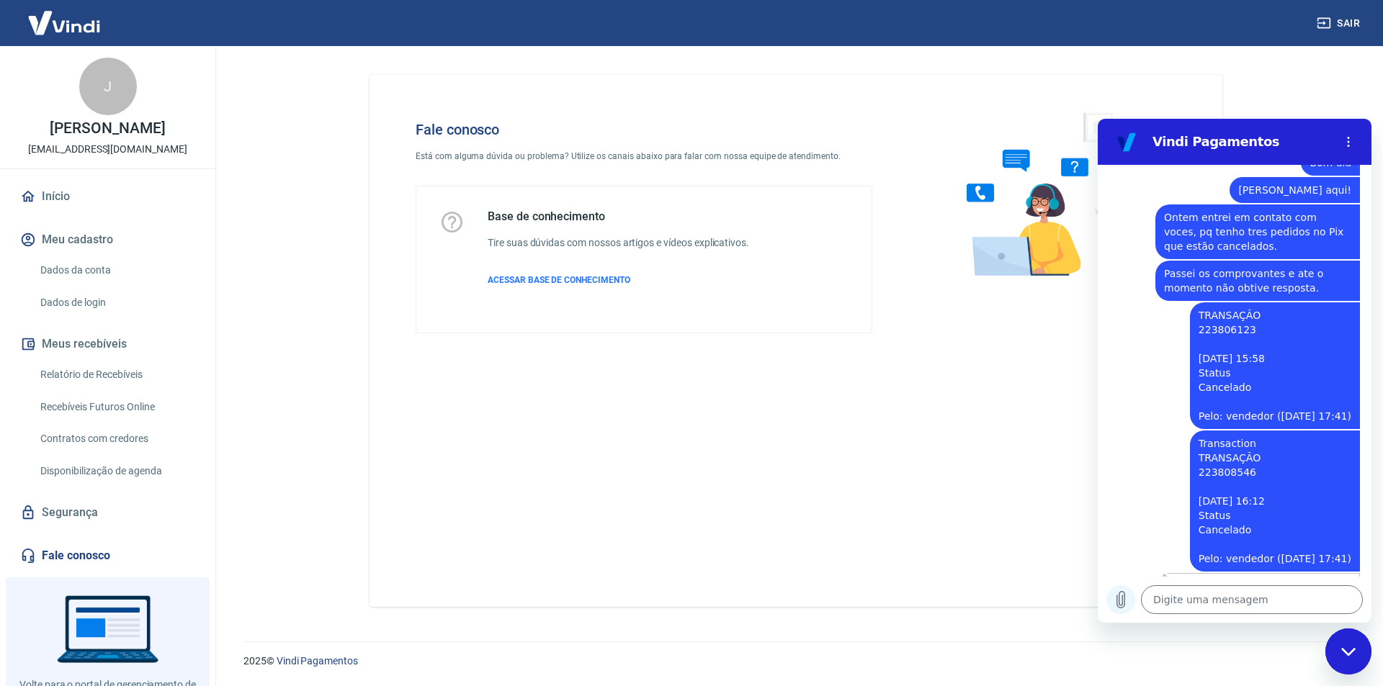
click at [1123, 595] on icon "Carregar arquivo" at bounding box center [1120, 599] width 17 height 17
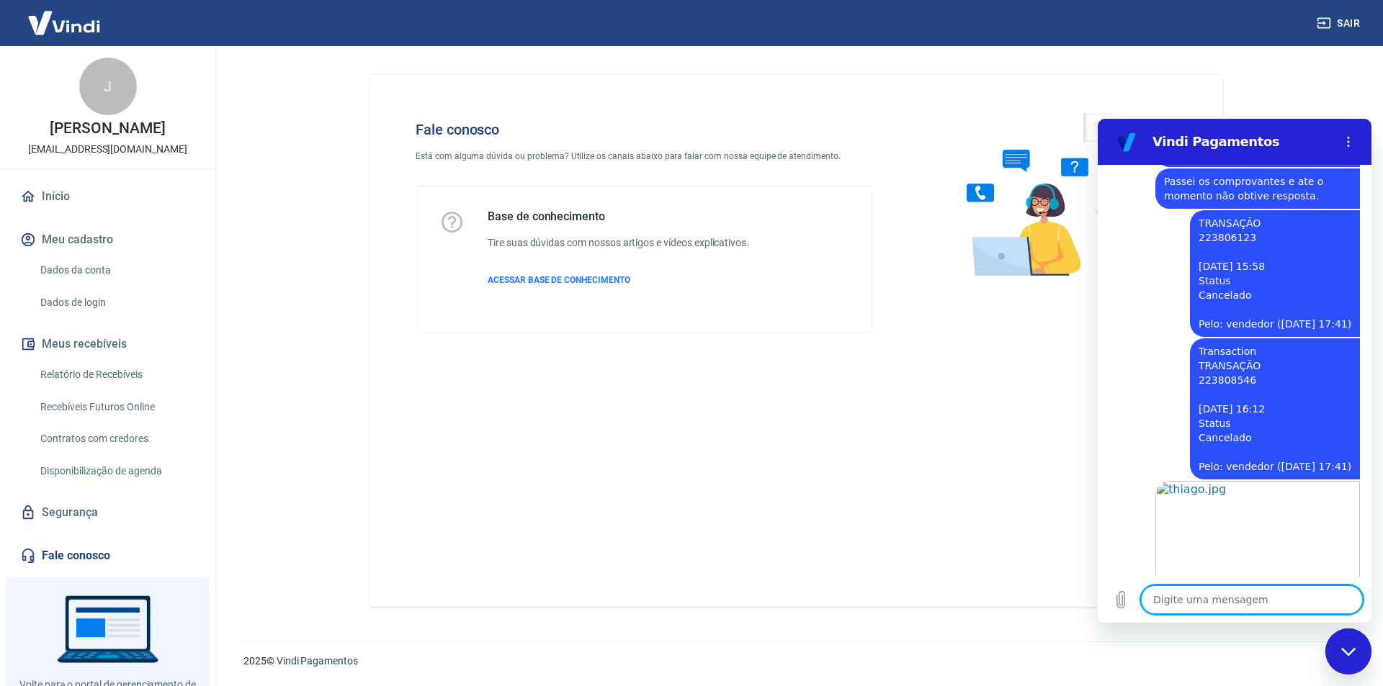
click at [1324, 607] on textarea at bounding box center [1252, 599] width 222 height 29
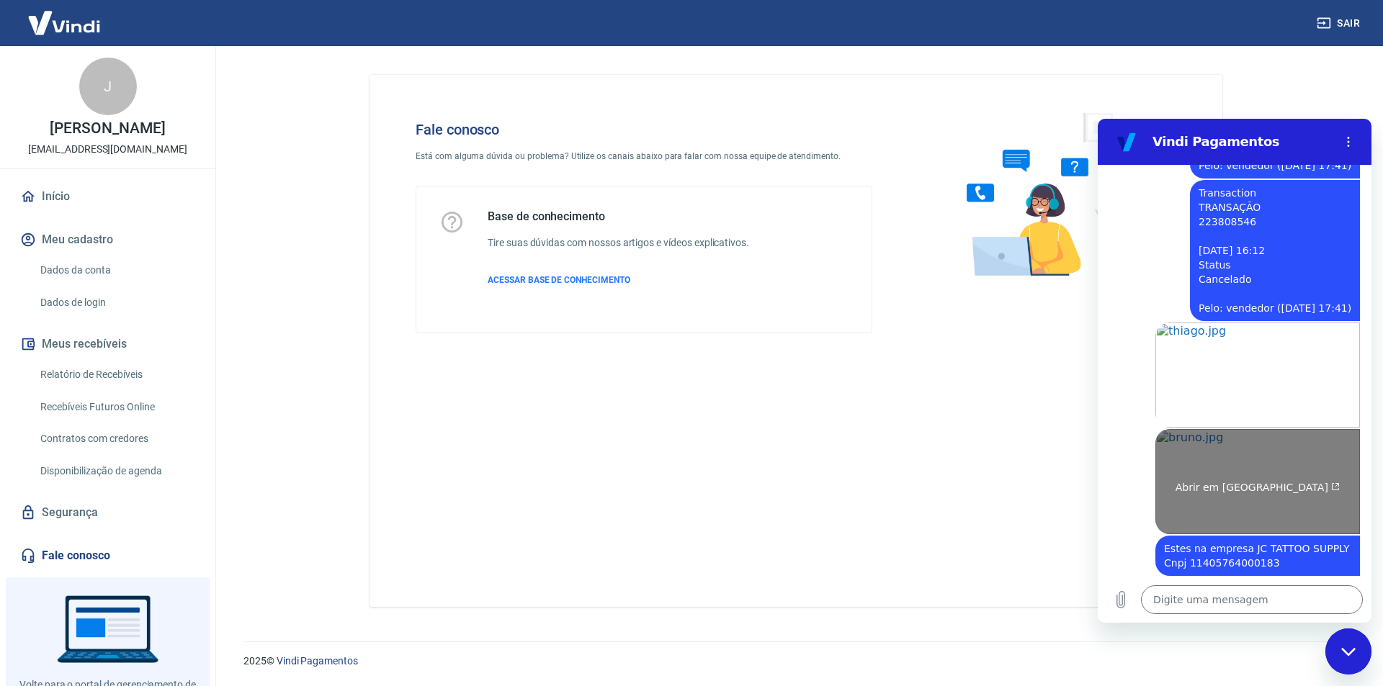
scroll to position [4315, 0]
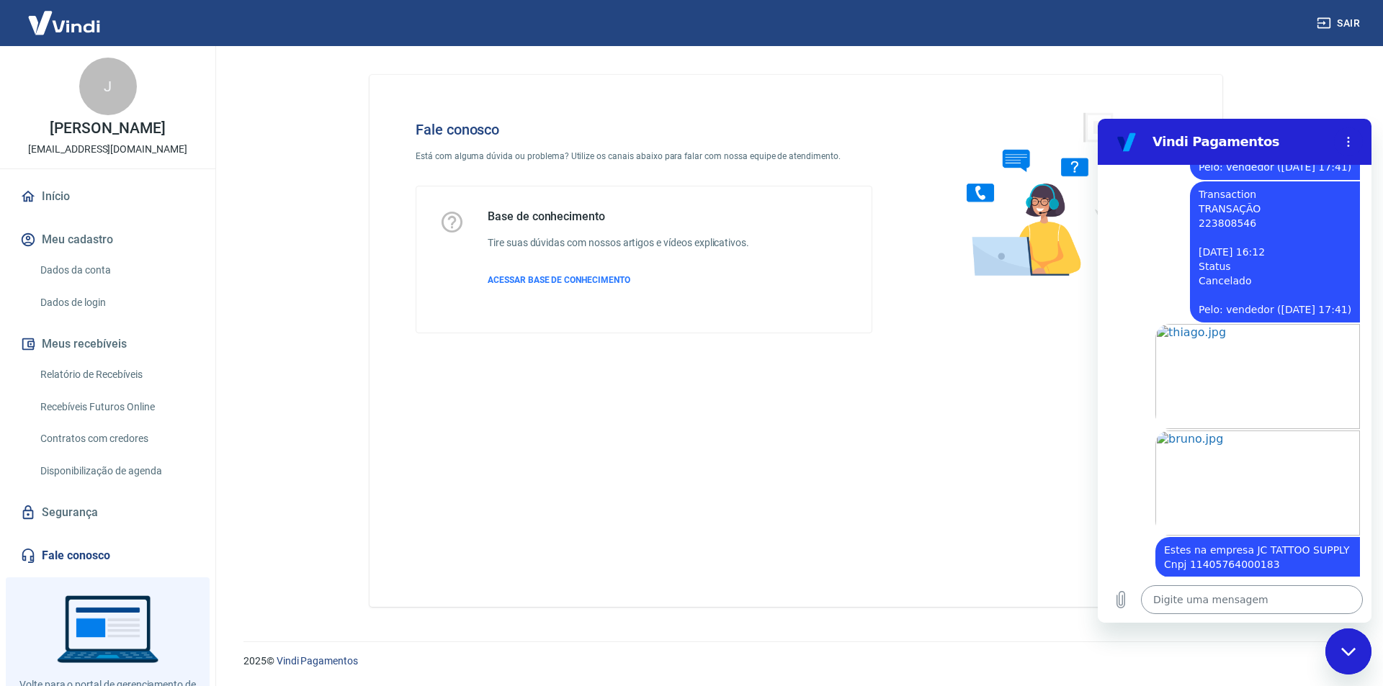
click at [1174, 600] on textarea at bounding box center [1252, 599] width 222 height 29
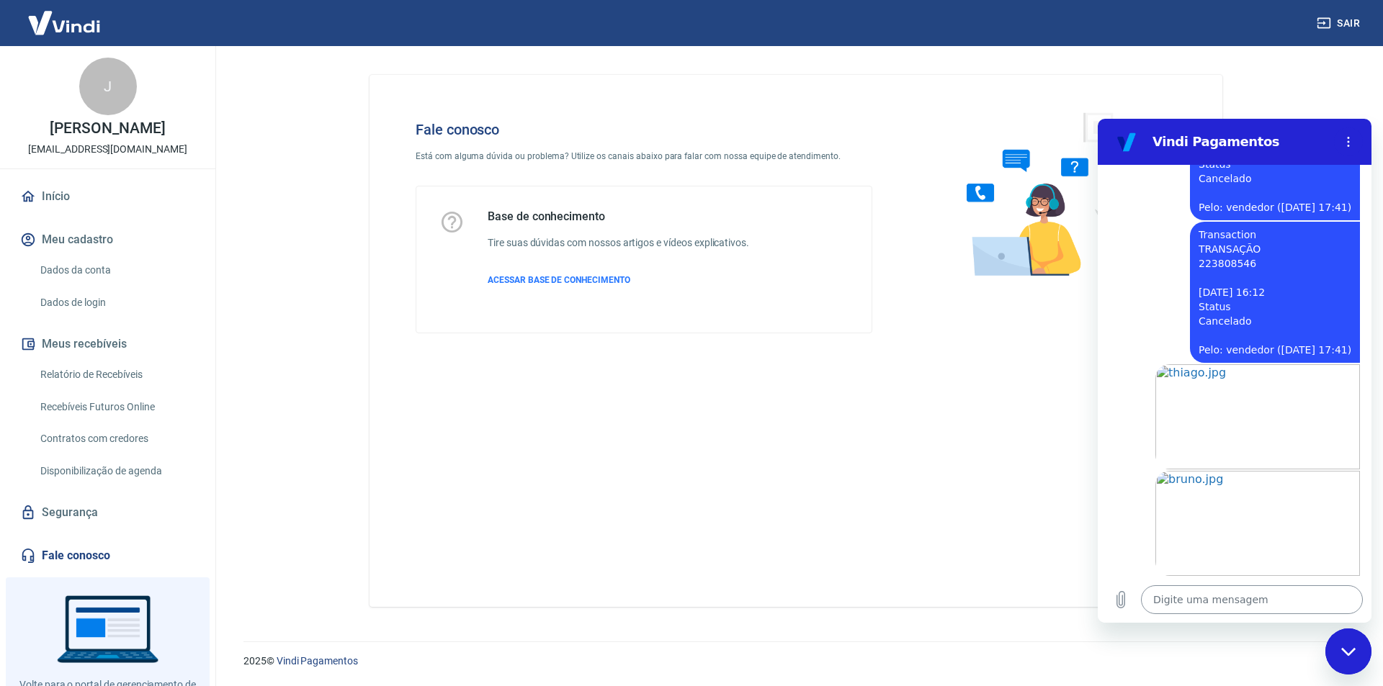
paste textarea "Transaction TRANSAÇÃO 223796949 [DATE] 15:06 Status Cancelado Pelo: vendedor ([…"
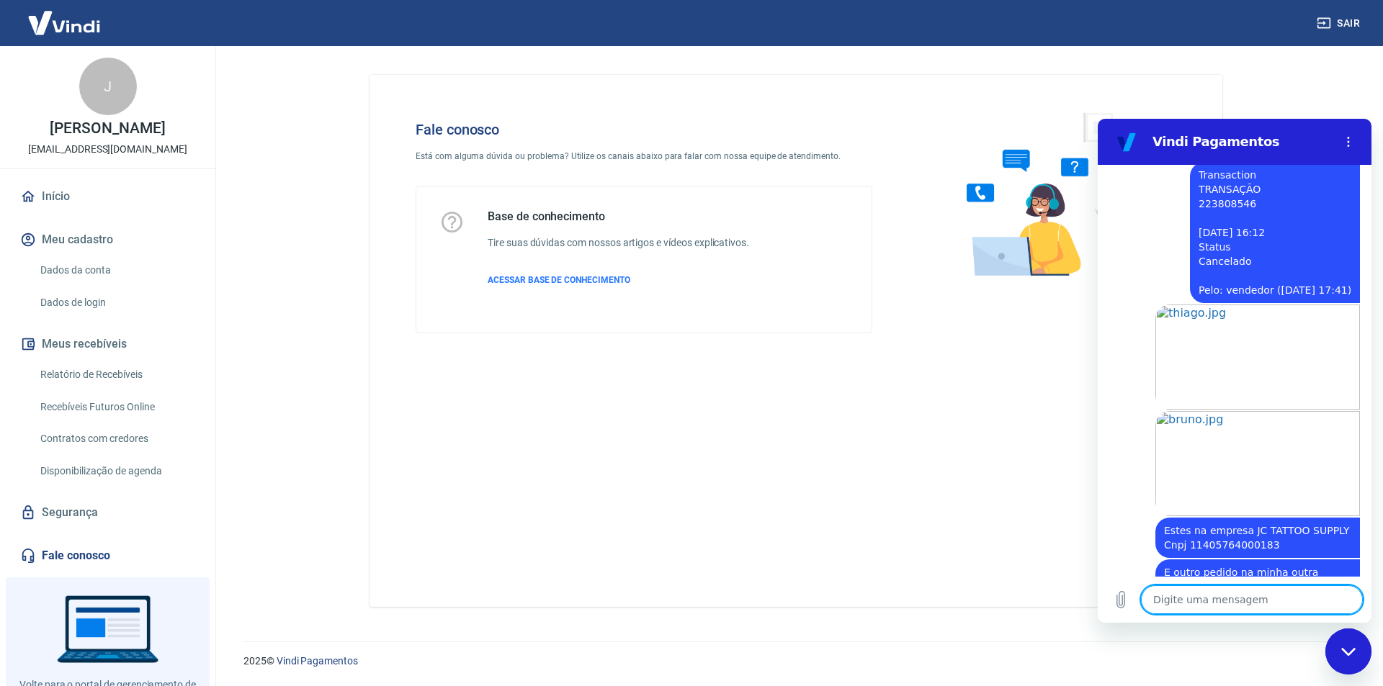
scroll to position [4336, 0]
click at [1124, 591] on icon "Carregar arquivo" at bounding box center [1120, 599] width 17 height 17
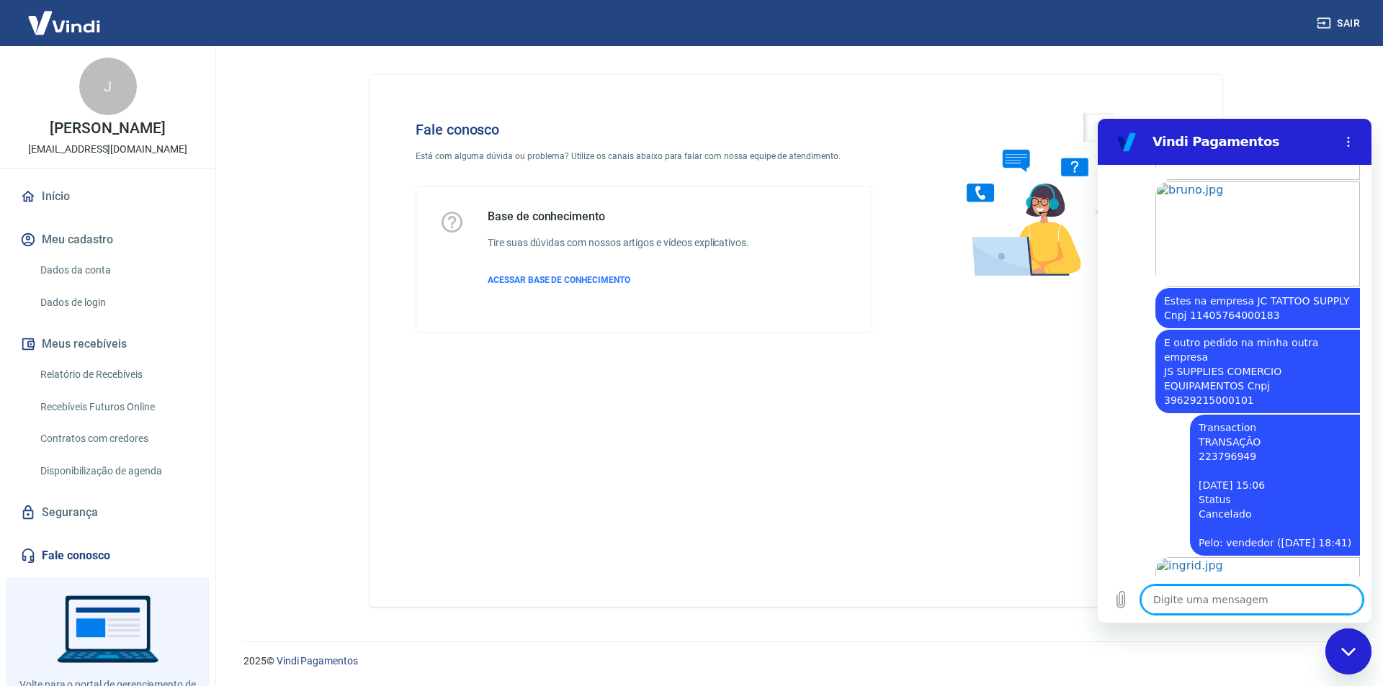
click at [1249, 598] on textarea at bounding box center [1252, 599] width 222 height 29
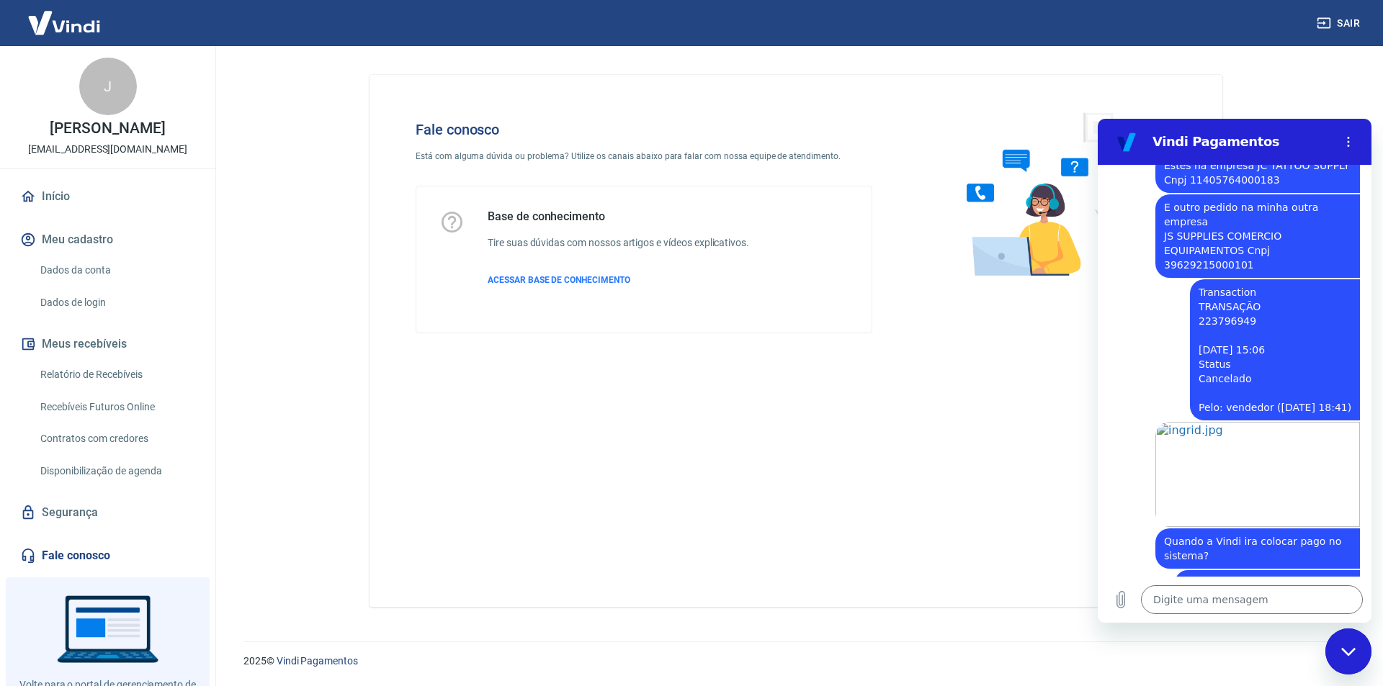
scroll to position [4702, 0]
drag, startPoint x: 1201, startPoint y: 480, endPoint x: 1337, endPoint y: 475, distance: 135.5
click at [1337, 595] on div "diz: Os clientes não tiveram estorno e isso foi dia 20/08" at bounding box center [1257, 615] width 205 height 40
drag, startPoint x: 1180, startPoint y: 493, endPoint x: 1193, endPoint y: 493, distance: 13.0
click at [1182, 602] on span "Os clientes não tiveram estorno e isso foi dia 20/08" at bounding box center [1251, 615] width 174 height 26
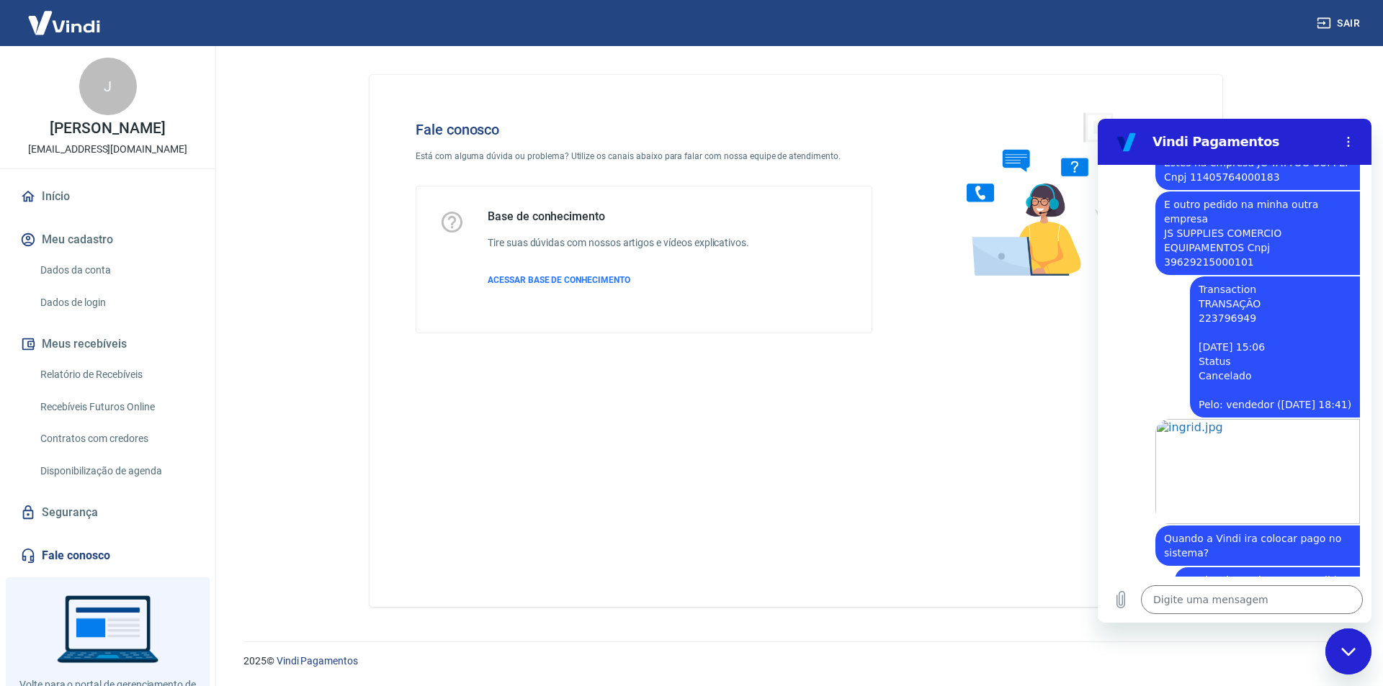
drag, startPoint x: 1246, startPoint y: 521, endPoint x: 1354, endPoint y: 521, distance: 108.0
click at [1354, 521] on div "09:48 diz: Bom dia tudo bem? Enviado · 09:48 [PERSON_NAME] diz: [PERSON_NAME], …" at bounding box center [1235, 371] width 274 height 412
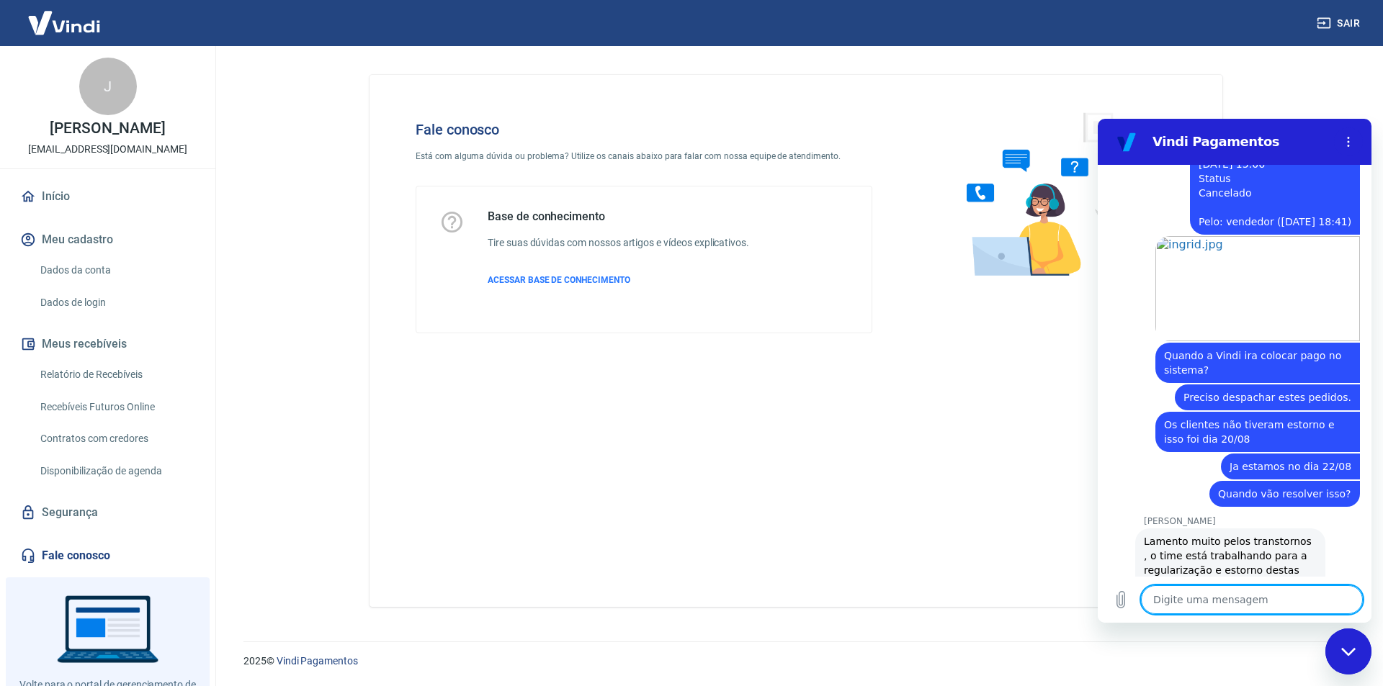
scroll to position [4922, 0]
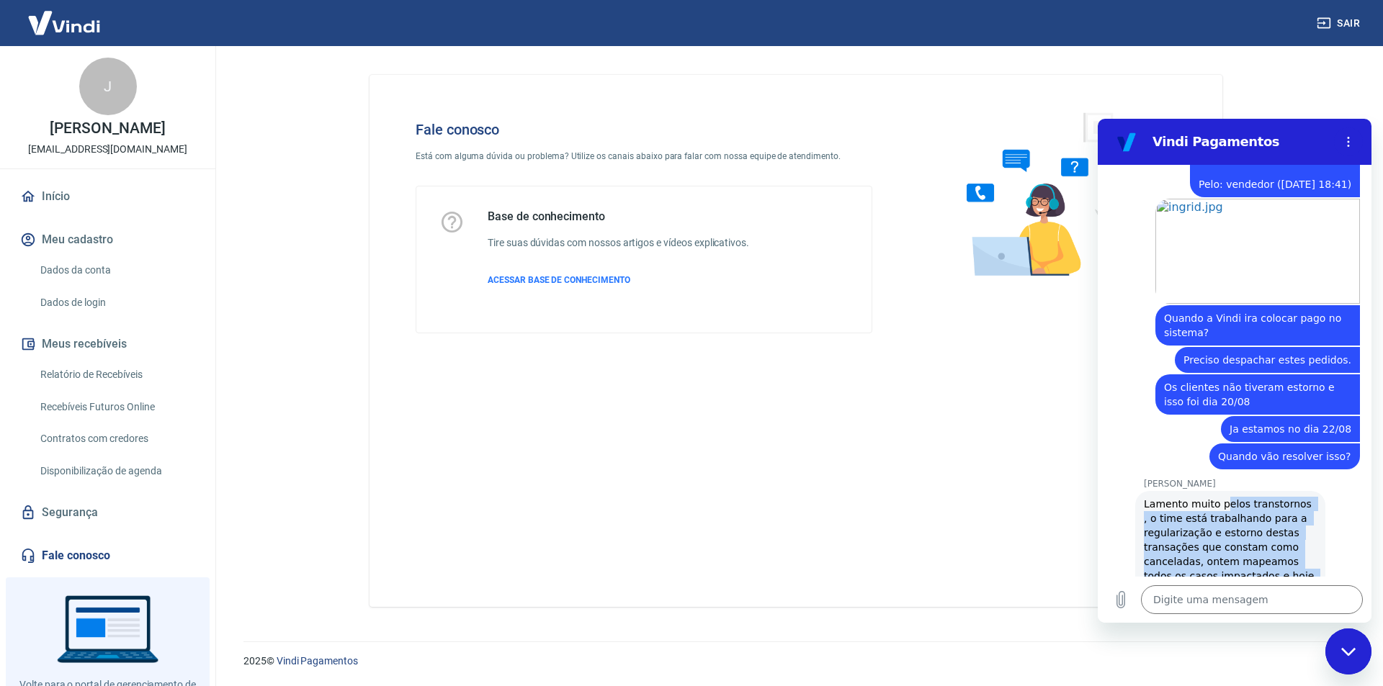
drag, startPoint x: 1221, startPoint y: 372, endPoint x: 1267, endPoint y: 554, distance: 187.4
click at [1293, 542] on div "[PERSON_NAME] diz: Lamento muito pelos transtornos , o time está trabalhando pa…" at bounding box center [1230, 590] width 190 height 199
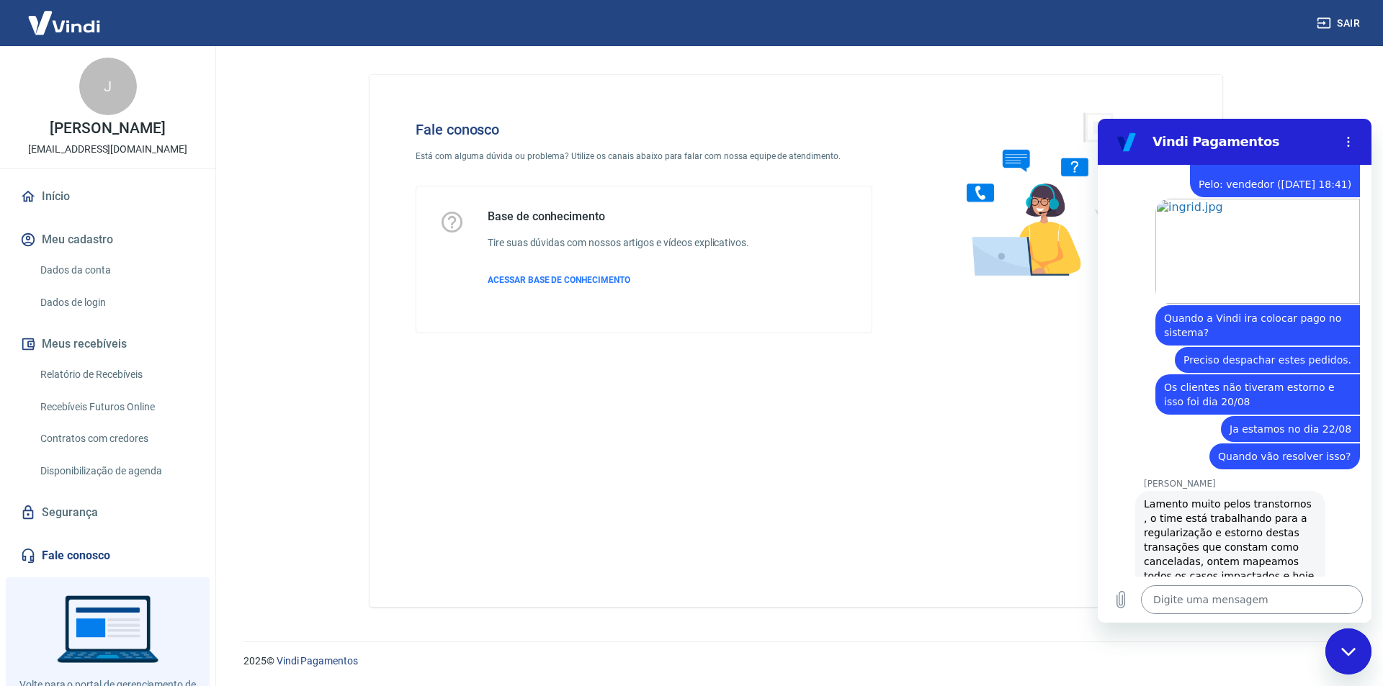
click at [1208, 598] on textarea at bounding box center [1252, 599] width 222 height 29
drag, startPoint x: 1144, startPoint y: 374, endPoint x: 1245, endPoint y: 381, distance: 101.1
click at [1245, 491] on div "[PERSON_NAME] diz: Lamento muito pelos transtornos , o time está trabalhando pa…" at bounding box center [1230, 590] width 190 height 199
click at [1283, 491] on div "[PERSON_NAME] diz: Lamento muito pelos transtornos , o time está trabalhando pa…" at bounding box center [1230, 590] width 190 height 199
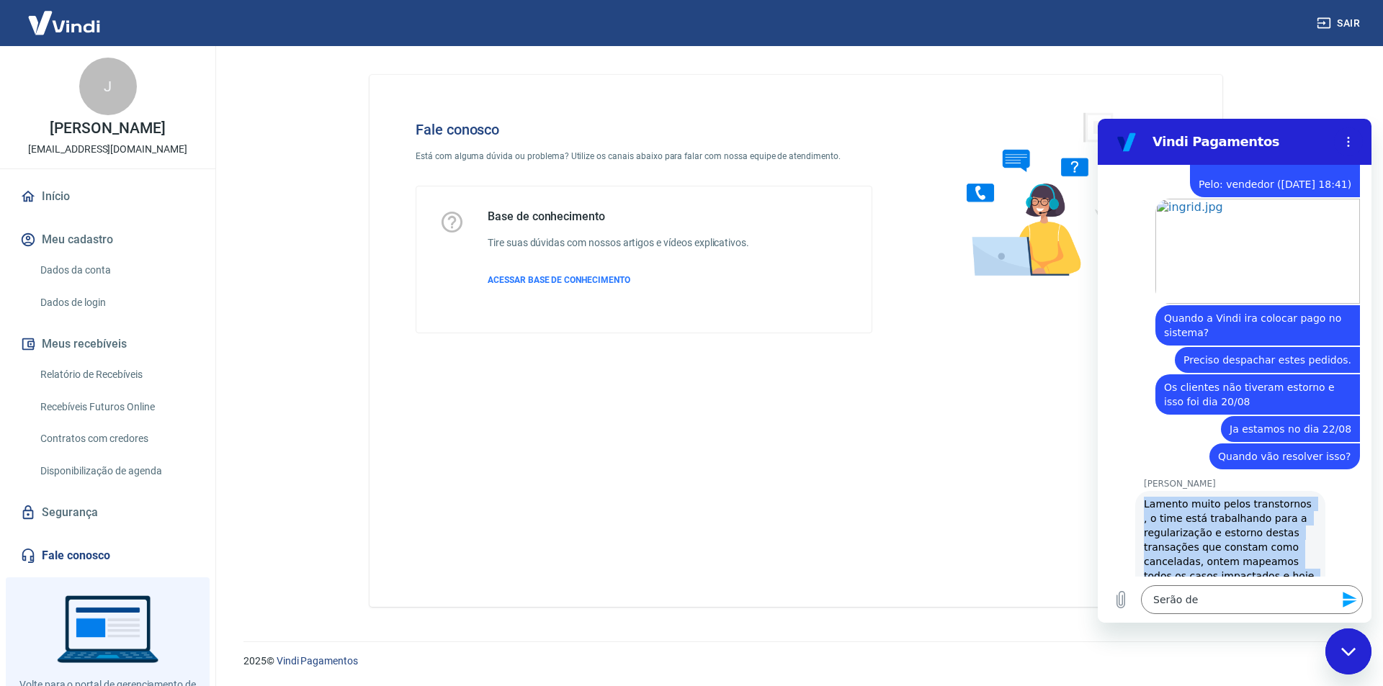
drag, startPoint x: 1147, startPoint y: 372, endPoint x: 1256, endPoint y: 549, distance: 207.6
click at [1256, 549] on div "[PERSON_NAME] diz: Lamento muito pelos transtornos , o time está trabalhando pa…" at bounding box center [1230, 590] width 190 height 199
copy span "Lamento muito pelos transtornos , o time está trabalhando para a regularização …"
click at [1319, 490] on div "[PERSON_NAME] diz: Lamento muito pelos transtornos , o time está trabalhando pa…" at bounding box center [1240, 590] width 262 height 200
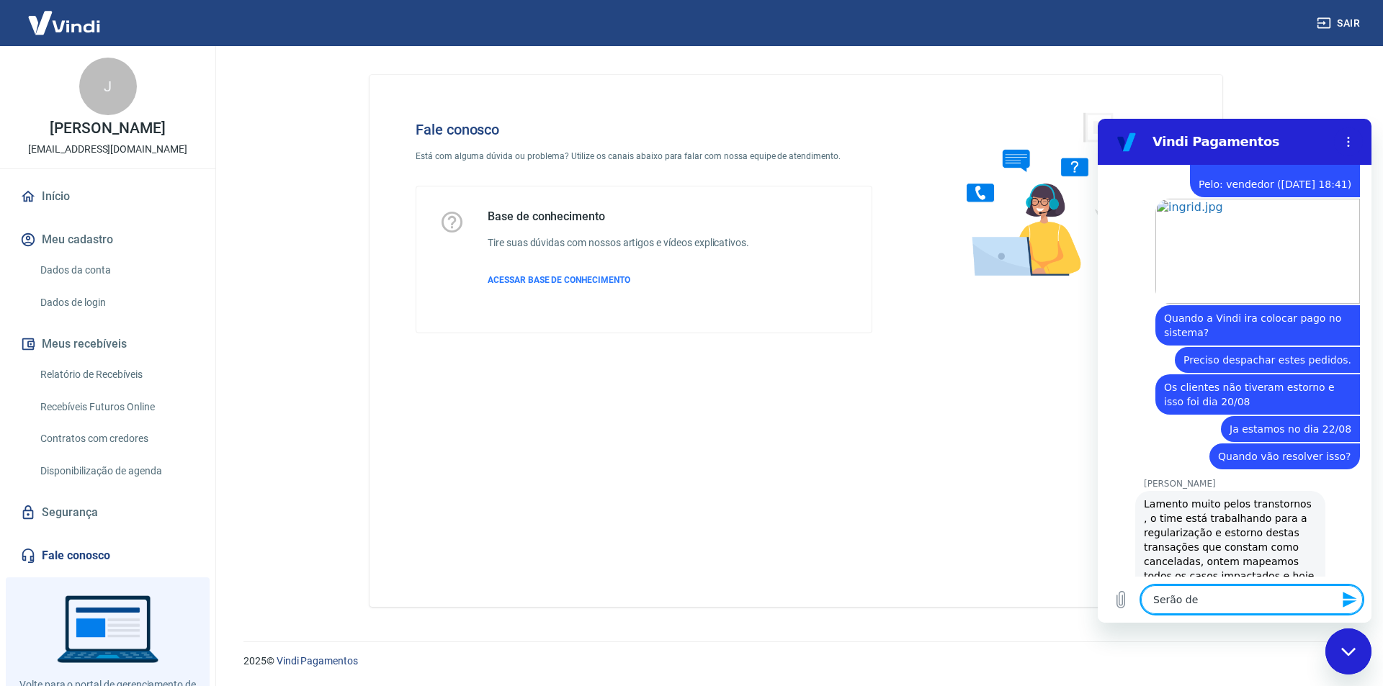
click at [1223, 602] on textarea "Serão de" at bounding box center [1252, 599] width 222 height 29
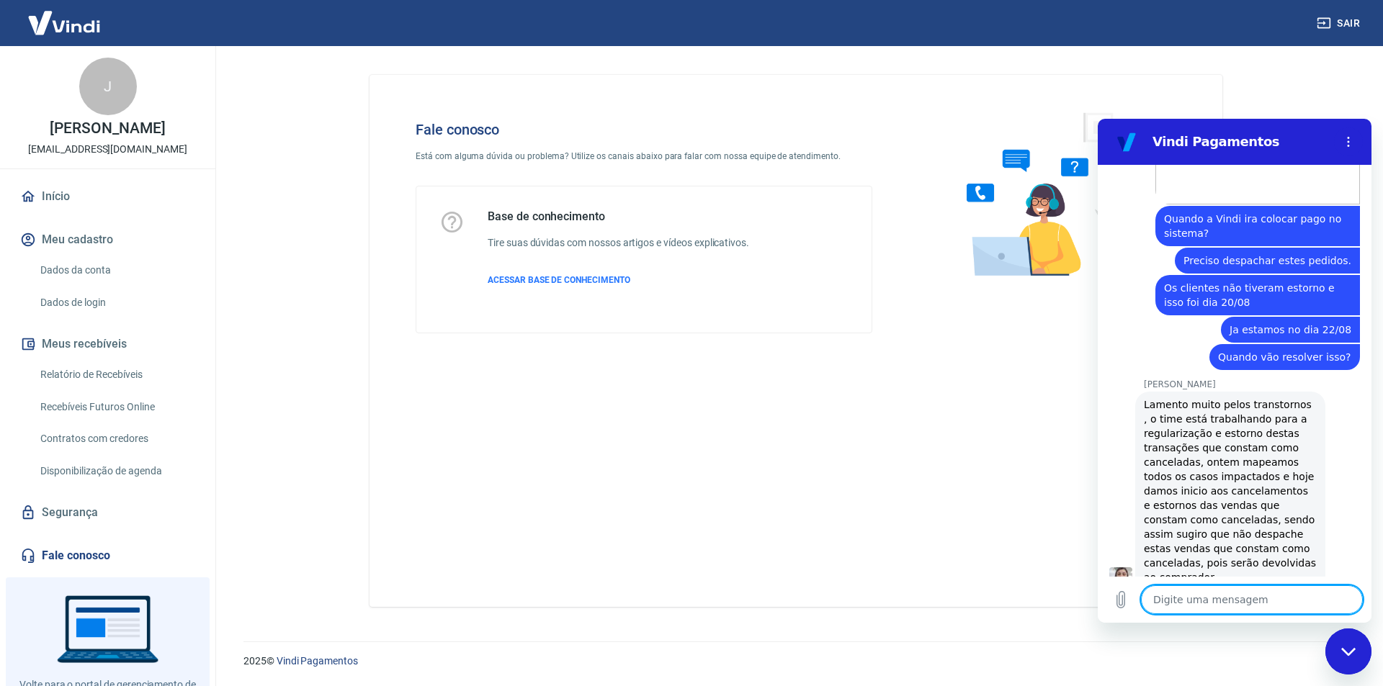
scroll to position [5061, 0]
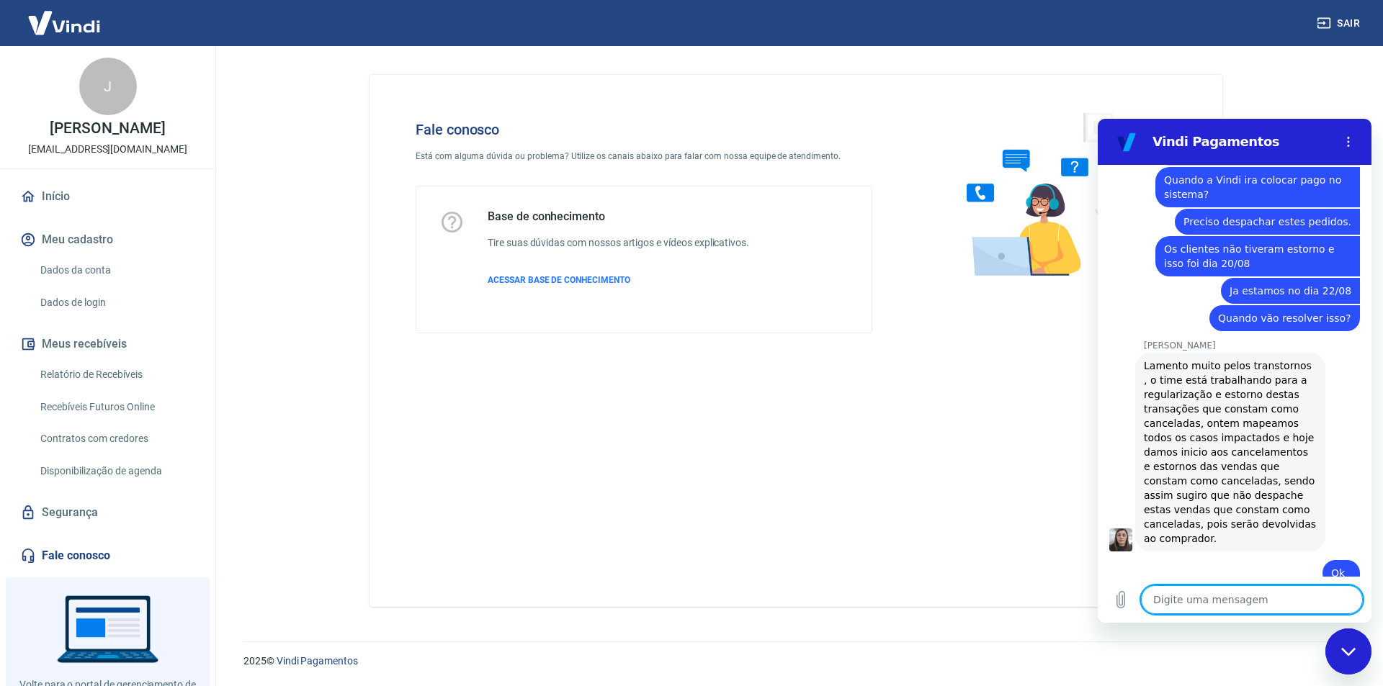
click at [1211, 604] on textarea at bounding box center [1252, 599] width 222 height 29
click at [1200, 603] on textarea at bounding box center [1252, 599] width 222 height 29
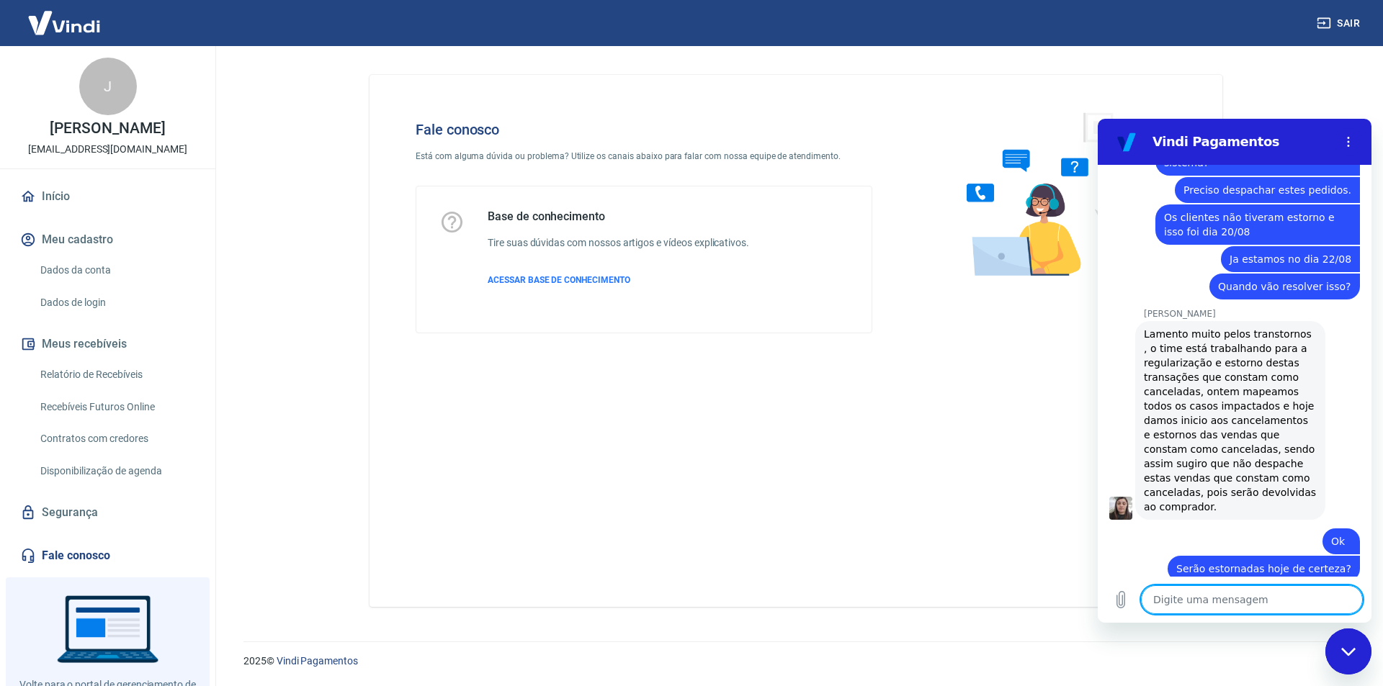
scroll to position [5095, 0]
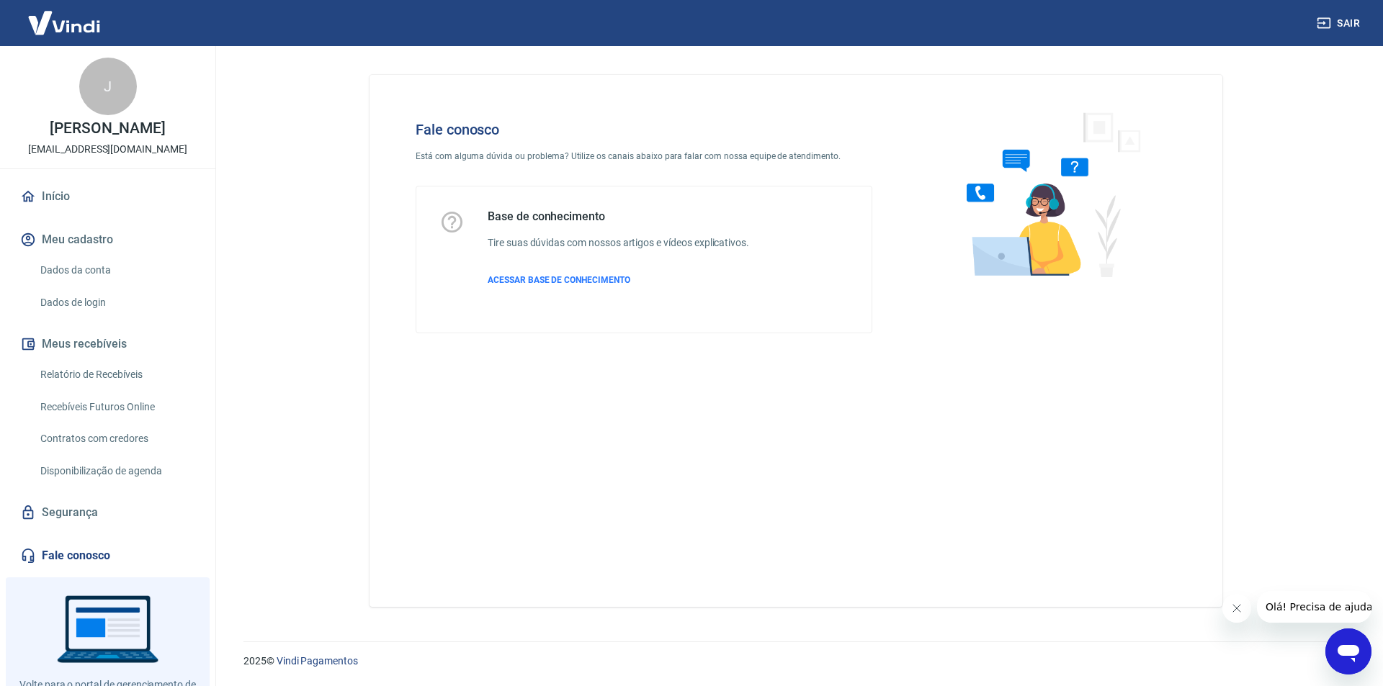
click at [45, 191] on link "Início" at bounding box center [107, 197] width 181 height 32
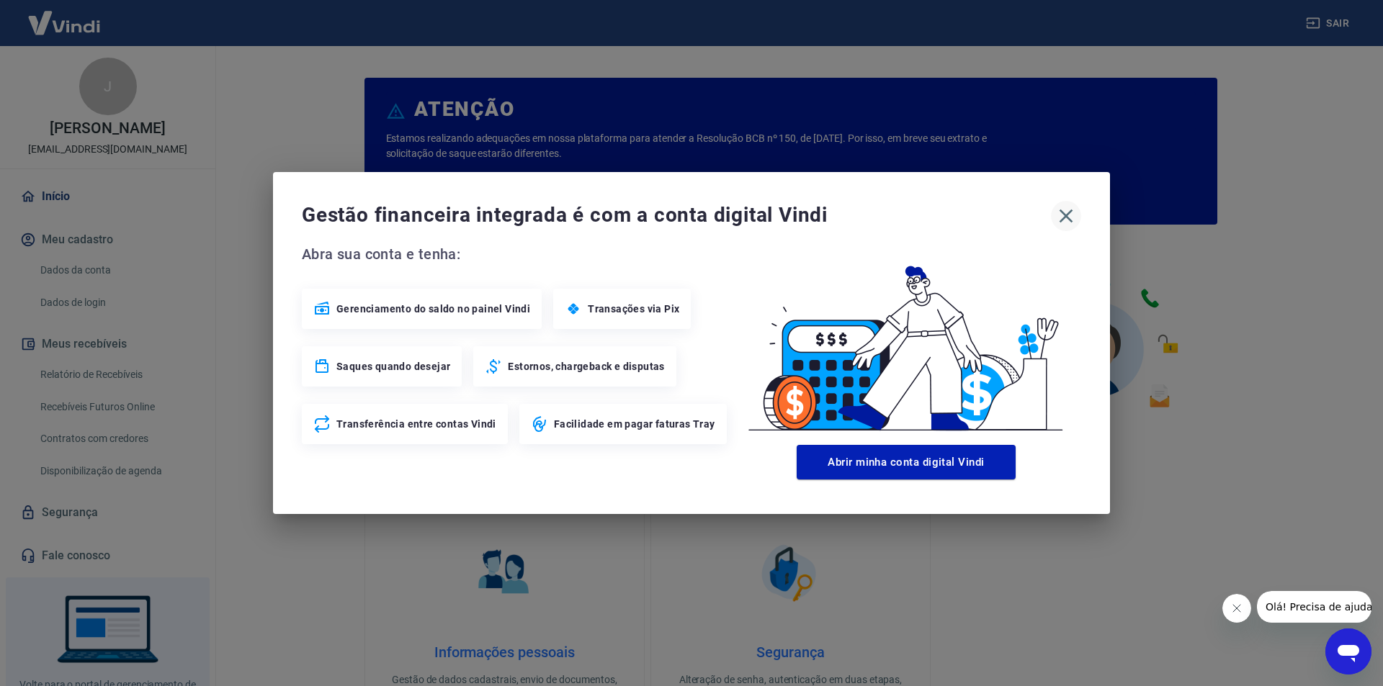
click at [1056, 214] on icon "button" at bounding box center [1065, 216] width 23 height 23
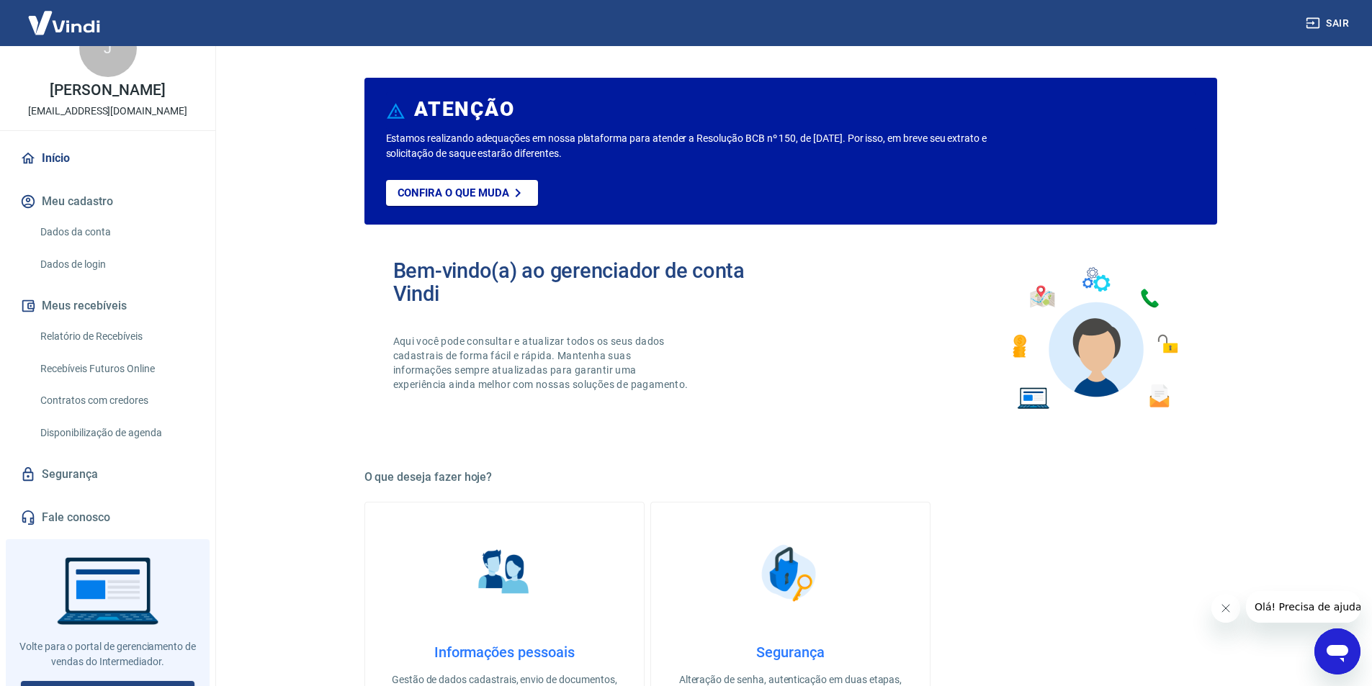
scroll to position [60, 0]
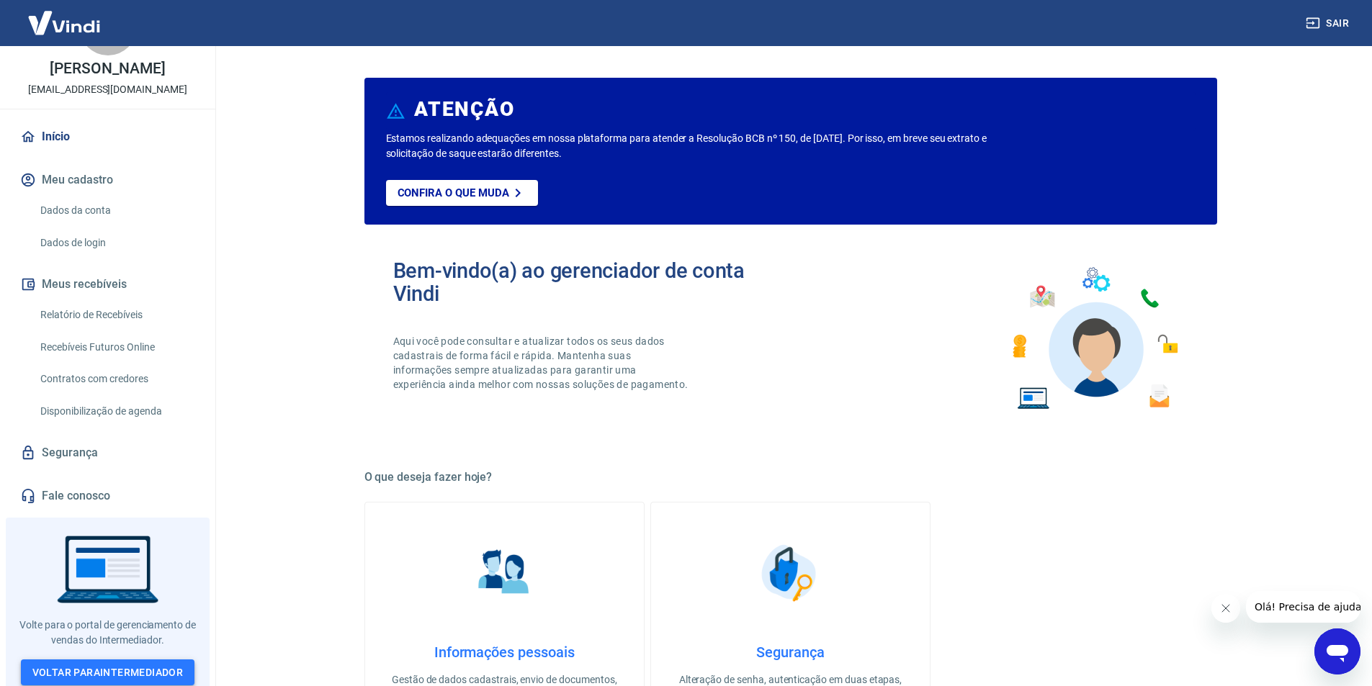
click at [57, 671] on link "Voltar para Intermediador" at bounding box center [108, 673] width 174 height 27
